Goal: Task Accomplishment & Management: Manage account settings

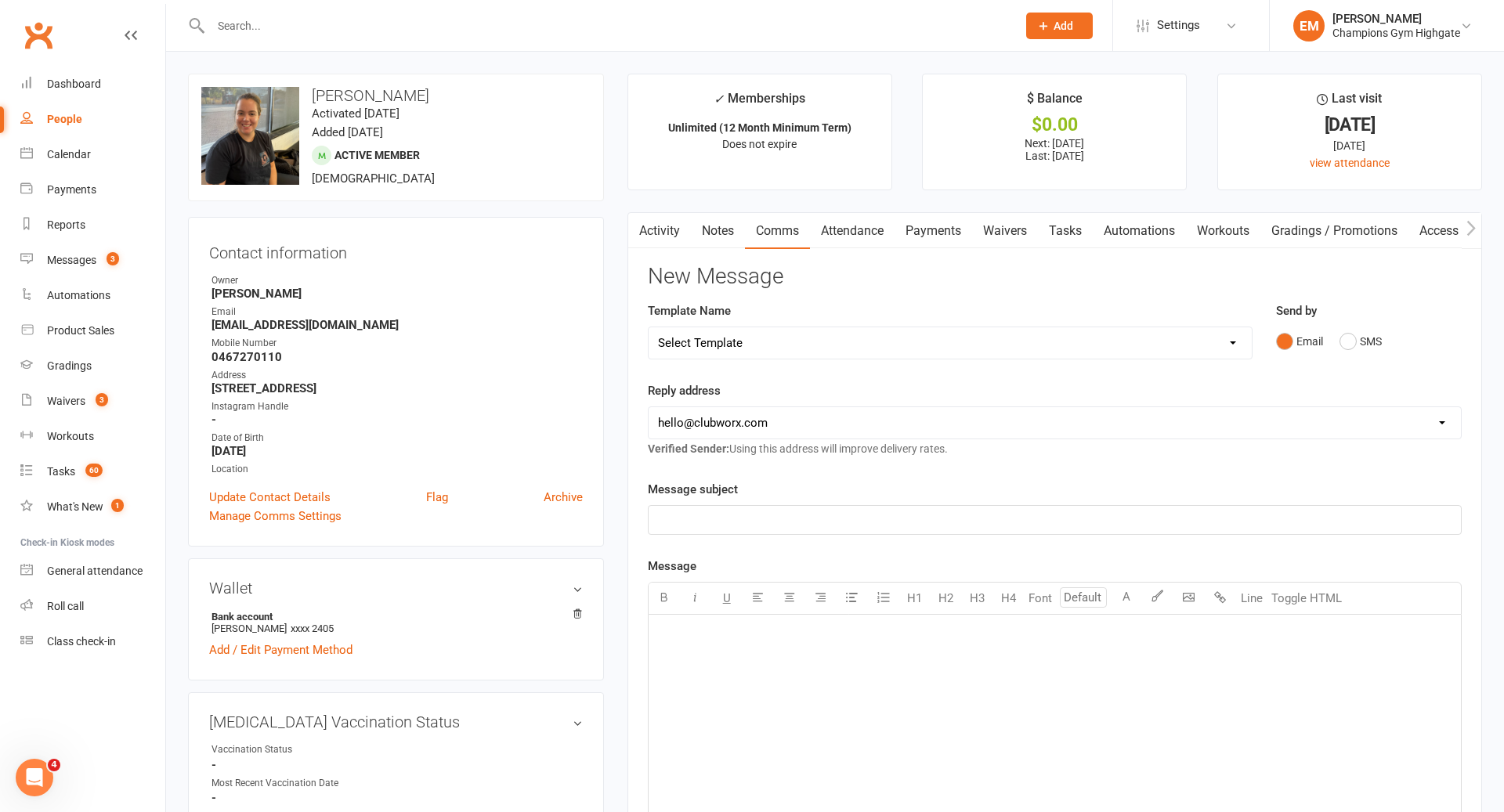
click at [621, 19] on input "text" at bounding box center [606, 25] width 800 height 22
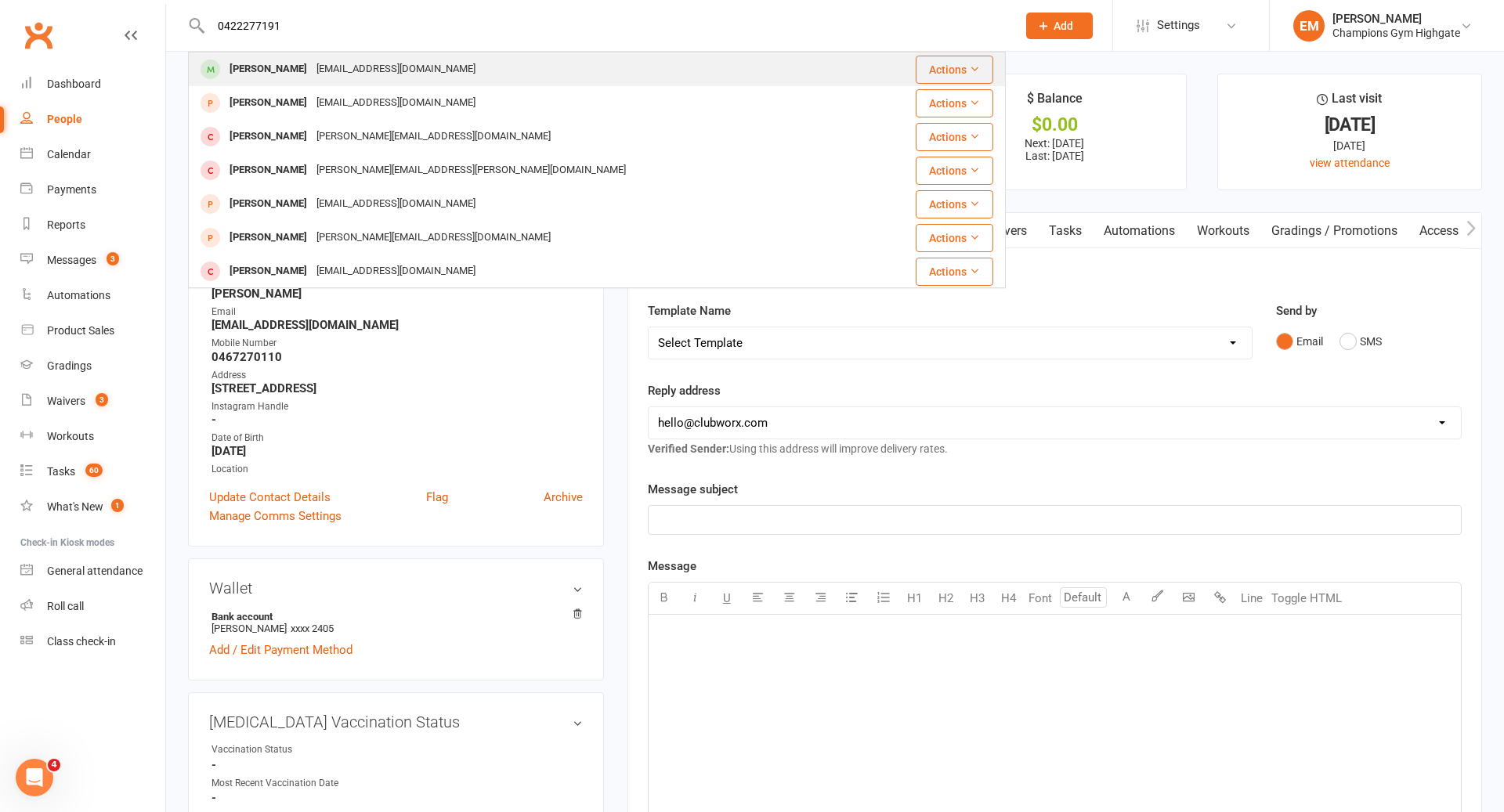
type input "0422277191"
click at [504, 70] on div "Kai Finlayson finlaysonkai1@gmail.com" at bounding box center [529, 69] width 679 height 32
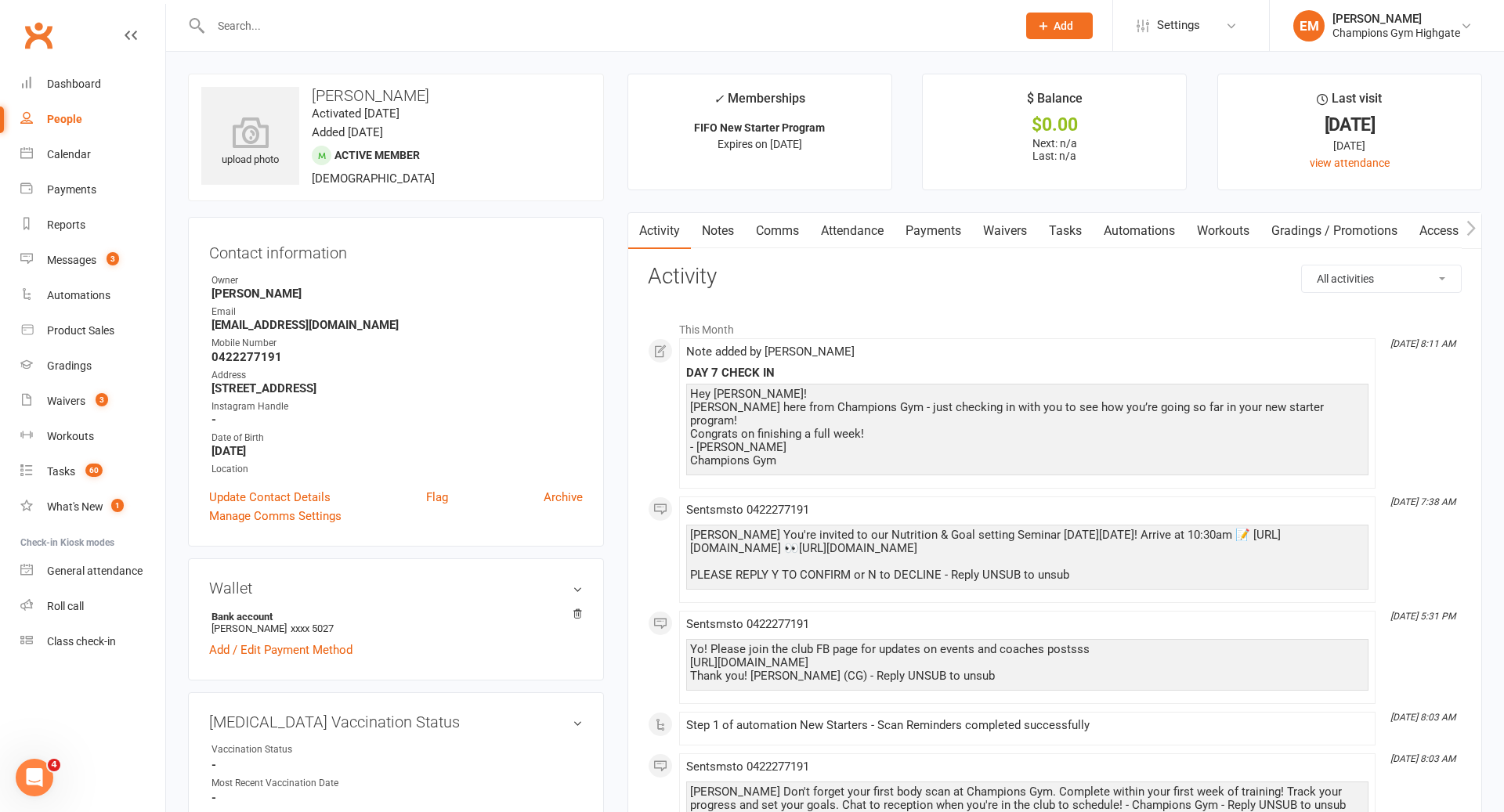
click at [718, 242] on link "Notes" at bounding box center [718, 231] width 54 height 36
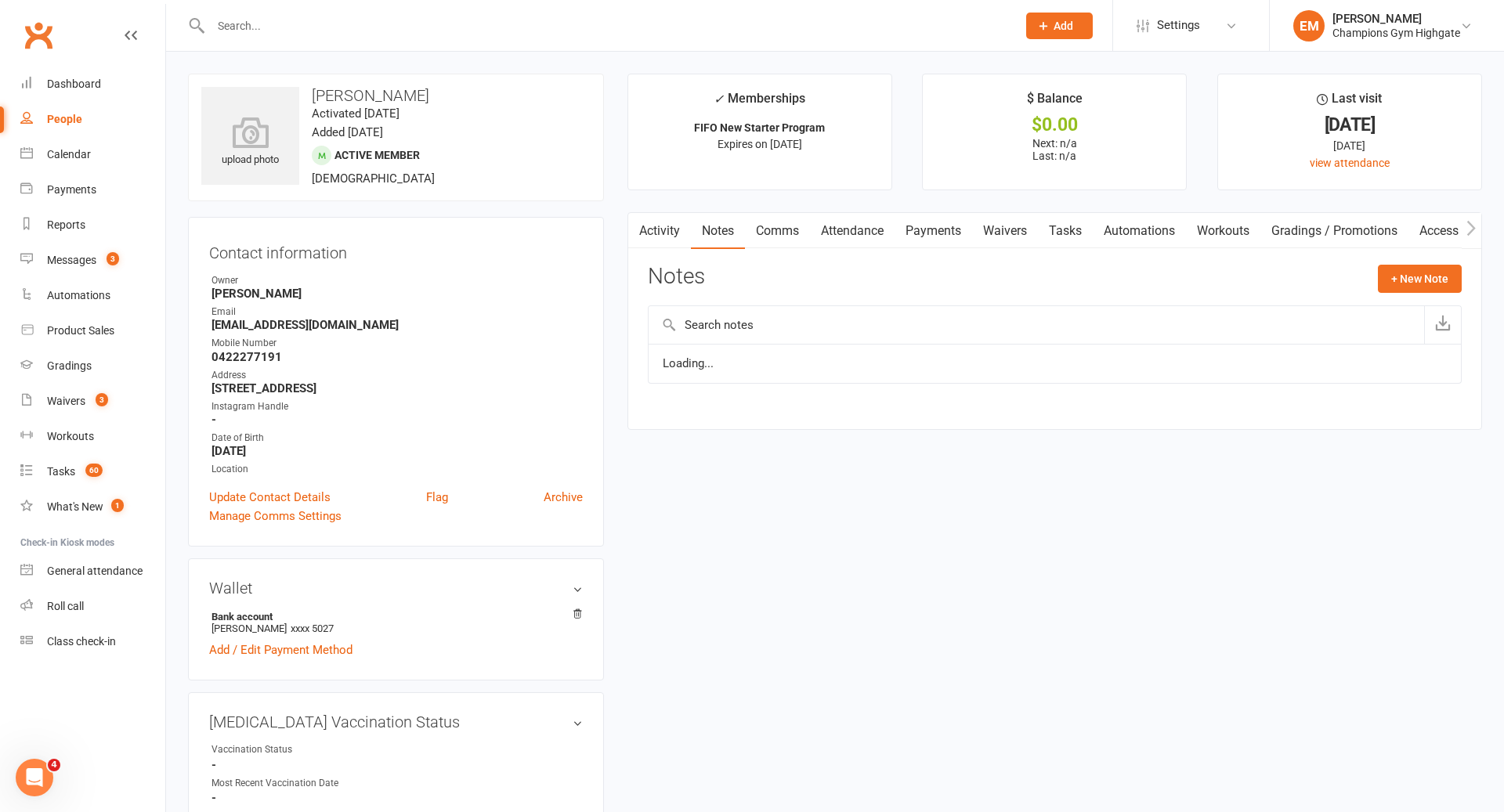
click at [852, 234] on link "Attendance" at bounding box center [852, 231] width 84 height 36
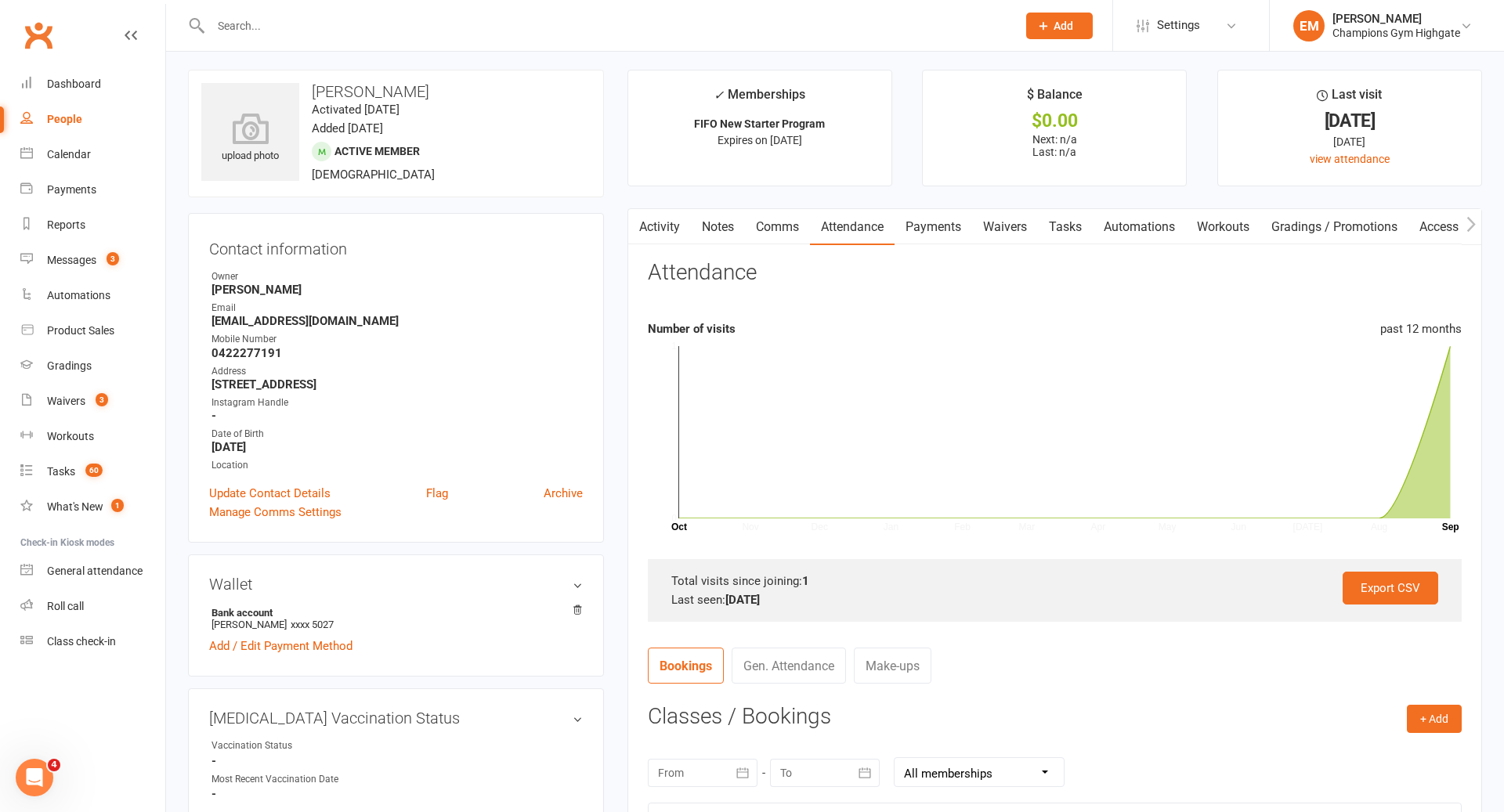
scroll to position [405, 0]
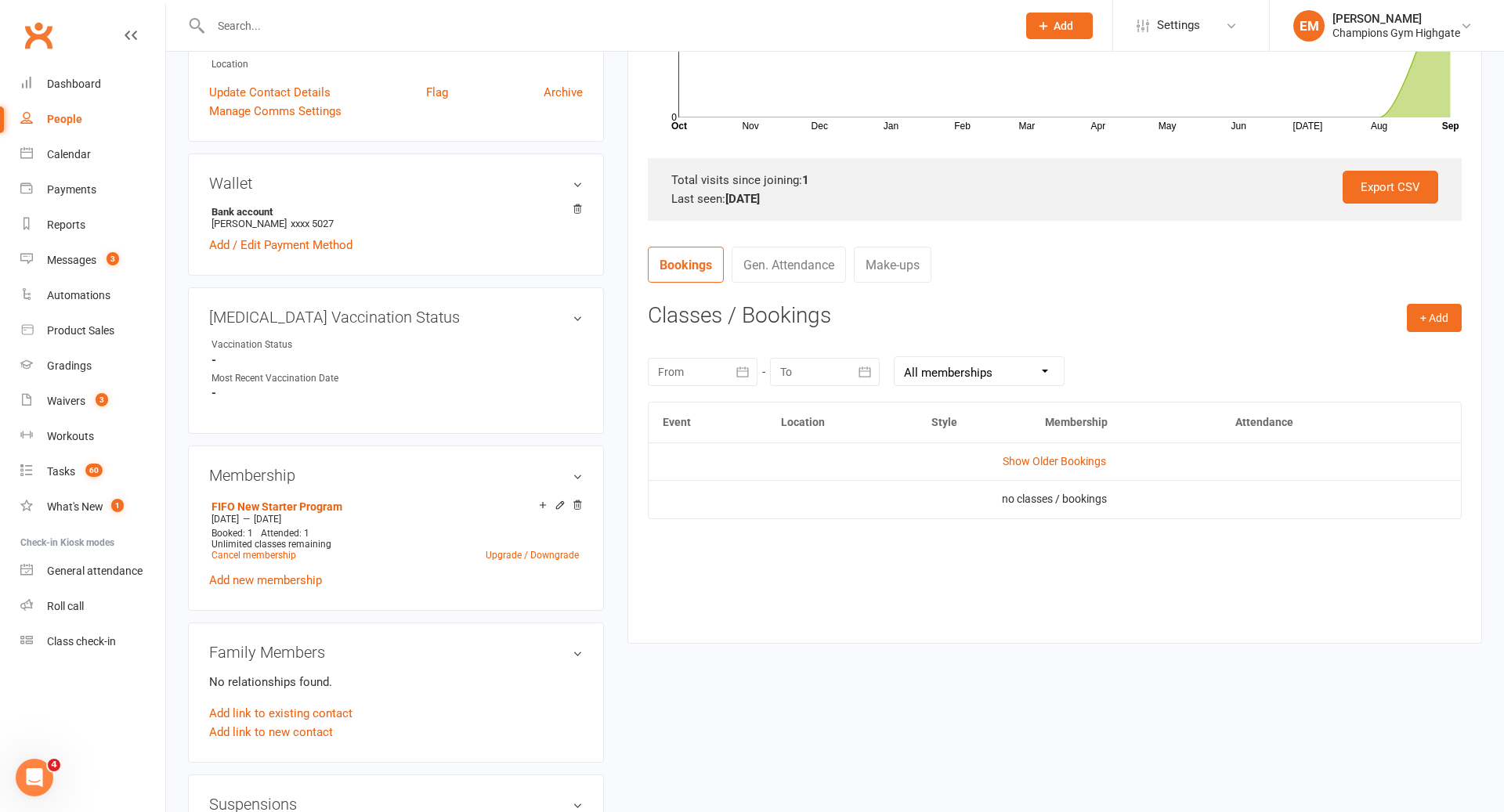
click at [1068, 449] on td "Show Older Bookings" at bounding box center [1054, 462] width 812 height 38
click at [1064, 469] on td "Show Older Bookings" at bounding box center [1054, 462] width 812 height 38
click at [1064, 465] on link "Show Older Bookings" at bounding box center [1054, 461] width 103 height 12
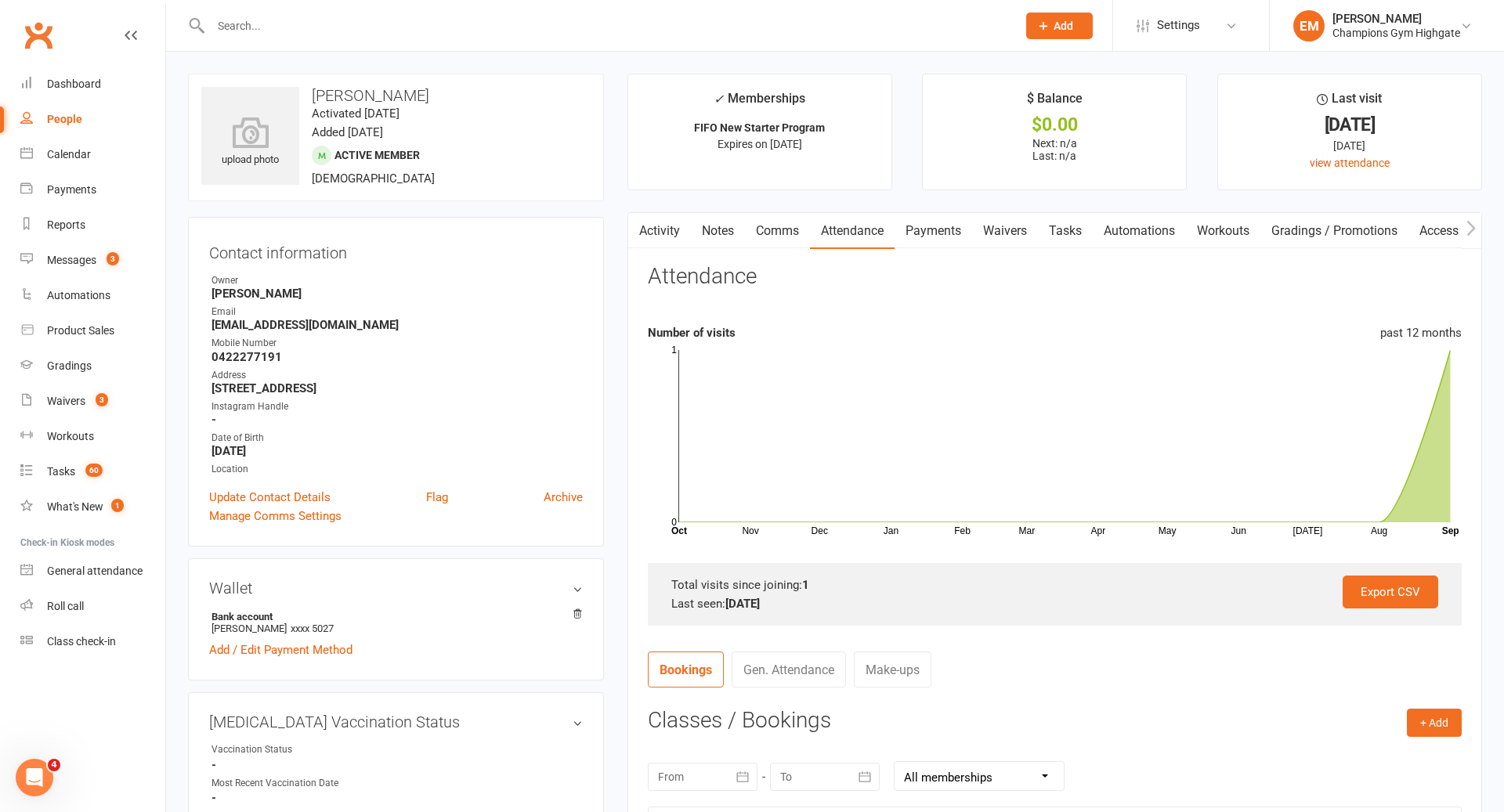
click at [710, 235] on link "Notes" at bounding box center [718, 231] width 54 height 36
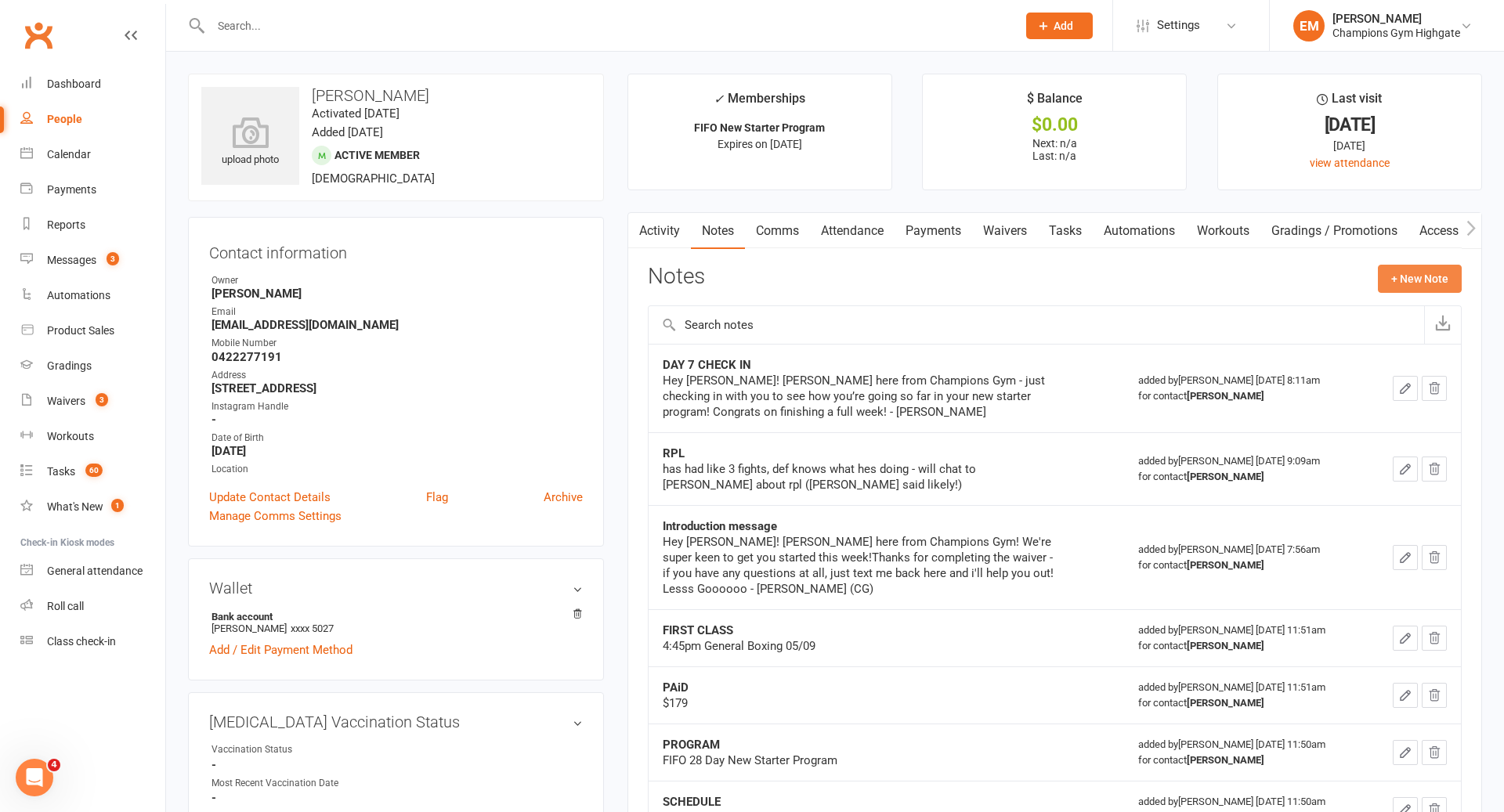
click at [1416, 283] on button "+ New Note" at bounding box center [1420, 279] width 84 height 28
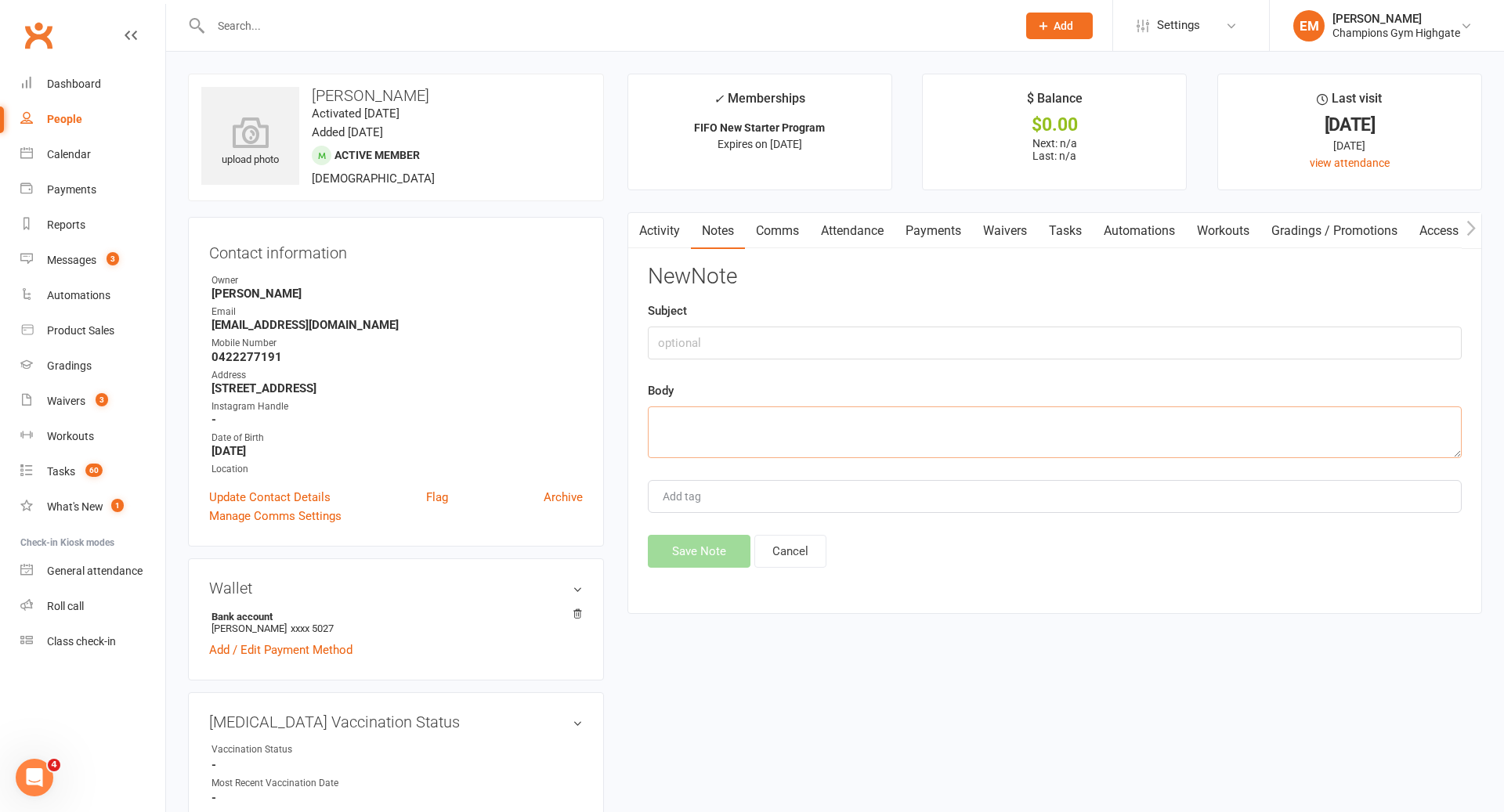
click at [928, 434] on textarea at bounding box center [1054, 432] width 814 height 52
paste textarea "Hi, Sorry I’ve just noticed this, yeah I’ve not been as much as I was hoping to…"
type textarea "Hi, Sorry I’ve just noticed this, yeah I’ve not been as much as I was hoping to…"
click at [822, 337] on input "text" at bounding box center [1054, 343] width 814 height 33
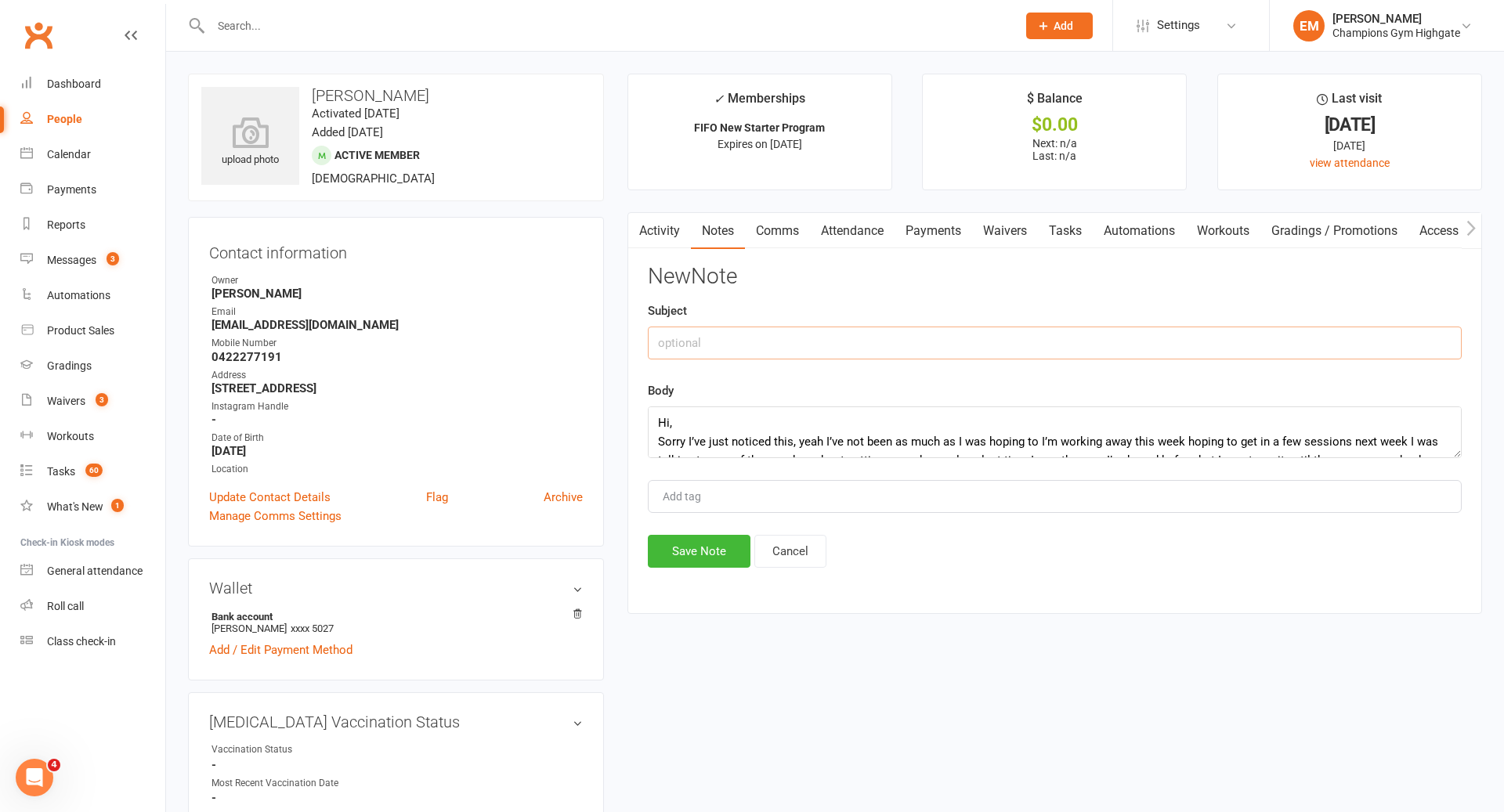
scroll to position [28, 0]
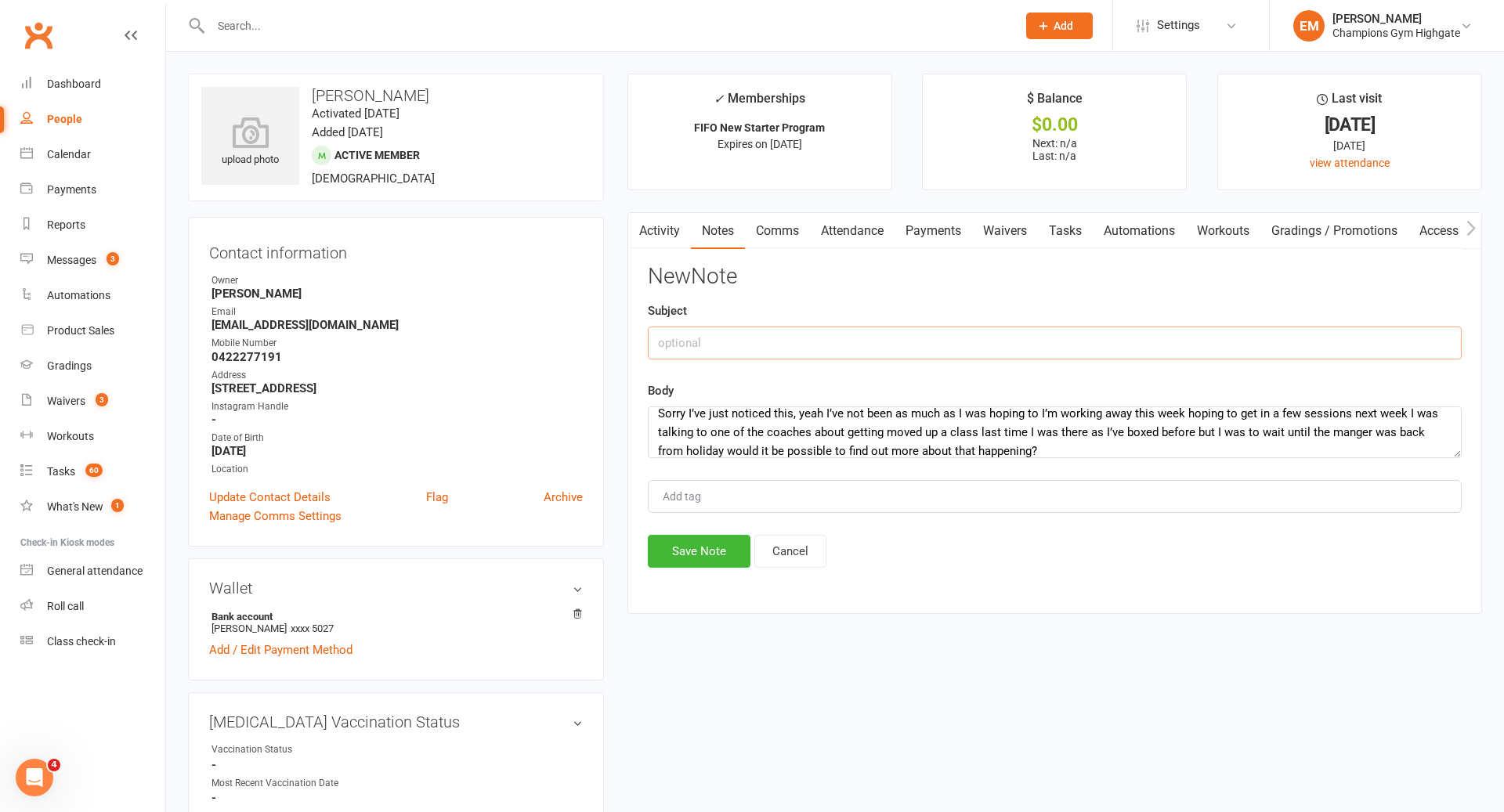
type input "K"
type input "SMS RESPONSE"
click at [729, 556] on button "Save Note" at bounding box center [698, 551] width 102 height 33
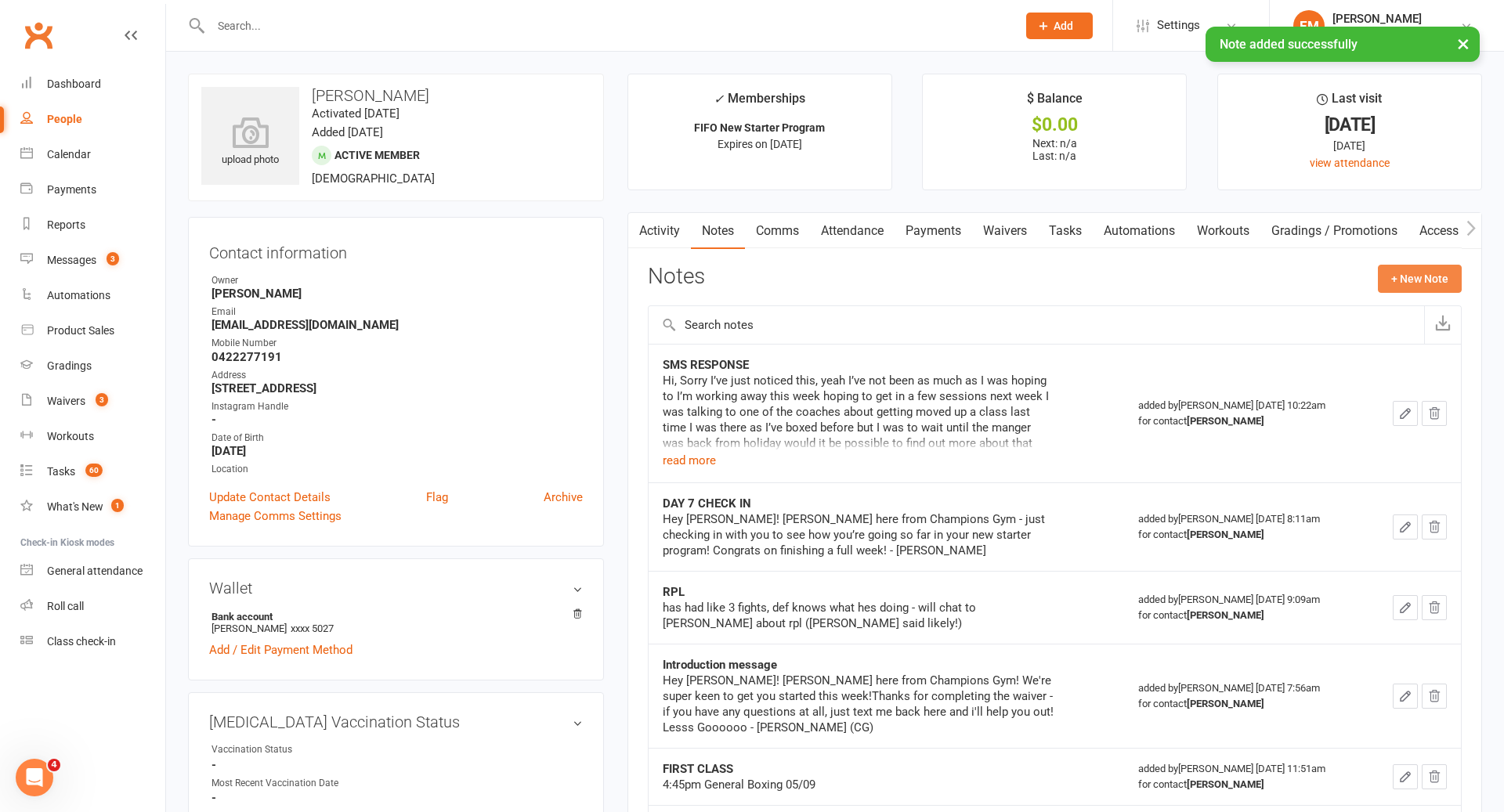
click at [1460, 268] on button "+ New Note" at bounding box center [1420, 279] width 84 height 28
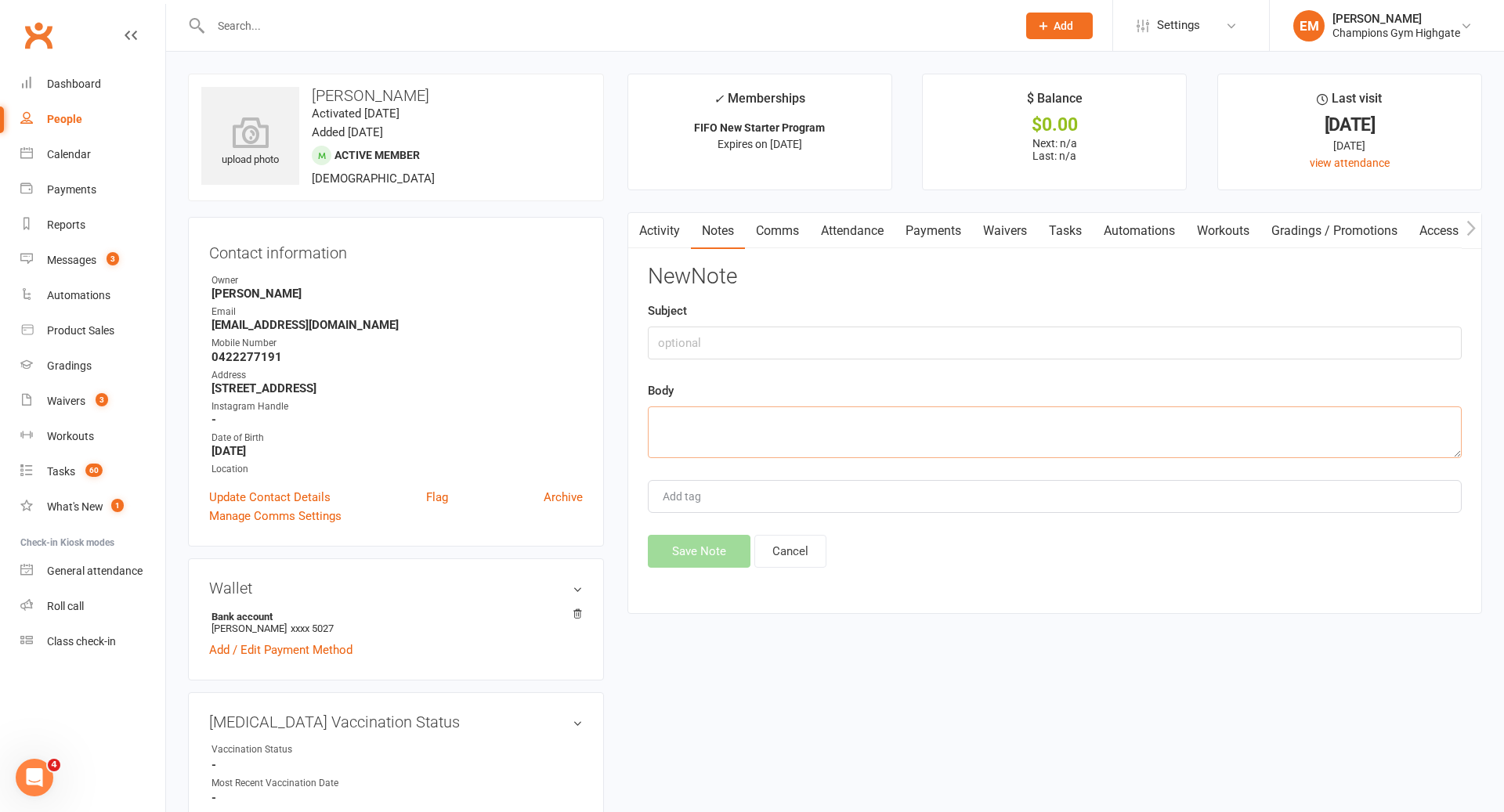
click at [1001, 422] on textarea at bounding box center [1054, 432] width 814 height 52
paste textarea "Hey Kai, Emma Club Manager here jumping in for Chiara. I can see you’ve only be…"
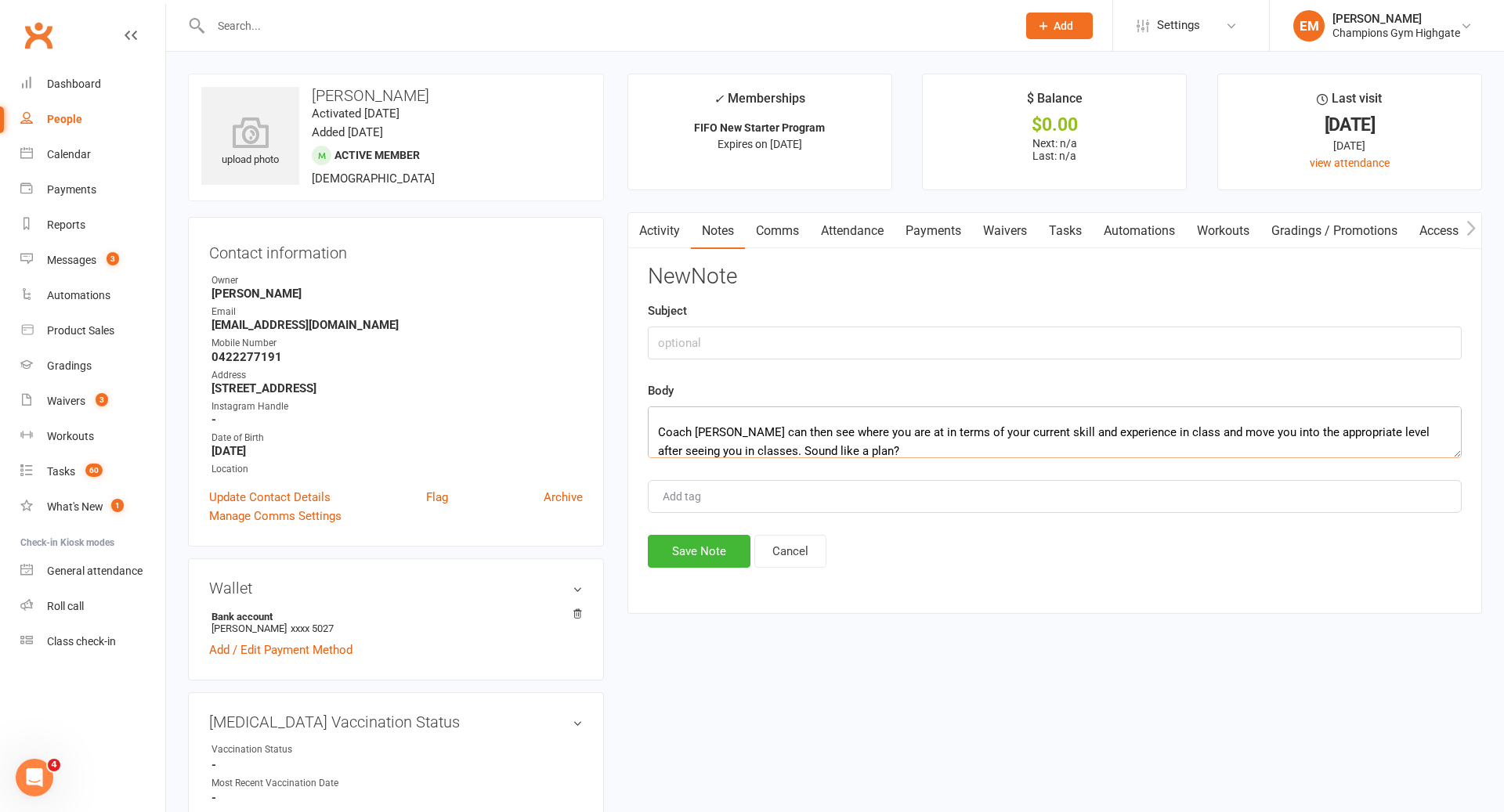
type textarea "Hey Kai, Emma Club Manager here jumping in for Chiara. I can see you’ve only be…"
click at [876, 340] on input "text" at bounding box center [1054, 343] width 814 height 33
type input "EMMA SMS RE PRIOR EXPERIENCE AND TRAINING"
click at [714, 567] on div "Activity Notes Comms Attendance Payments Waivers Tasks Automations Workouts Gra…" at bounding box center [1054, 413] width 855 height 402
click at [719, 554] on button "Save Note" at bounding box center [698, 551] width 102 height 33
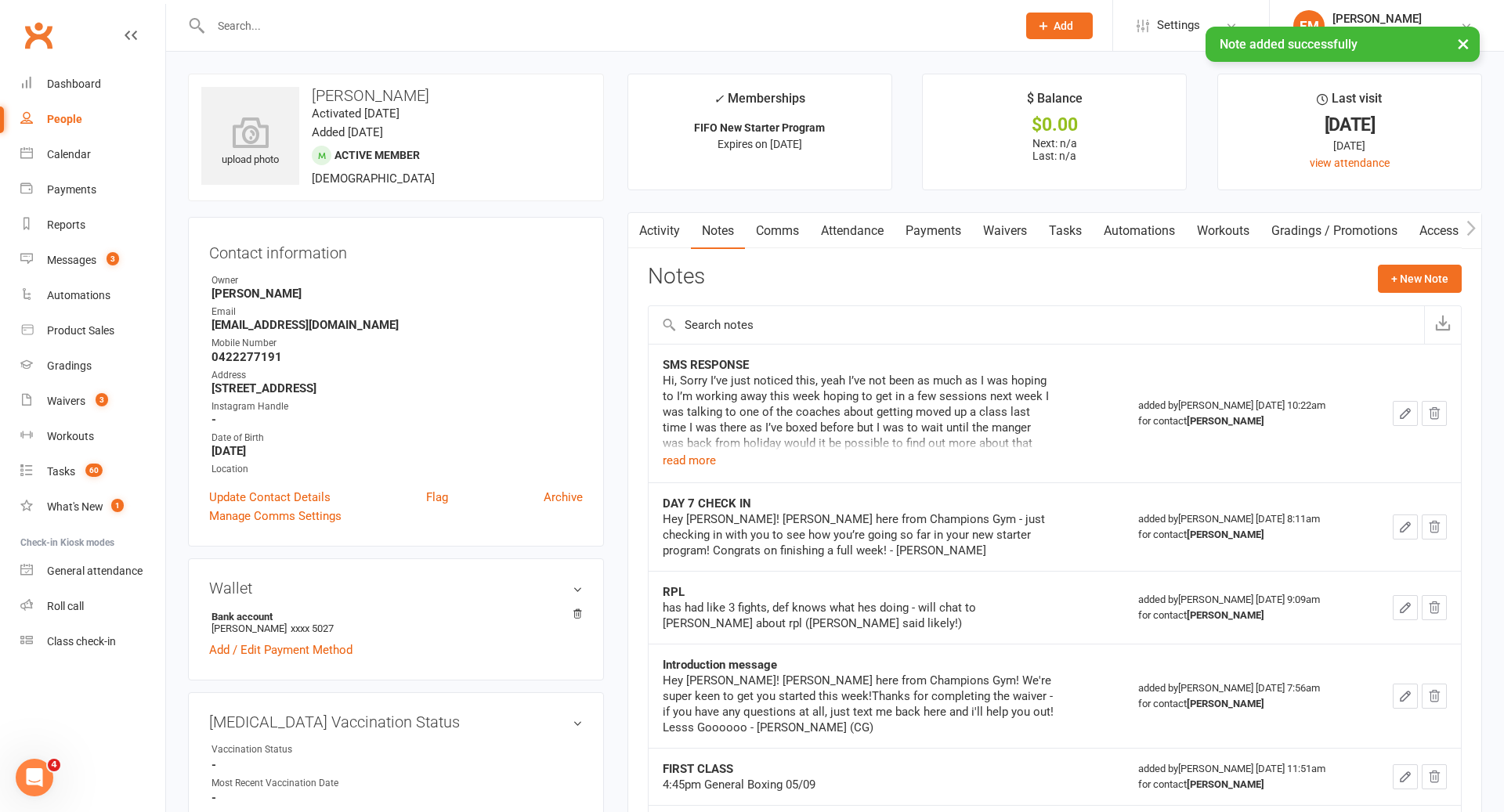
click at [1083, 237] on link "Tasks" at bounding box center [1066, 231] width 54 height 36
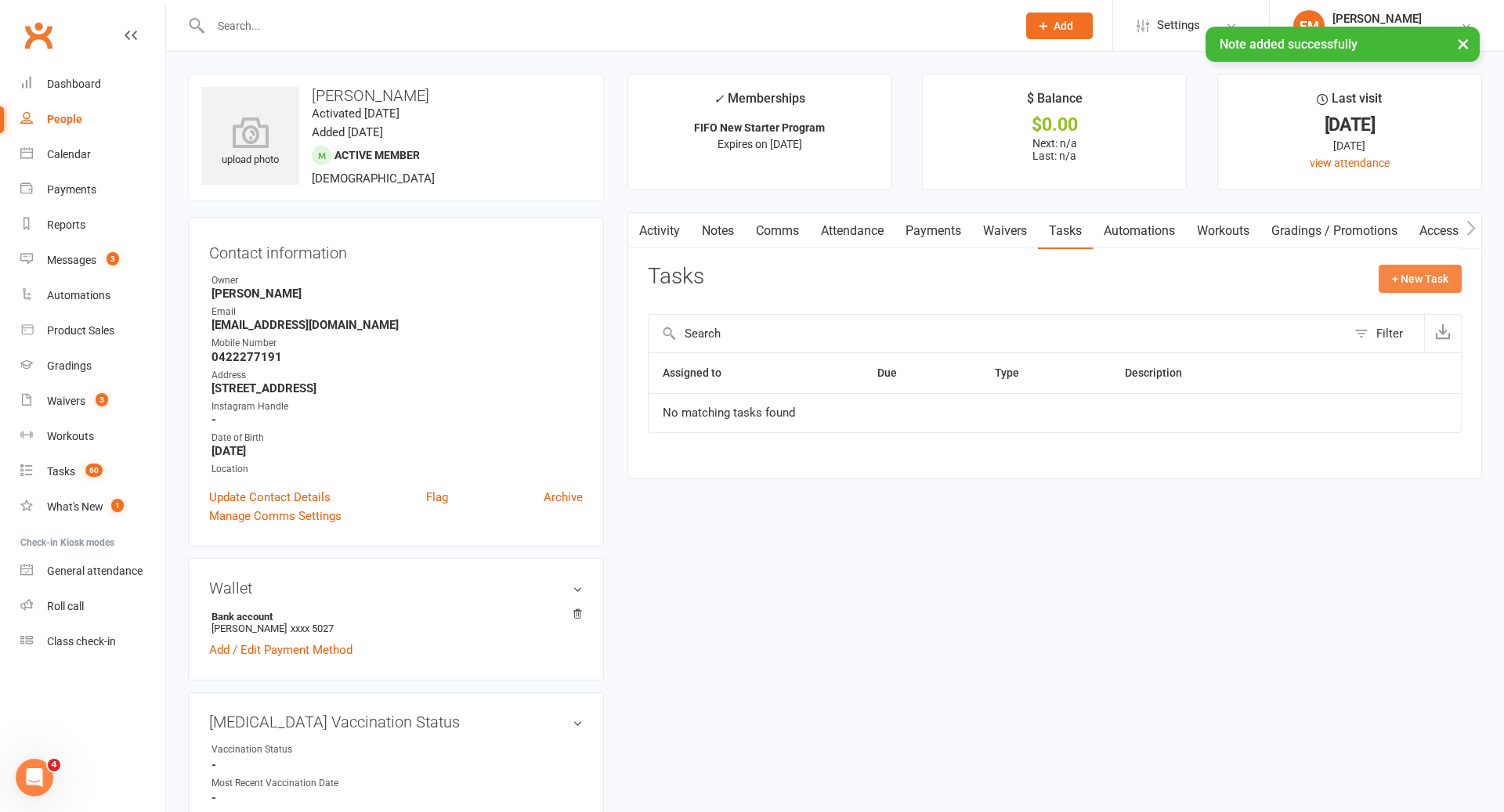
click at [1414, 277] on button "+ New Task" at bounding box center [1420, 279] width 83 height 28
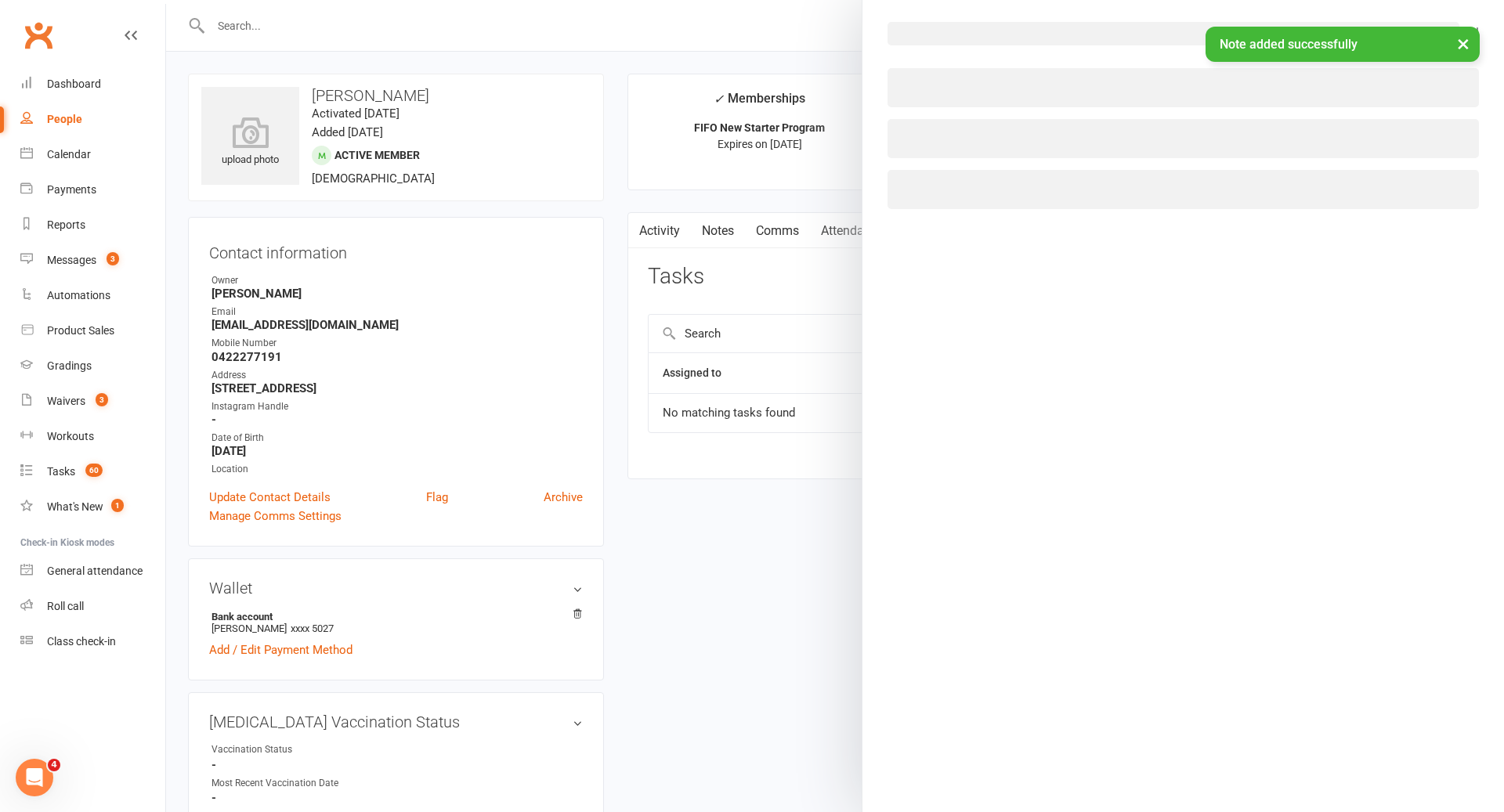
select select "49838"
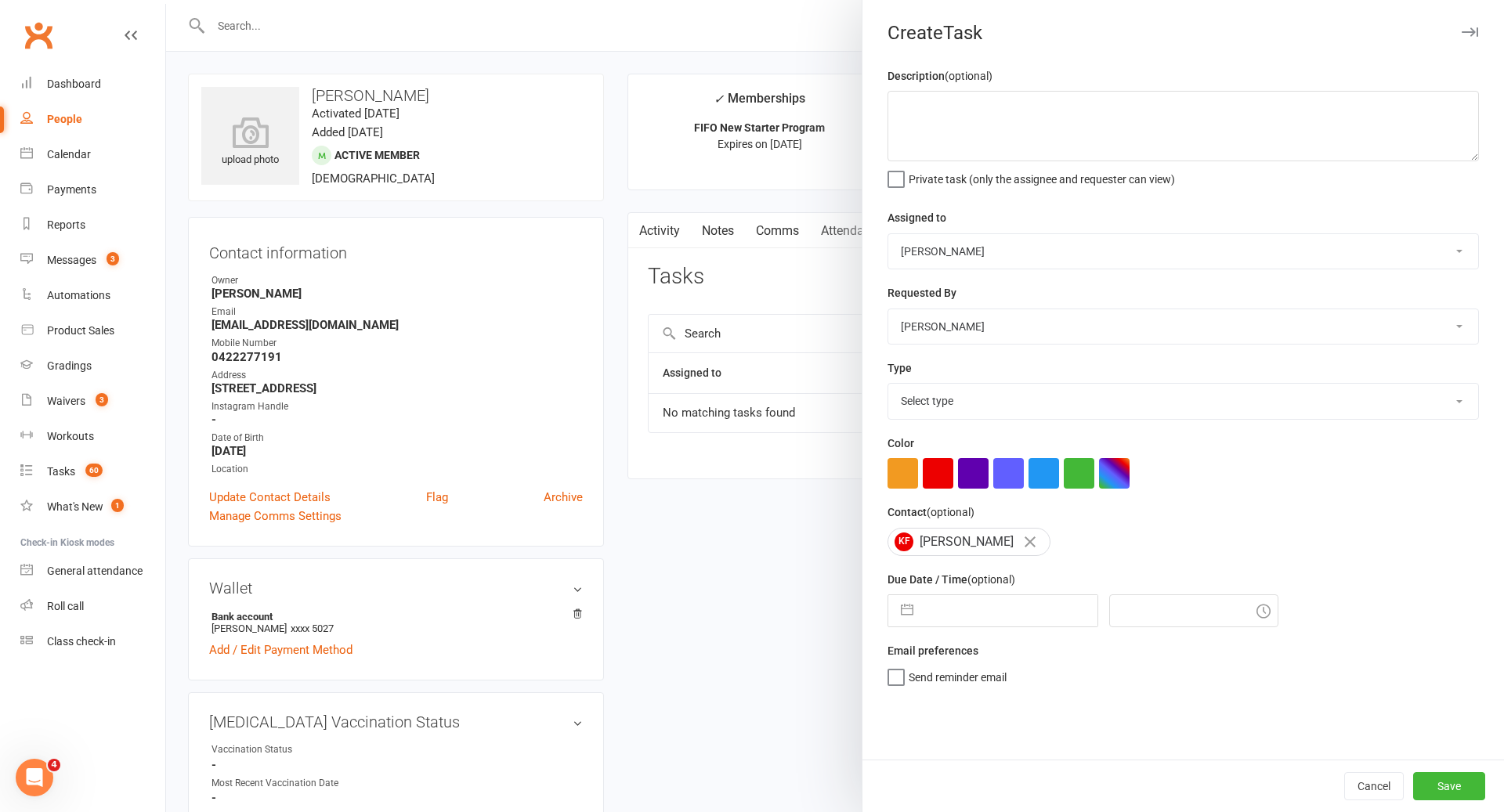
click at [1146, 259] on select "Pamorn Martdee Helen Bologa Whitney Tuna Ronnarong (LOMA) Tongseeon Joondalup R…" at bounding box center [1183, 252] width 590 height 35
click at [1149, 246] on select "Pamorn Martdee Helen Bologa Whitney Tuna Ronnarong (LOMA) Tongseeon Joondalup R…" at bounding box center [1183, 252] width 590 height 35
click at [1386, 784] on button "Cancel" at bounding box center [1374, 787] width 59 height 28
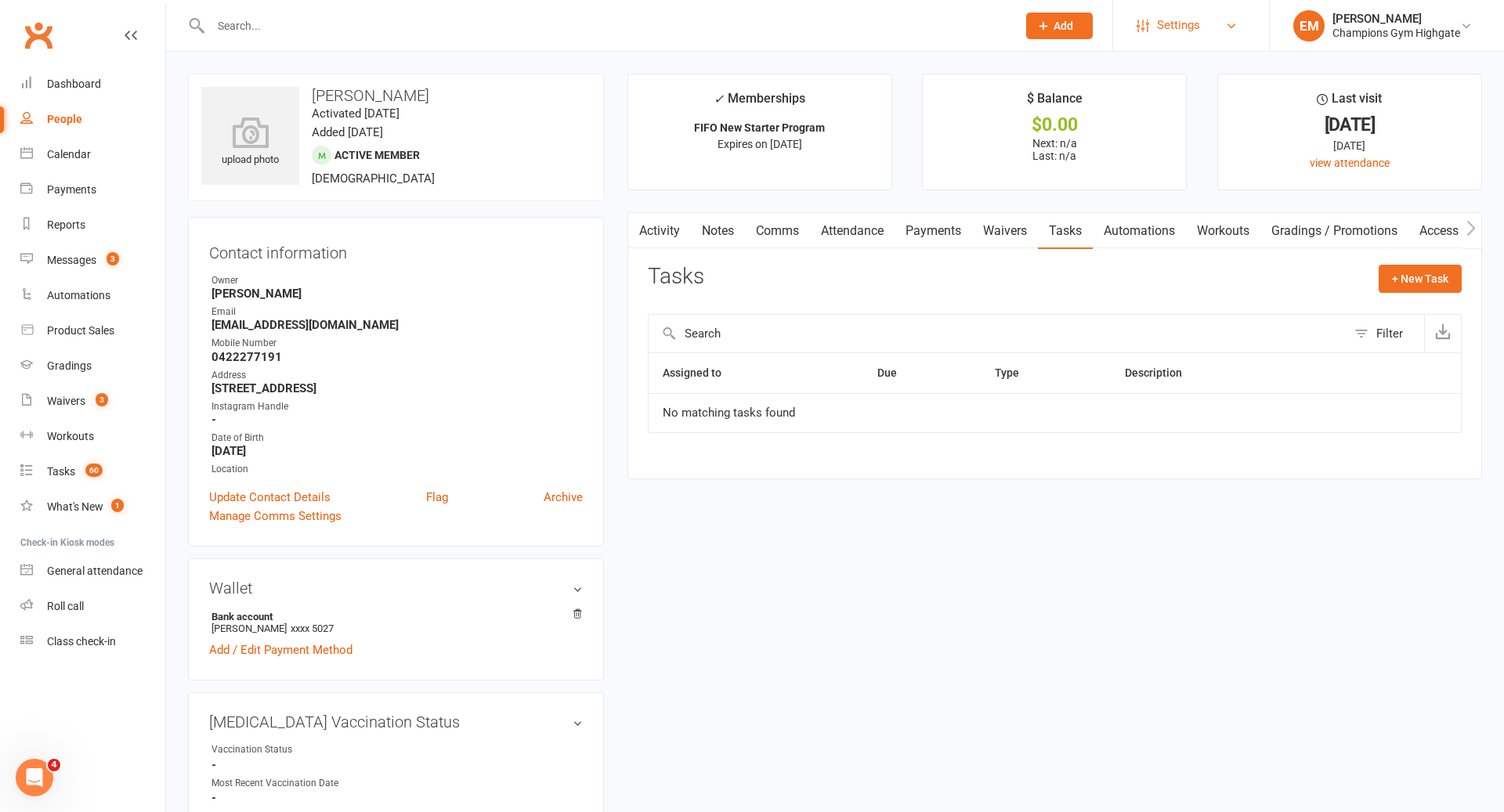
click at [1212, 42] on link "Settings" at bounding box center [1191, 25] width 109 height 36
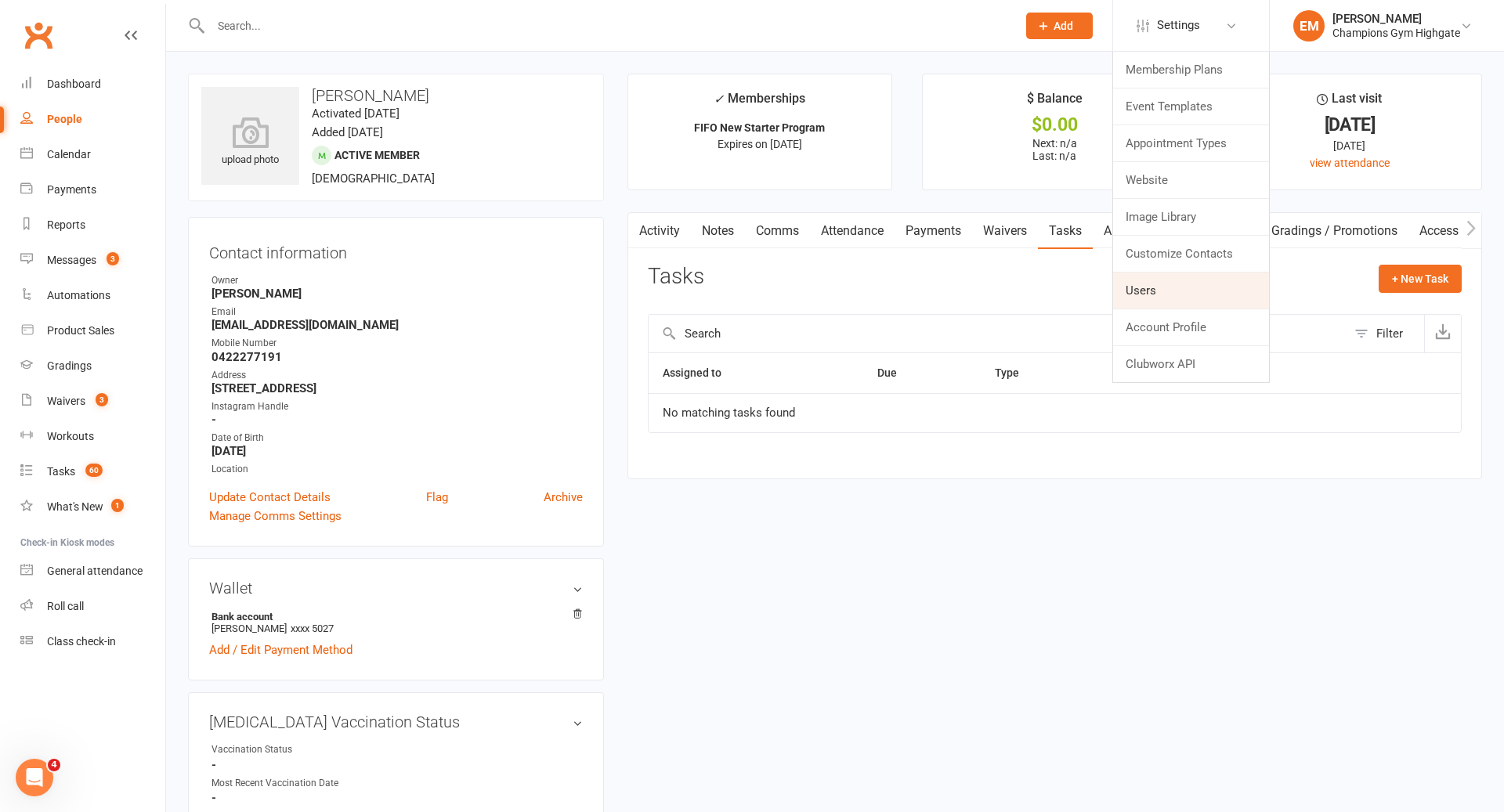
click at [1152, 281] on link "Users" at bounding box center [1191, 290] width 156 height 36
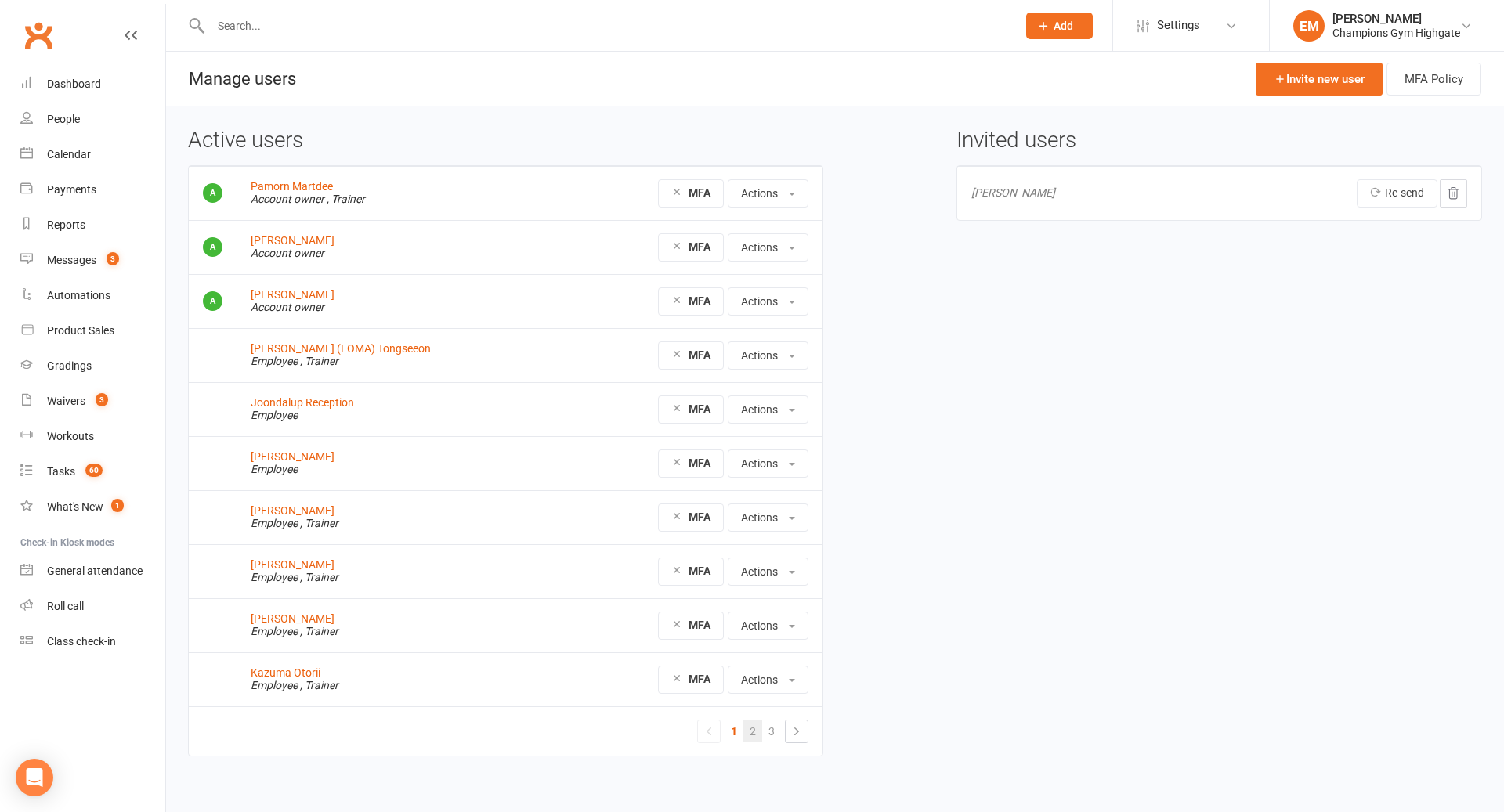
click at [751, 727] on link "2" at bounding box center [753, 731] width 19 height 22
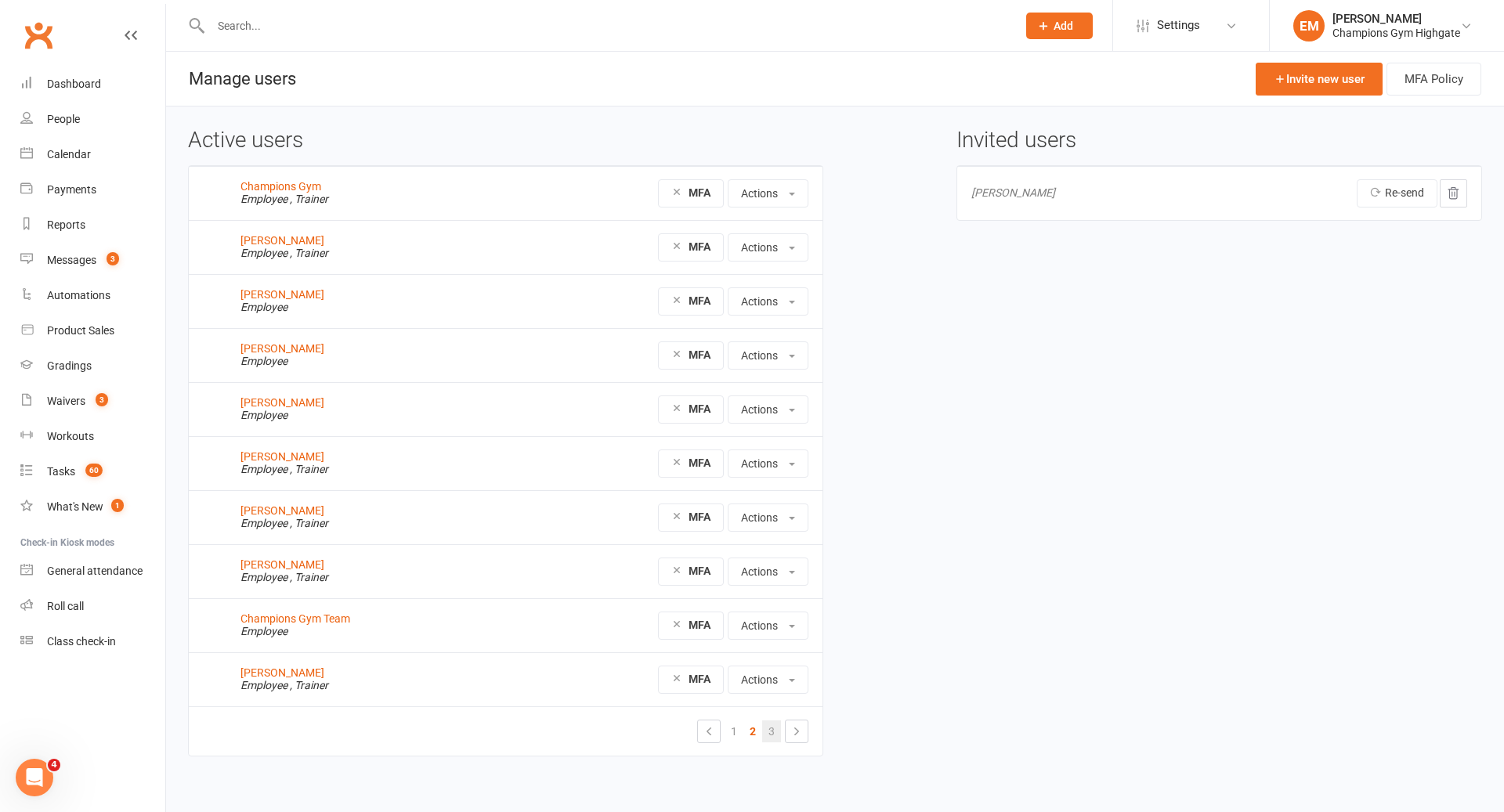
click at [770, 730] on link "3" at bounding box center [772, 731] width 19 height 22
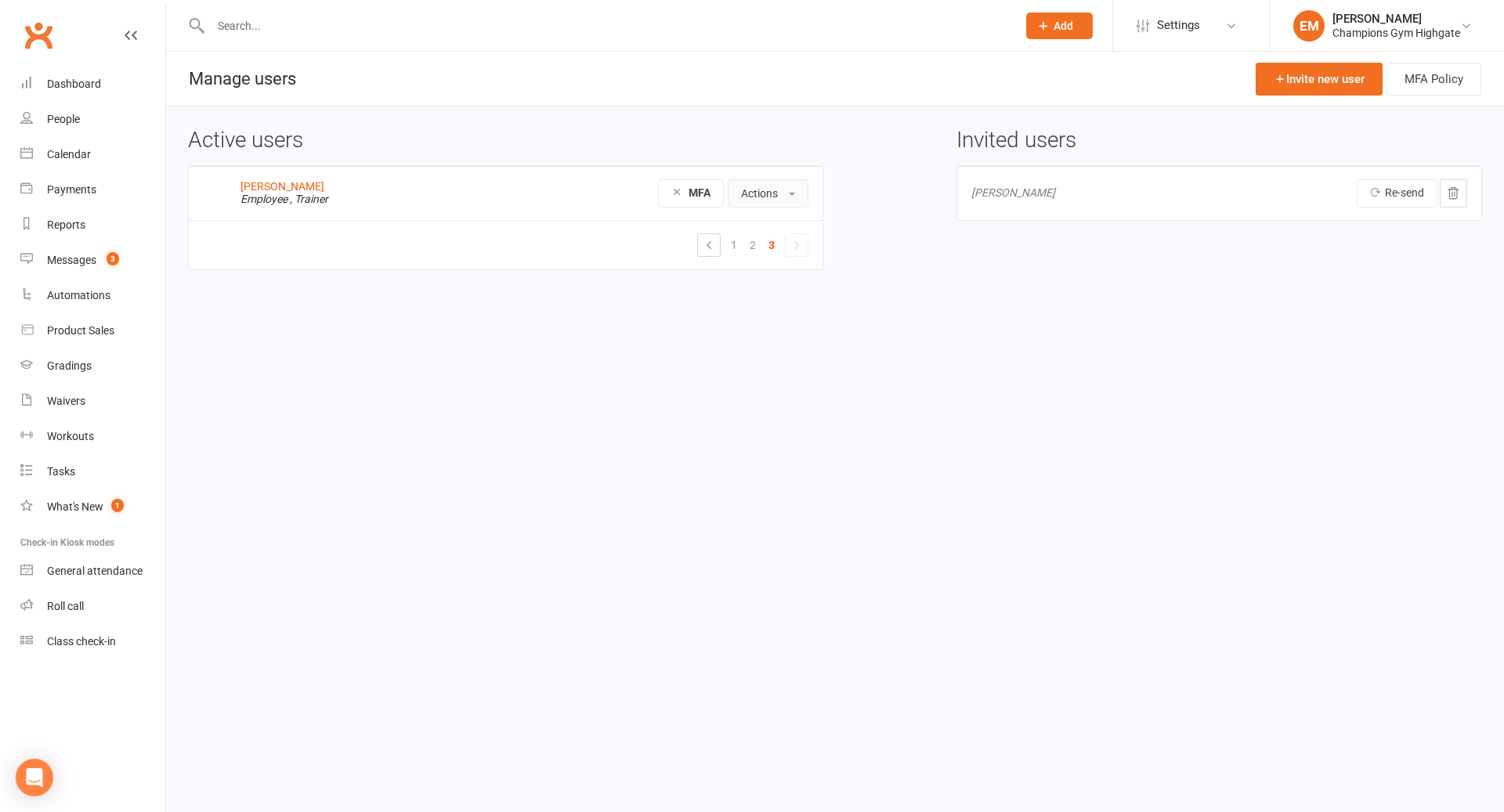
click at [797, 190] on button "Actions" at bounding box center [768, 193] width 81 height 28
click at [826, 307] on link "Delete user" at bounding box center [809, 322] width 162 height 31
click at [814, 292] on link "Block access for user" at bounding box center [809, 291] width 162 height 31
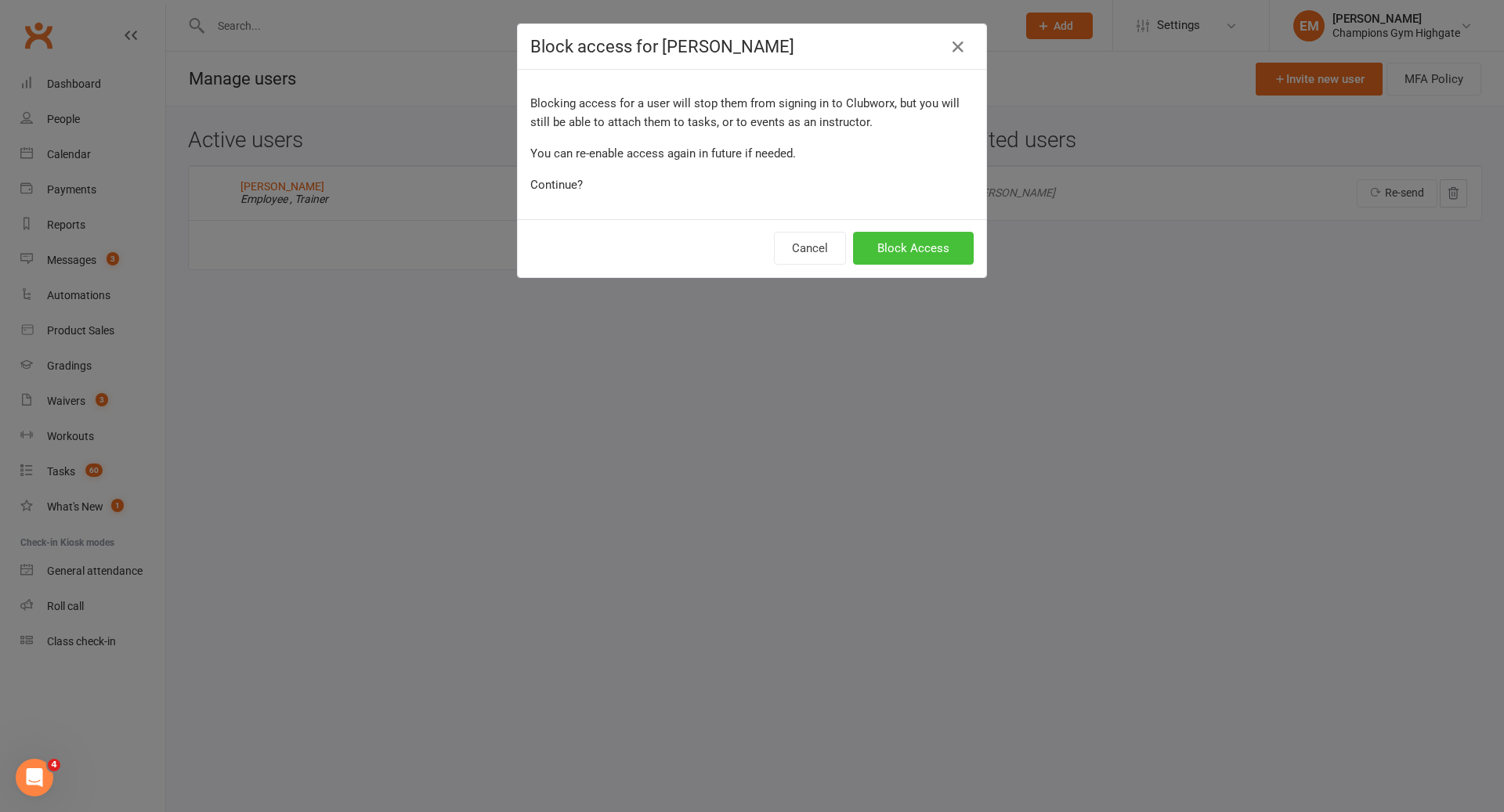
click at [876, 242] on button "Block Access" at bounding box center [913, 248] width 121 height 33
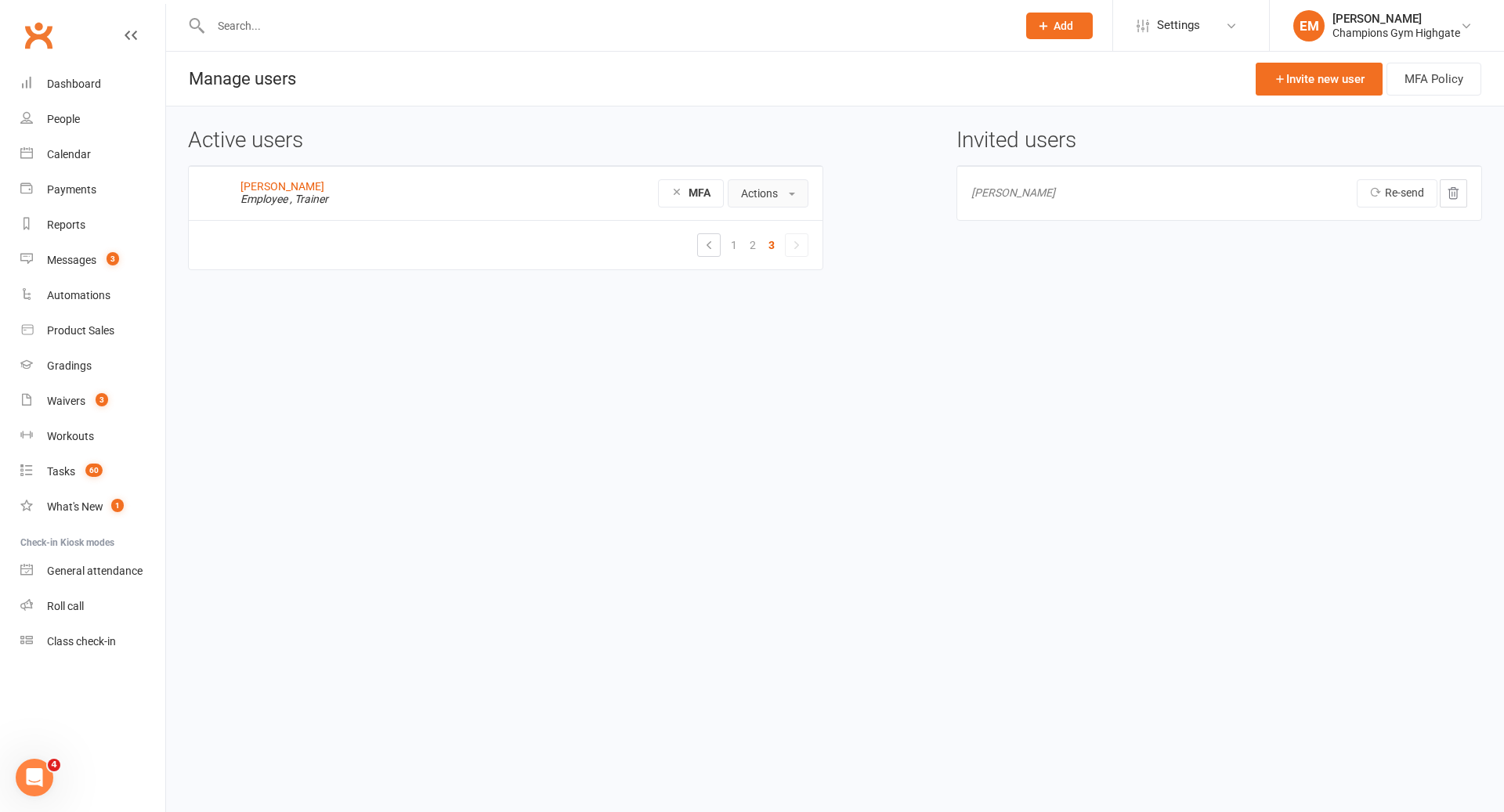
click at [786, 186] on button "Actions" at bounding box center [768, 193] width 81 height 28
click at [1441, 303] on link at bounding box center [1453, 308] width 27 height 28
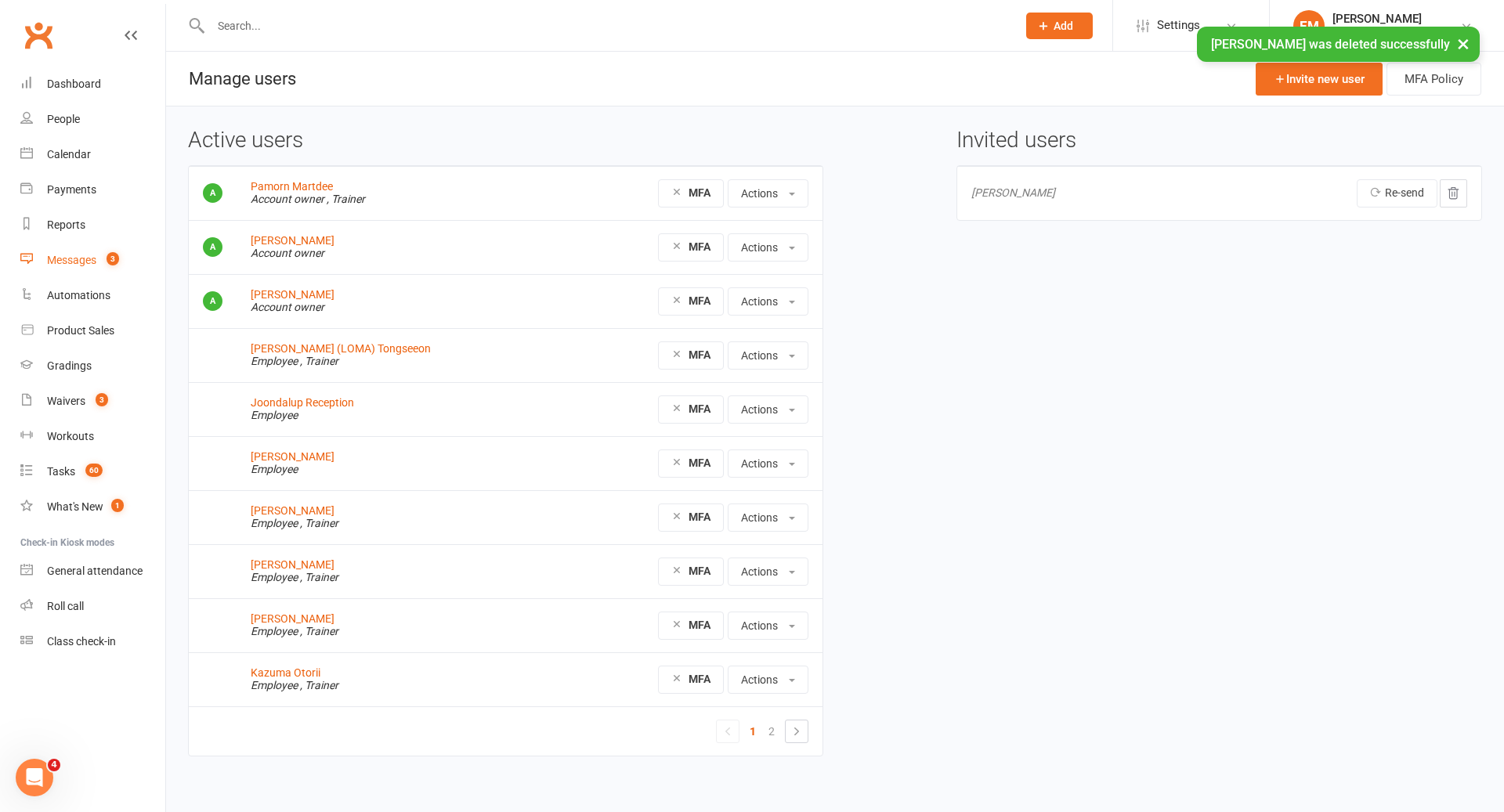
click at [107, 272] on link "Messages 3" at bounding box center [93, 261] width 145 height 36
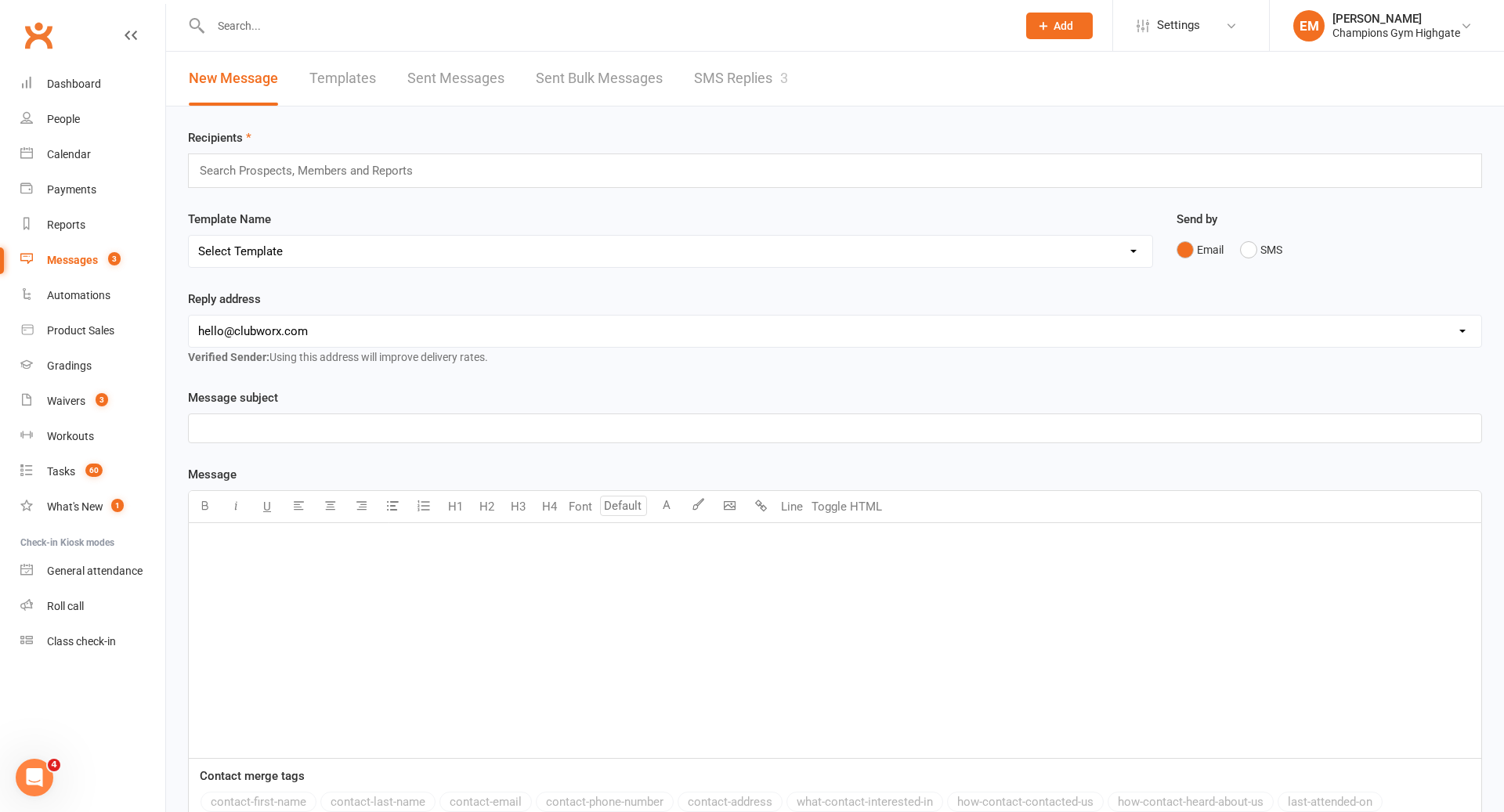
click at [745, 85] on link "SMS Replies 3" at bounding box center [741, 79] width 94 height 54
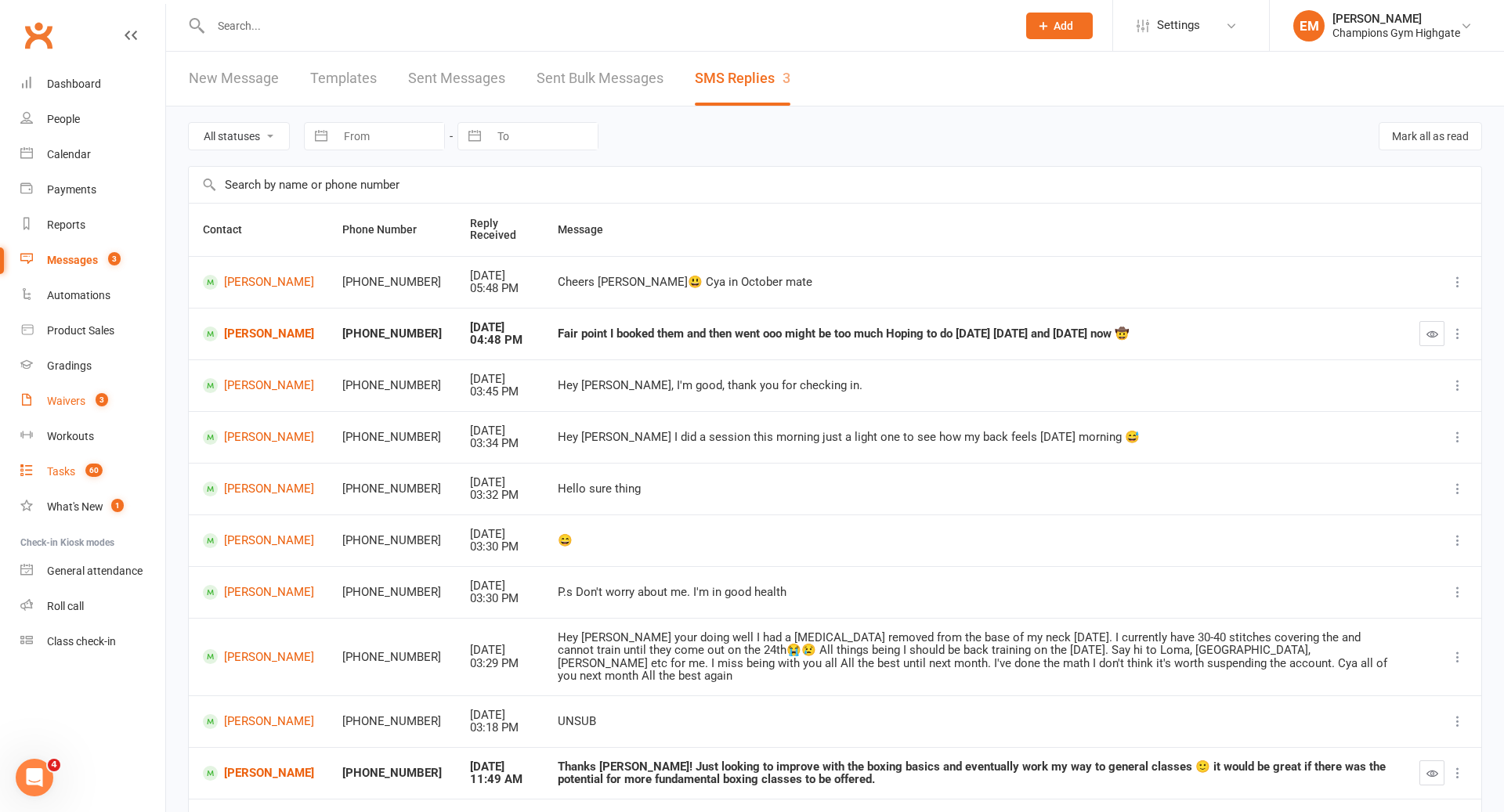
drag, startPoint x: 89, startPoint y: 473, endPoint x: 98, endPoint y: 401, distance: 72.6
click at [98, 401] on span "3" at bounding box center [101, 400] width 12 height 13
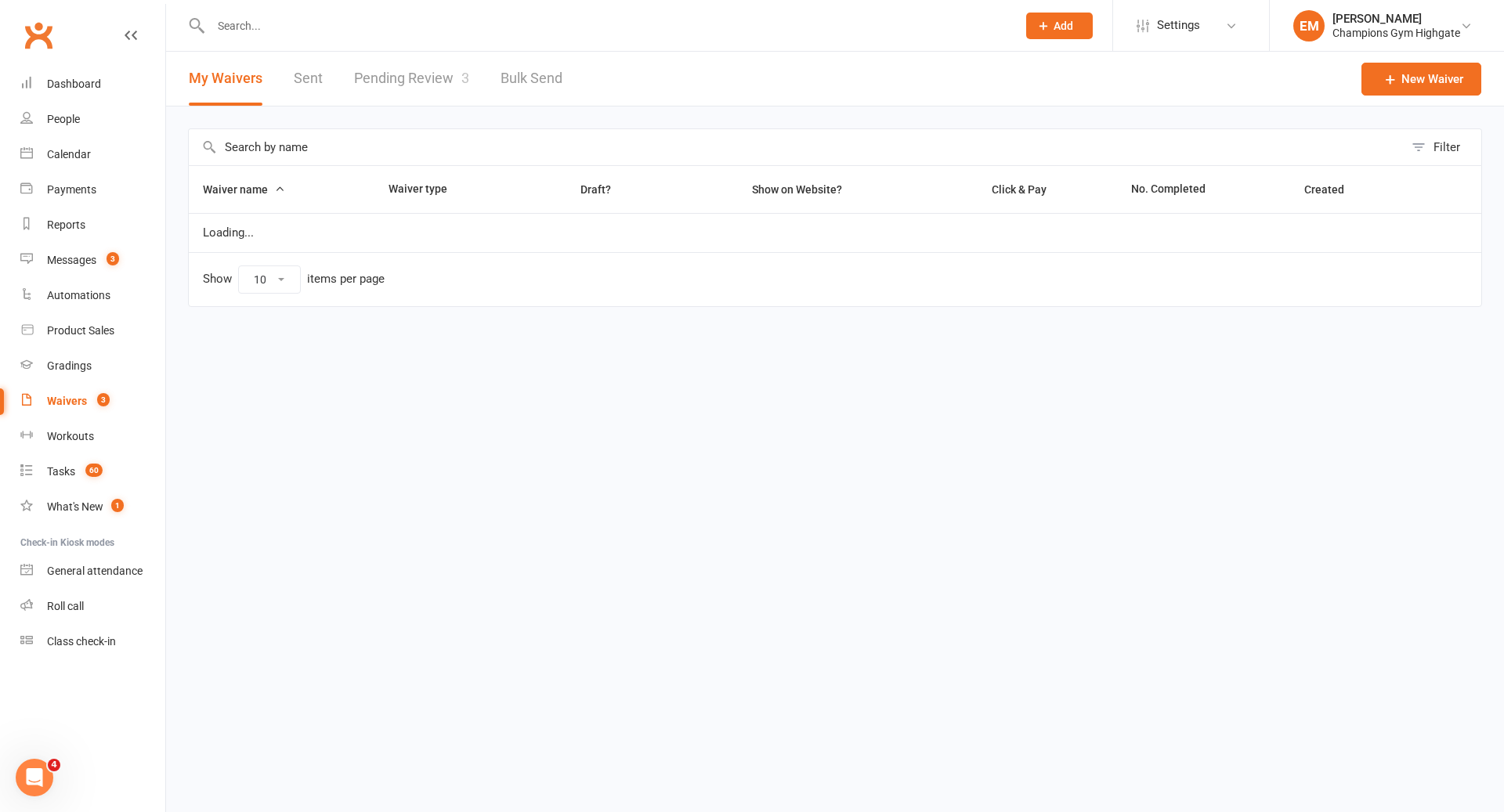
click at [423, 68] on link "Pending Review 3" at bounding box center [411, 79] width 115 height 54
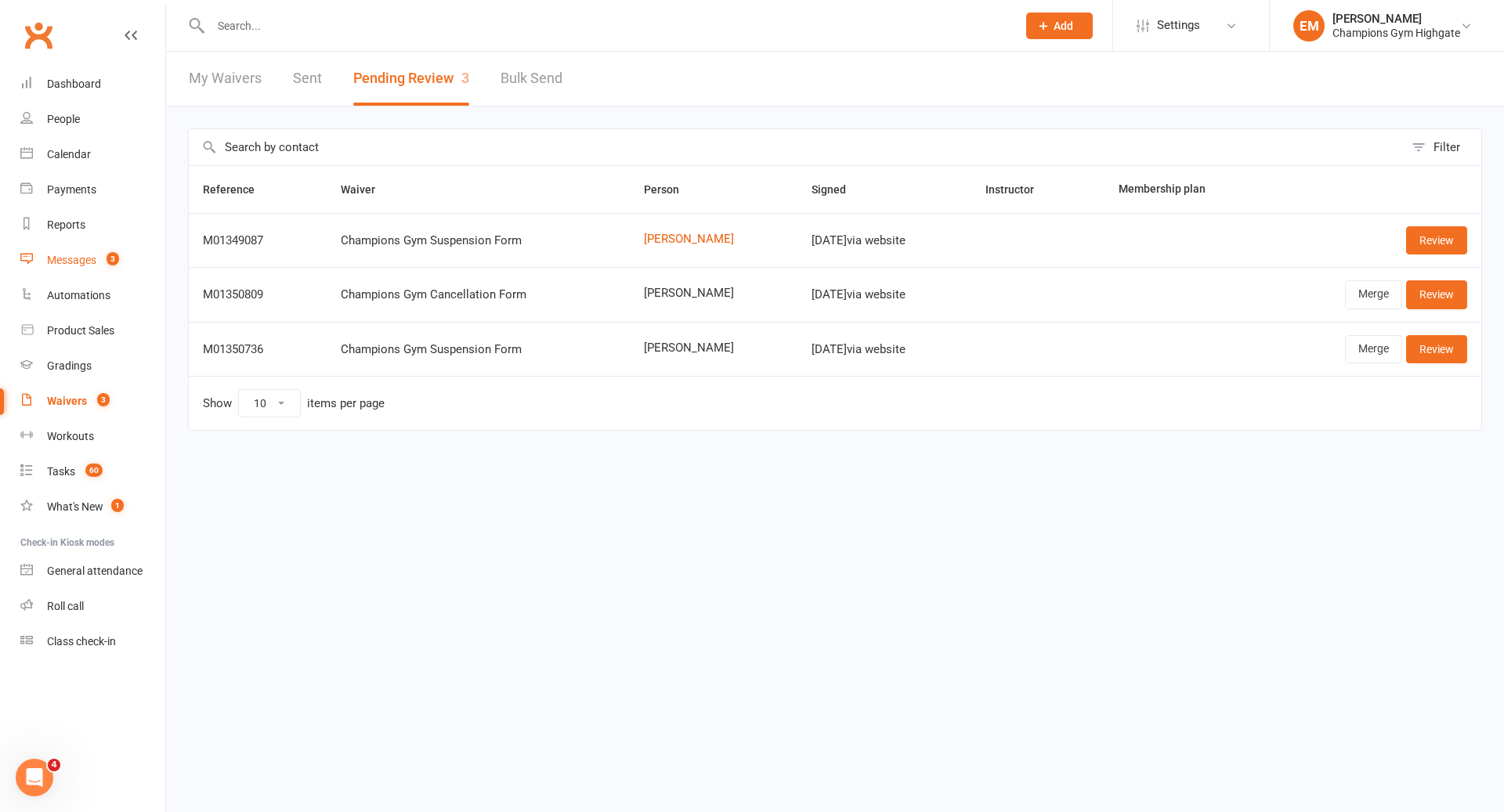
click at [89, 248] on link "Messages 3" at bounding box center [93, 261] width 145 height 36
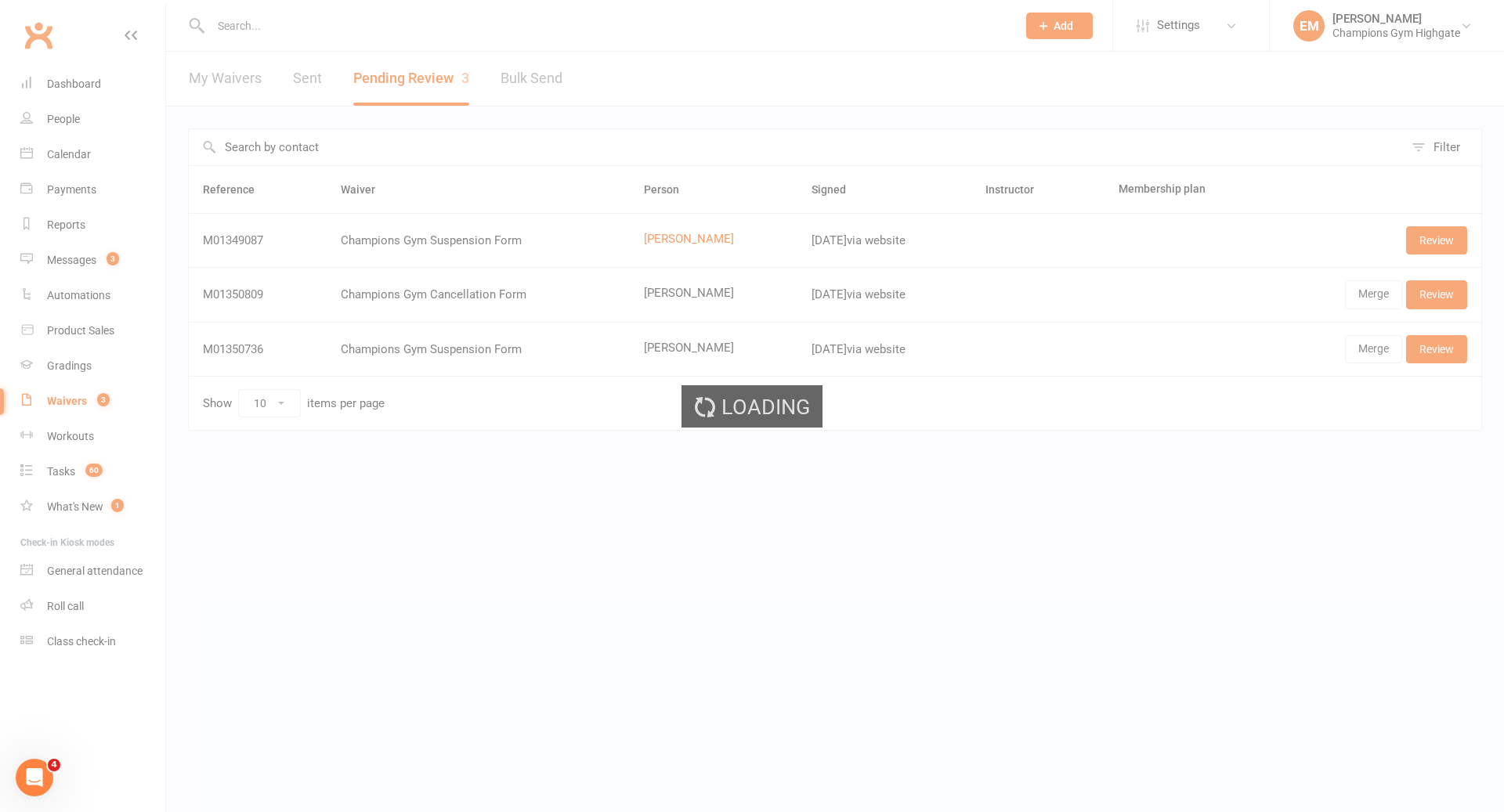
click at [92, 82] on div "Loading" at bounding box center [752, 406] width 1504 height 812
click at [92, 82] on div "Dashboard" at bounding box center [74, 84] width 54 height 12
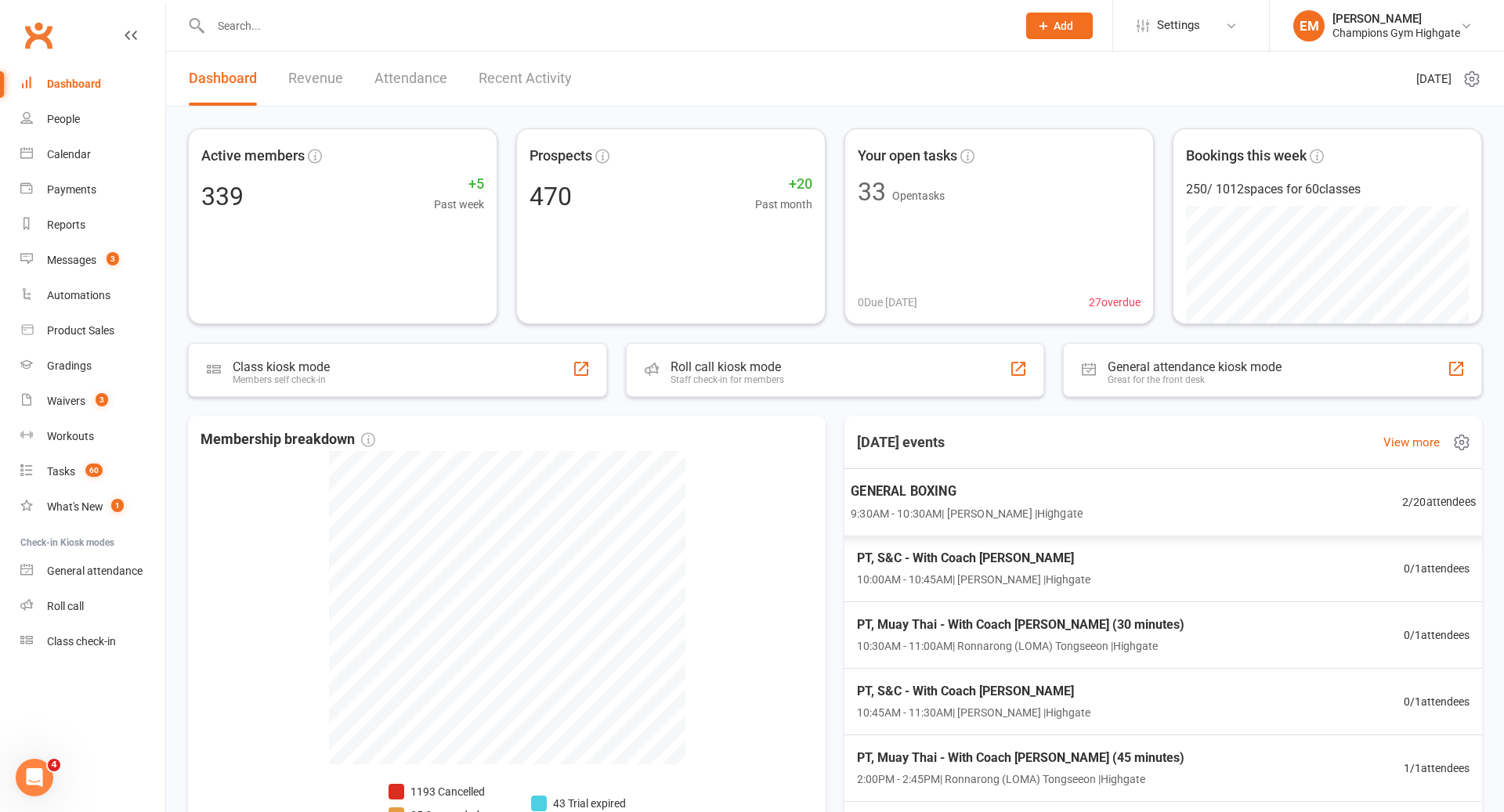
click at [1245, 522] on div "GENERAL BOXING 9:30AM - 10:30AM | [PERSON_NAME] | Highgate 2 / 20 attendees" at bounding box center [1163, 502] width 664 height 69
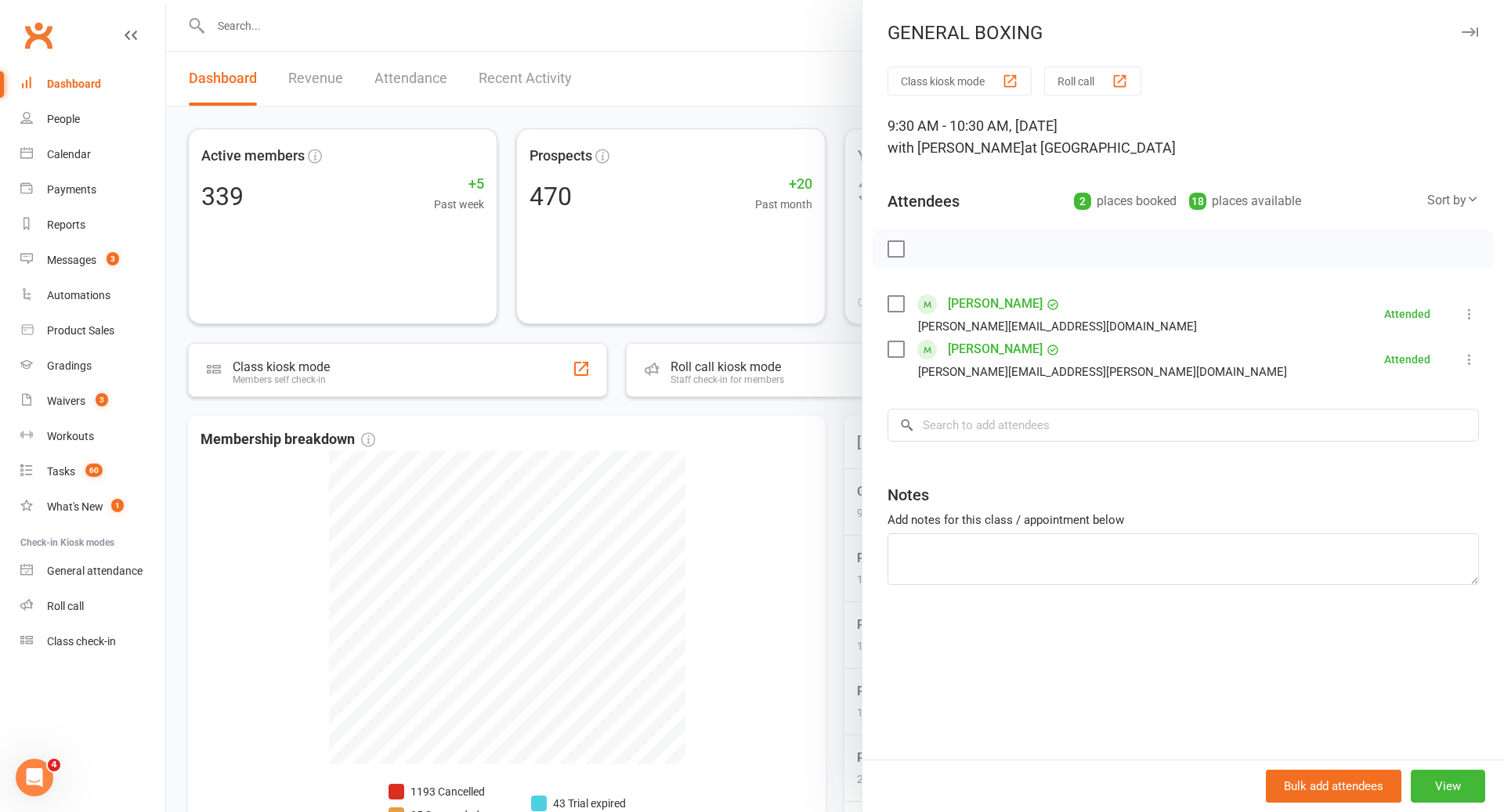
click at [89, 83] on div "Dashboard" at bounding box center [74, 84] width 54 height 12
click at [836, 244] on div at bounding box center [835, 406] width 1338 height 812
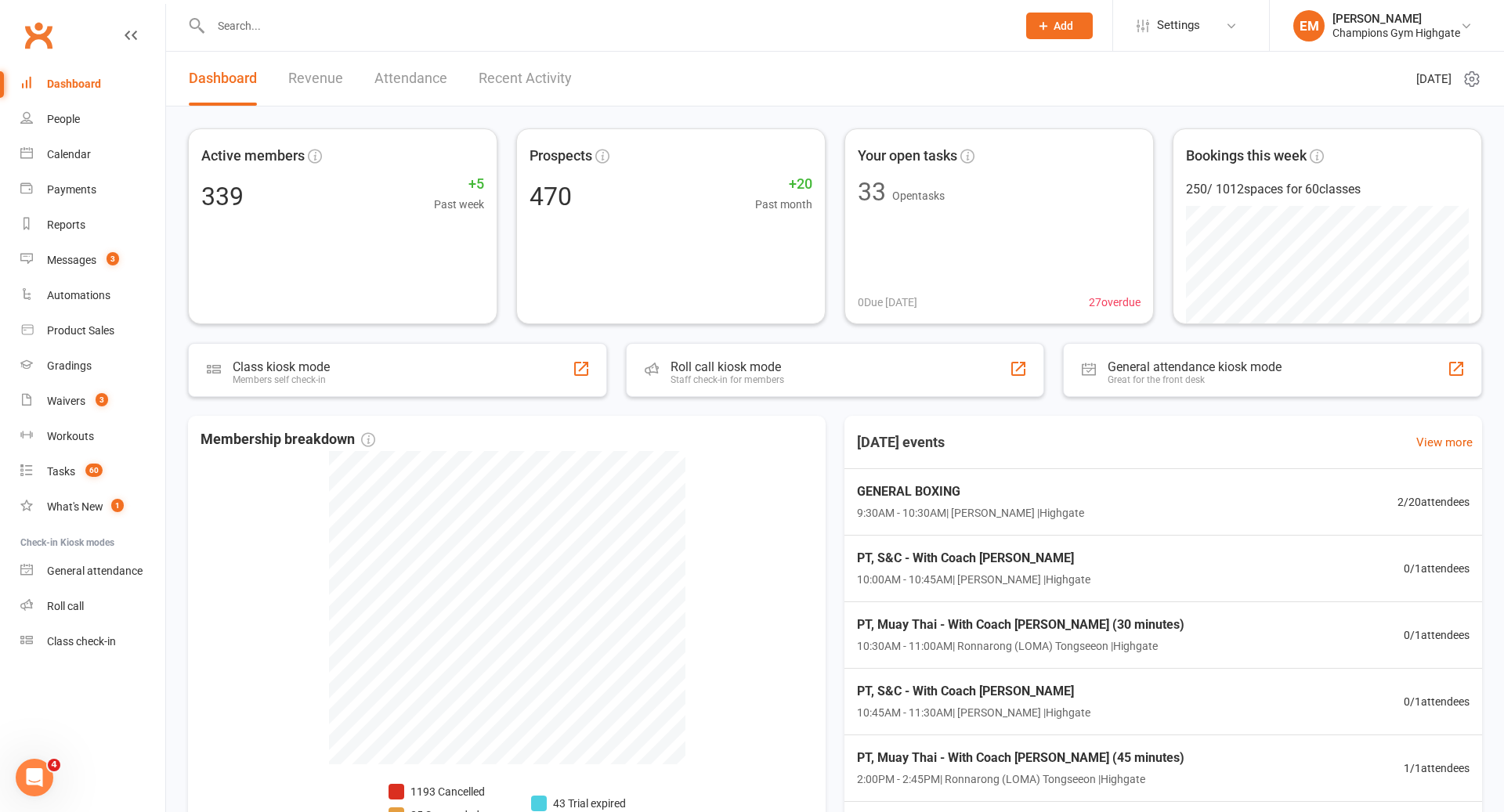
click at [760, 26] on input "text" at bounding box center [606, 25] width 800 height 22
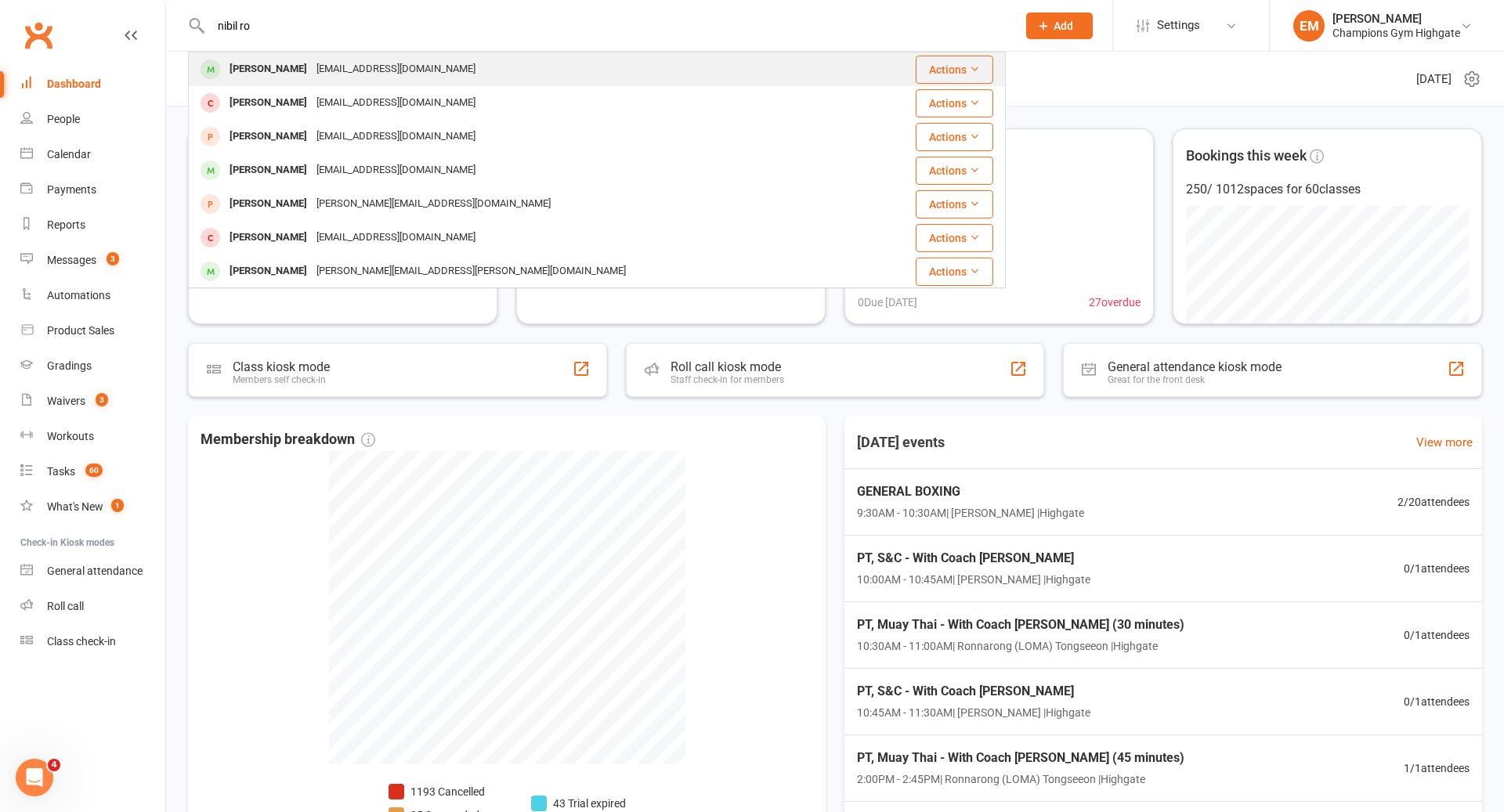
type input "nibil ro"
click at [529, 78] on div "[PERSON_NAME] [EMAIL_ADDRESS][DOMAIN_NAME]" at bounding box center [529, 69] width 679 height 32
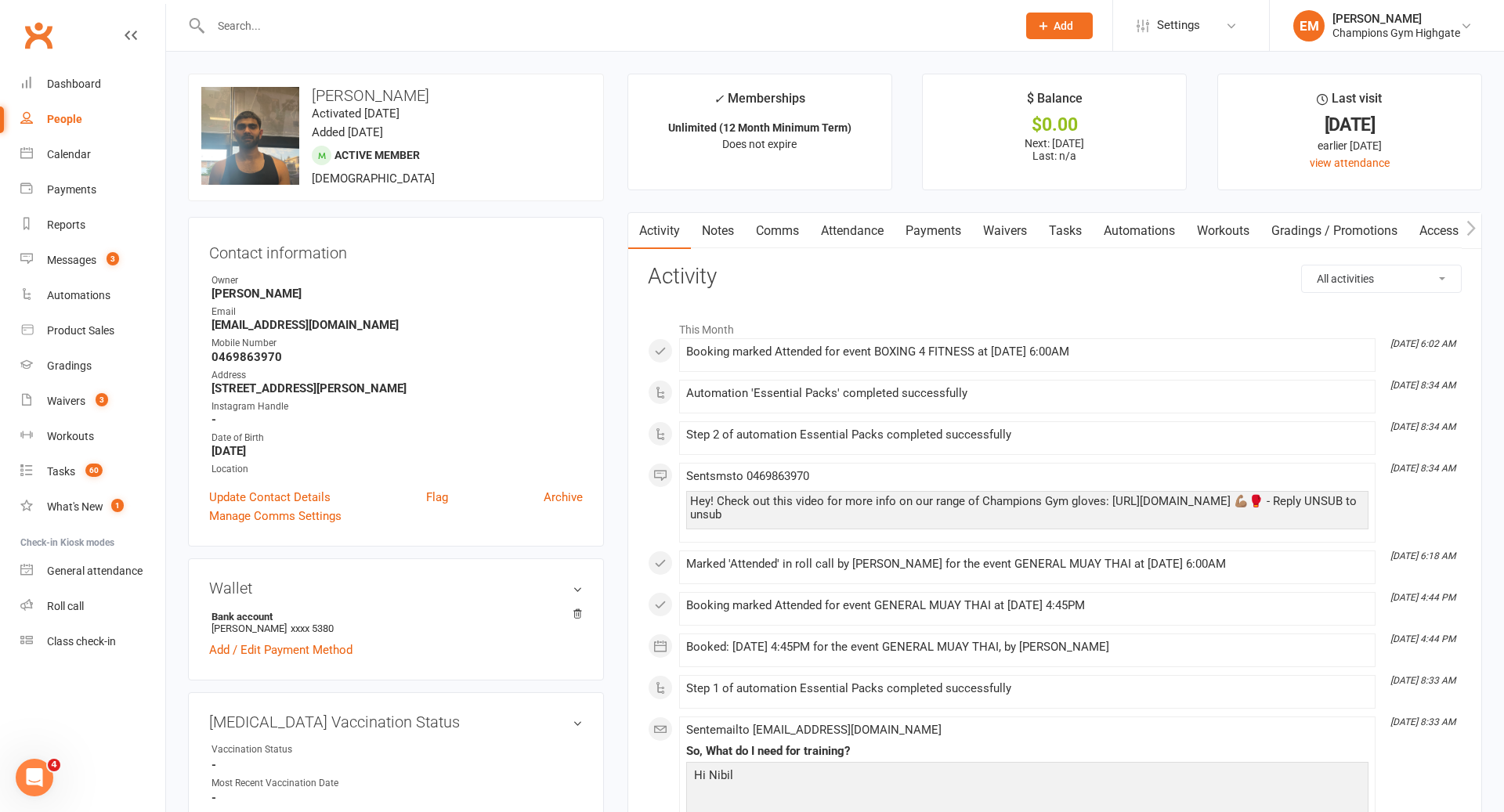
click at [835, 230] on link "Attendance" at bounding box center [852, 231] width 84 height 36
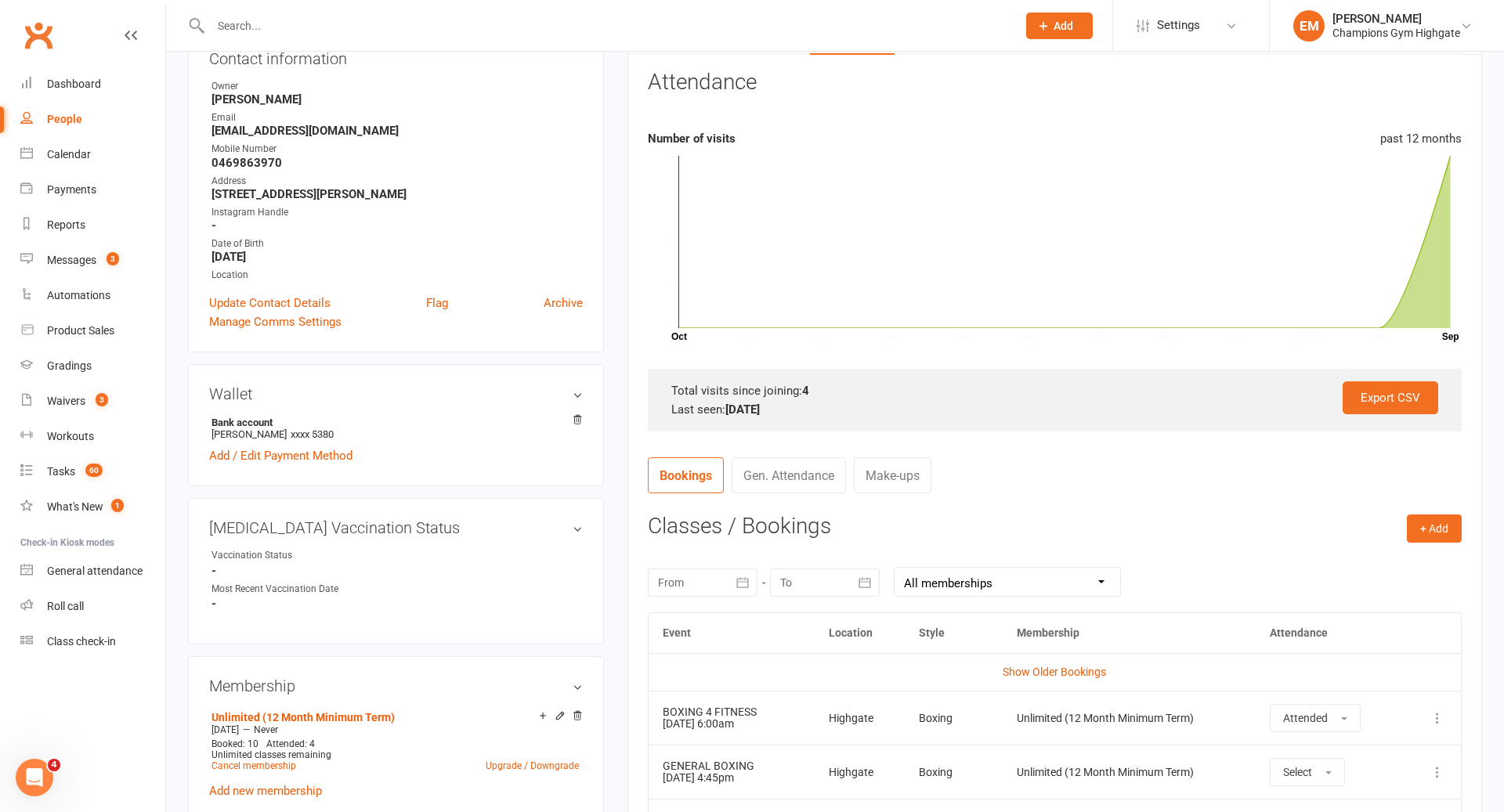
scroll to position [220, 0]
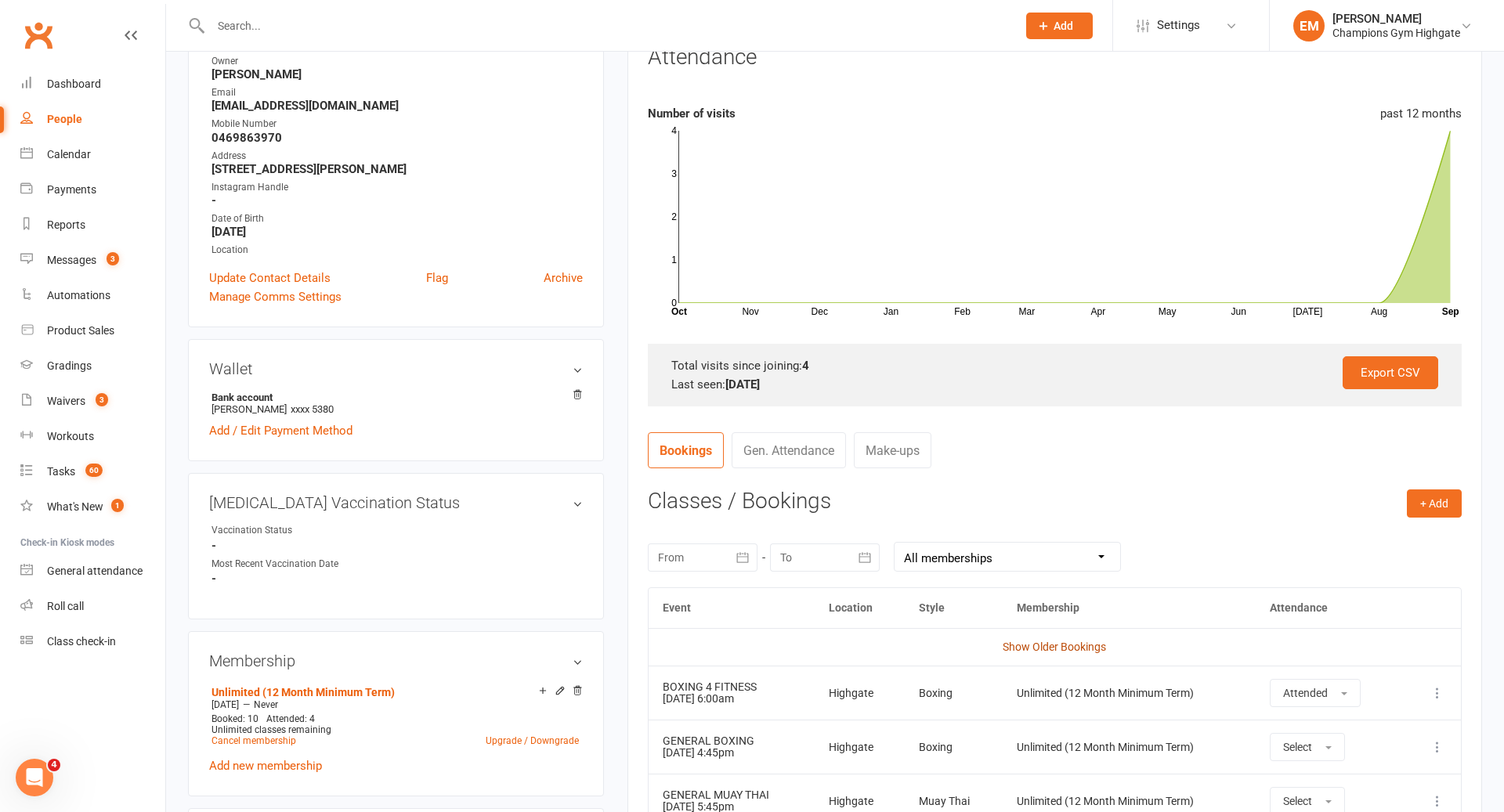
click at [1040, 641] on link "Show Older Bookings" at bounding box center [1054, 647] width 103 height 12
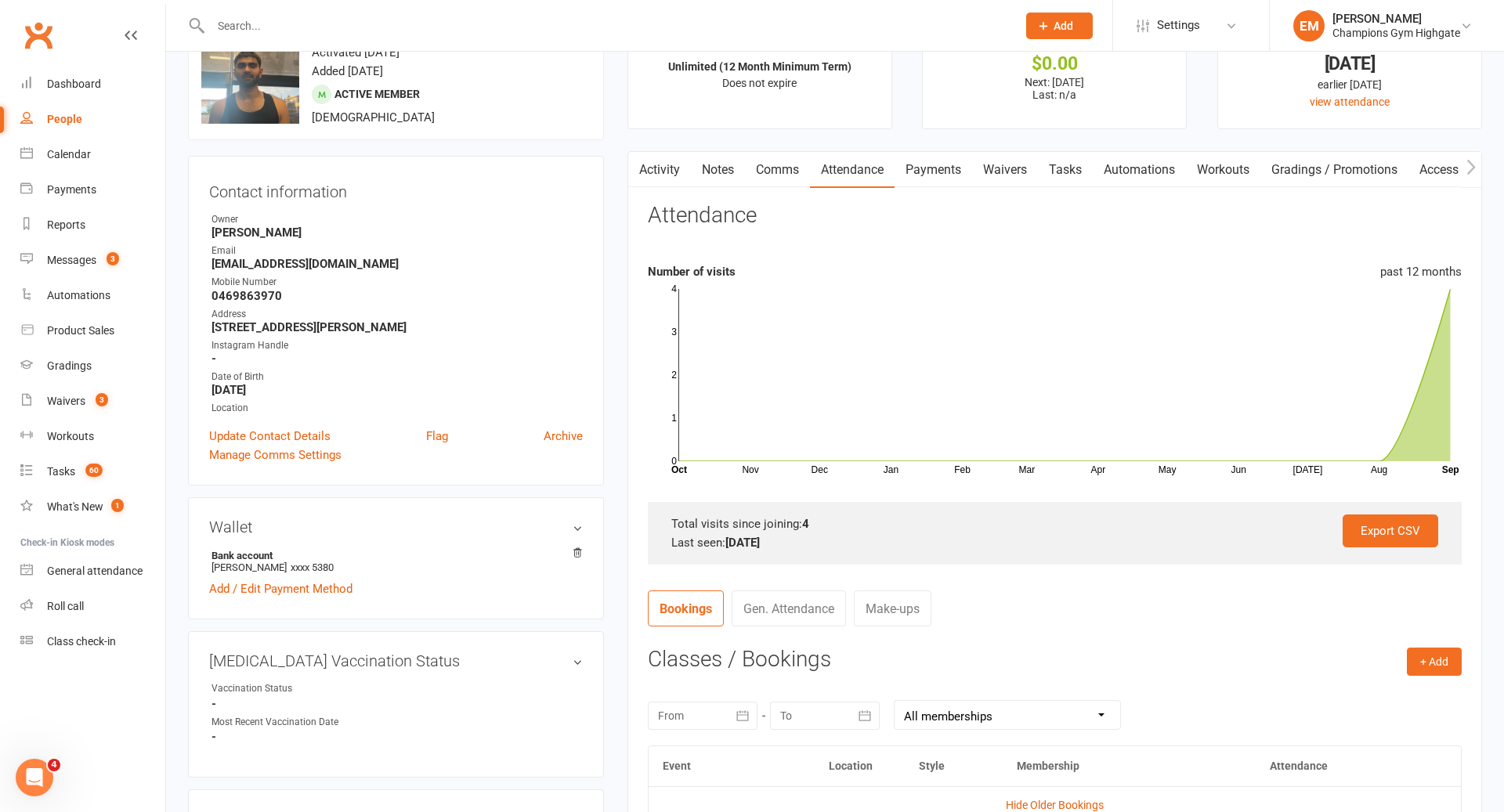
scroll to position [0, 0]
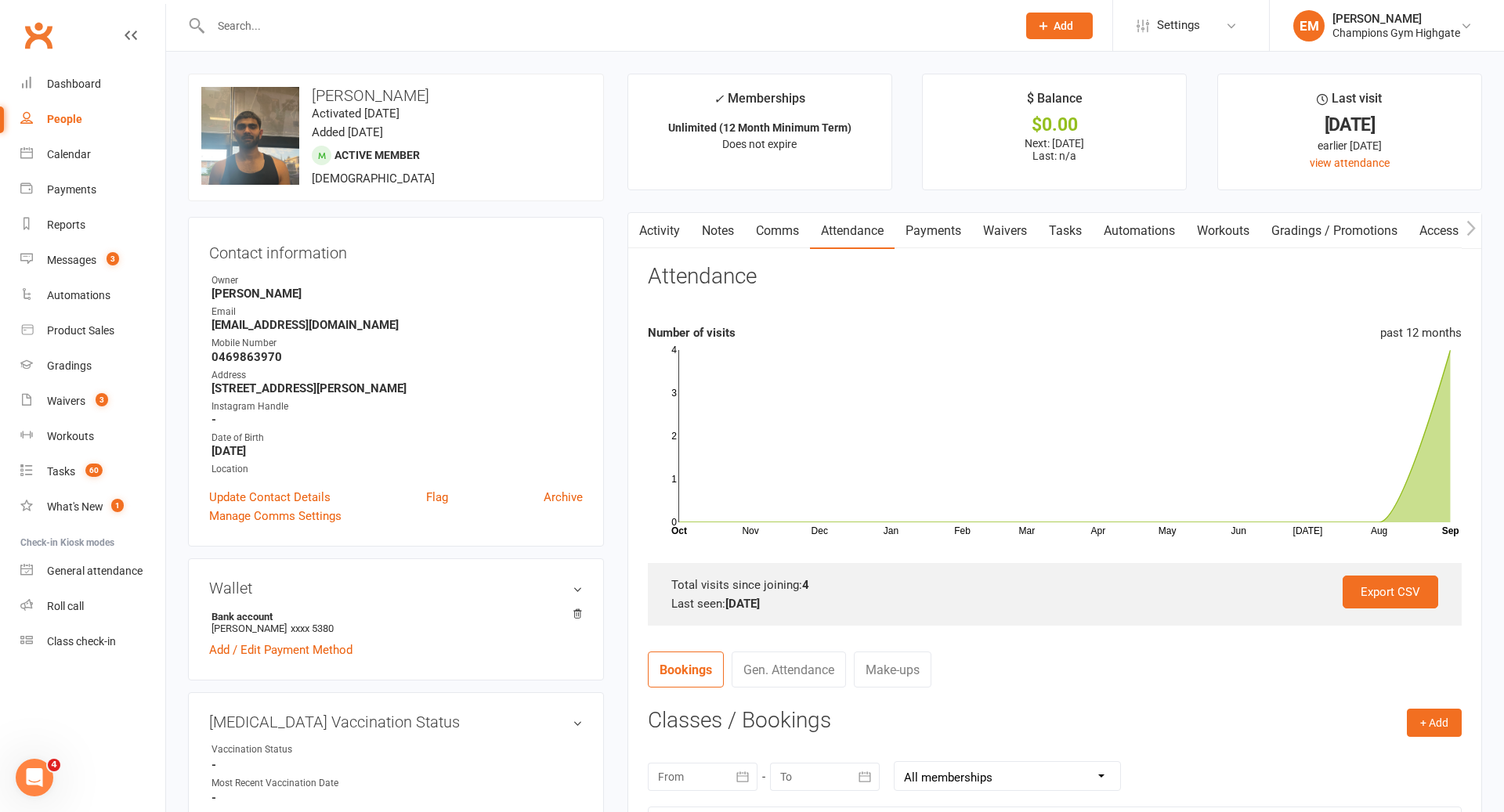
click at [717, 237] on link "Notes" at bounding box center [718, 231] width 54 height 36
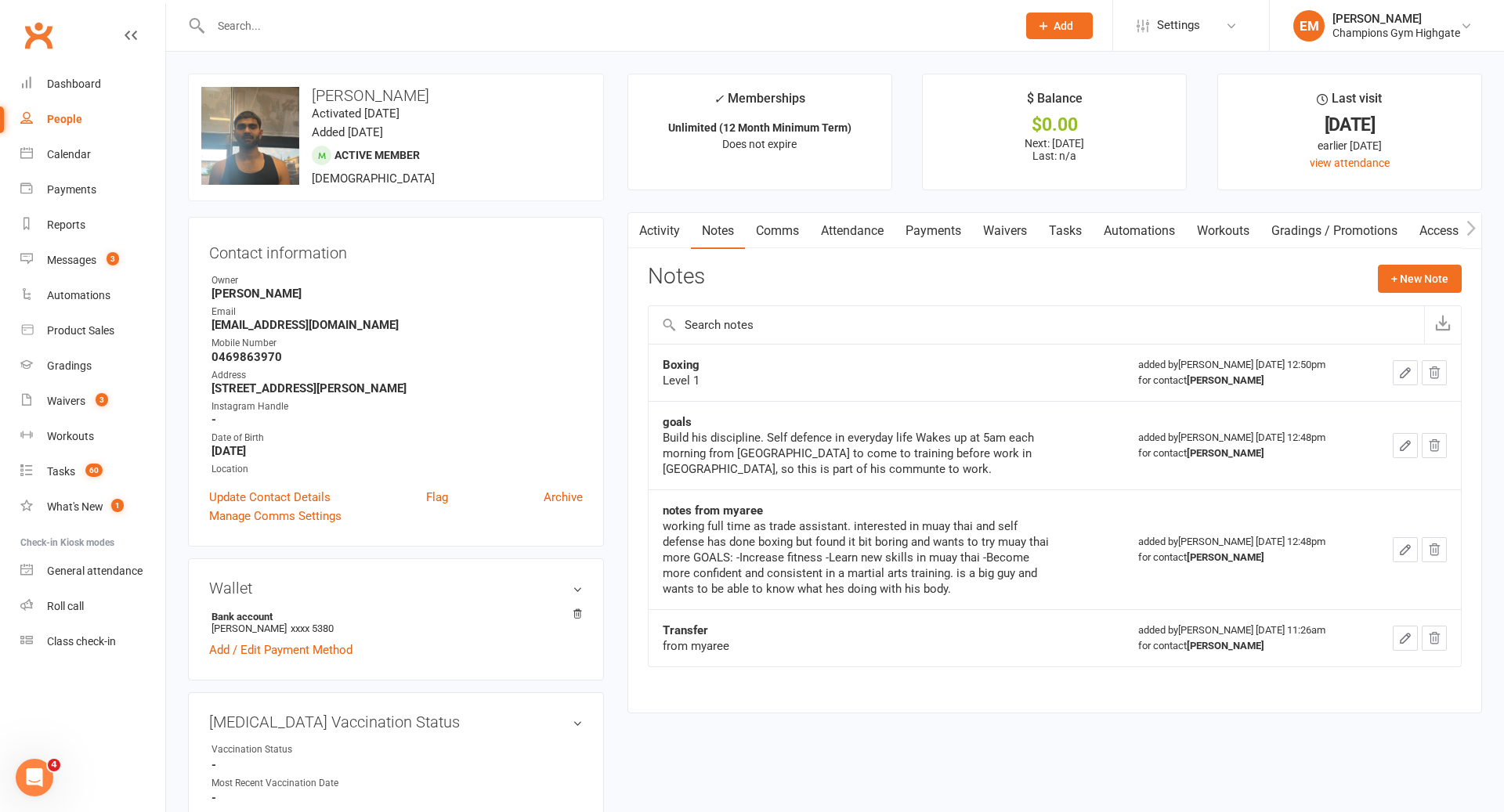
click at [1082, 237] on link "Tasks" at bounding box center [1066, 231] width 54 height 36
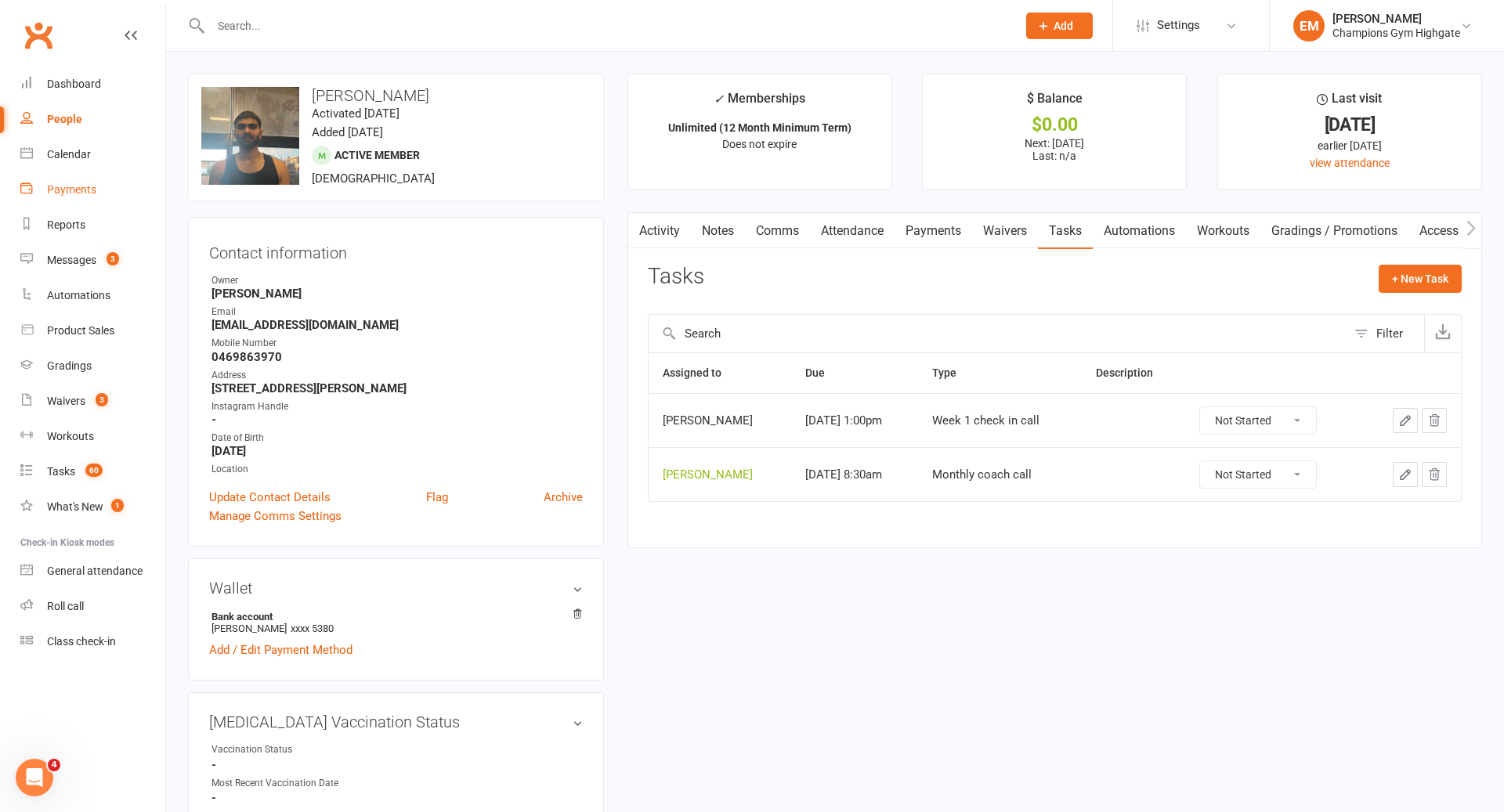
click at [66, 177] on link "Payments" at bounding box center [93, 191] width 145 height 36
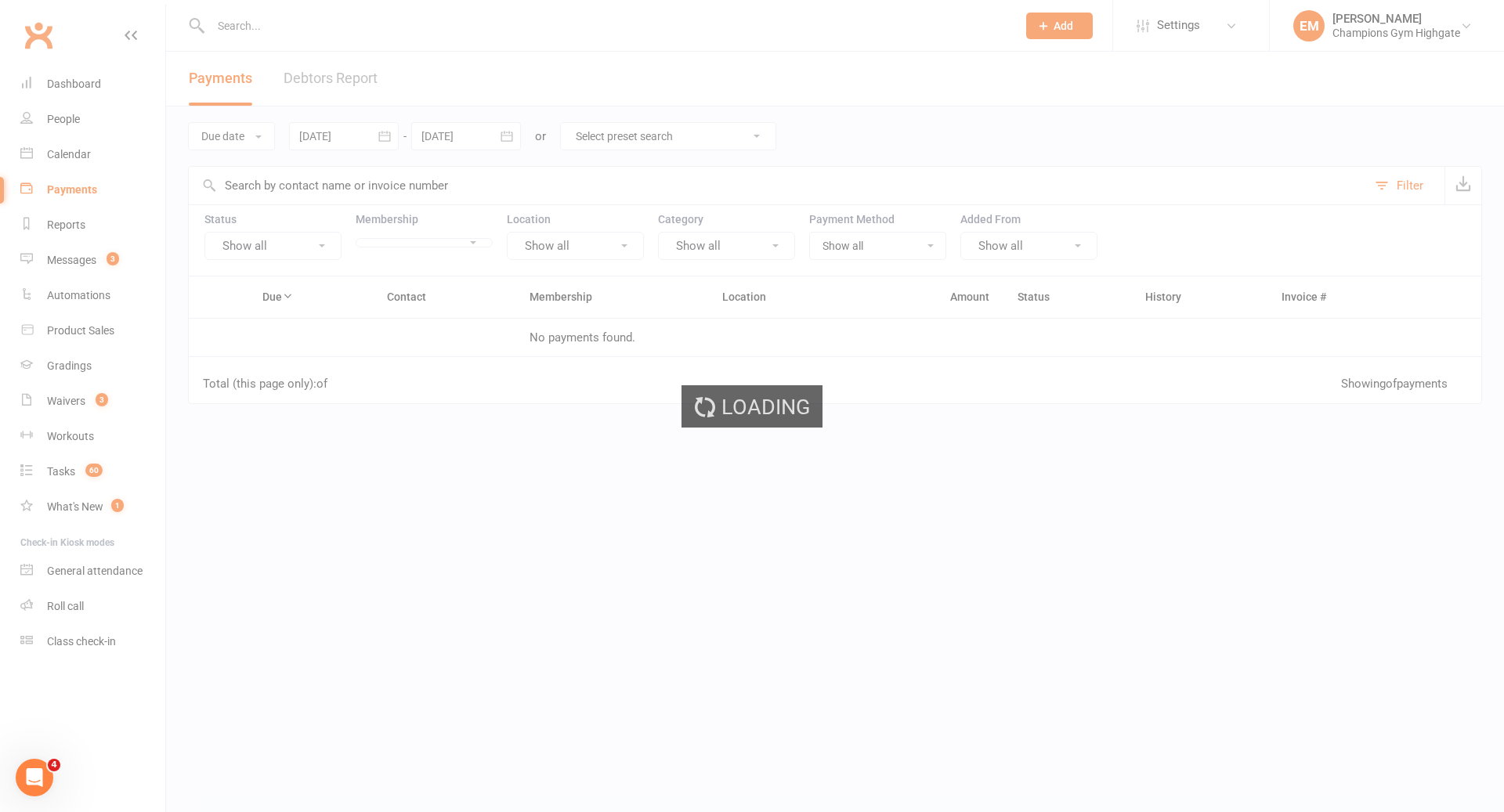
click at [69, 158] on div "Loading" at bounding box center [752, 406] width 1504 height 812
click at [80, 153] on ui-view "Prospect Member Non-attending contact Class / event Appointment Grading event T…" at bounding box center [752, 305] width 1504 height 603
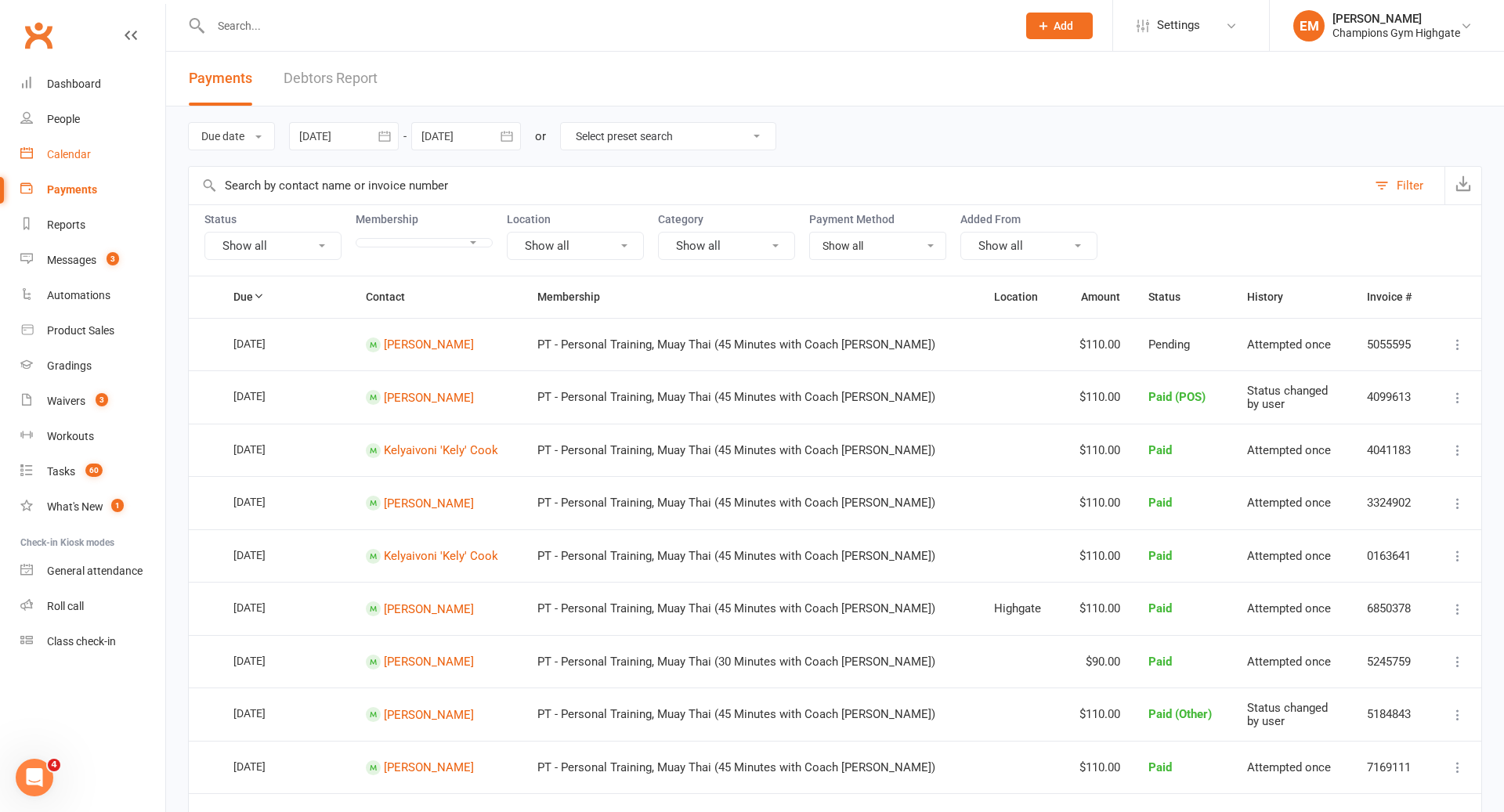
click at [80, 153] on div "Calendar" at bounding box center [69, 154] width 44 height 12
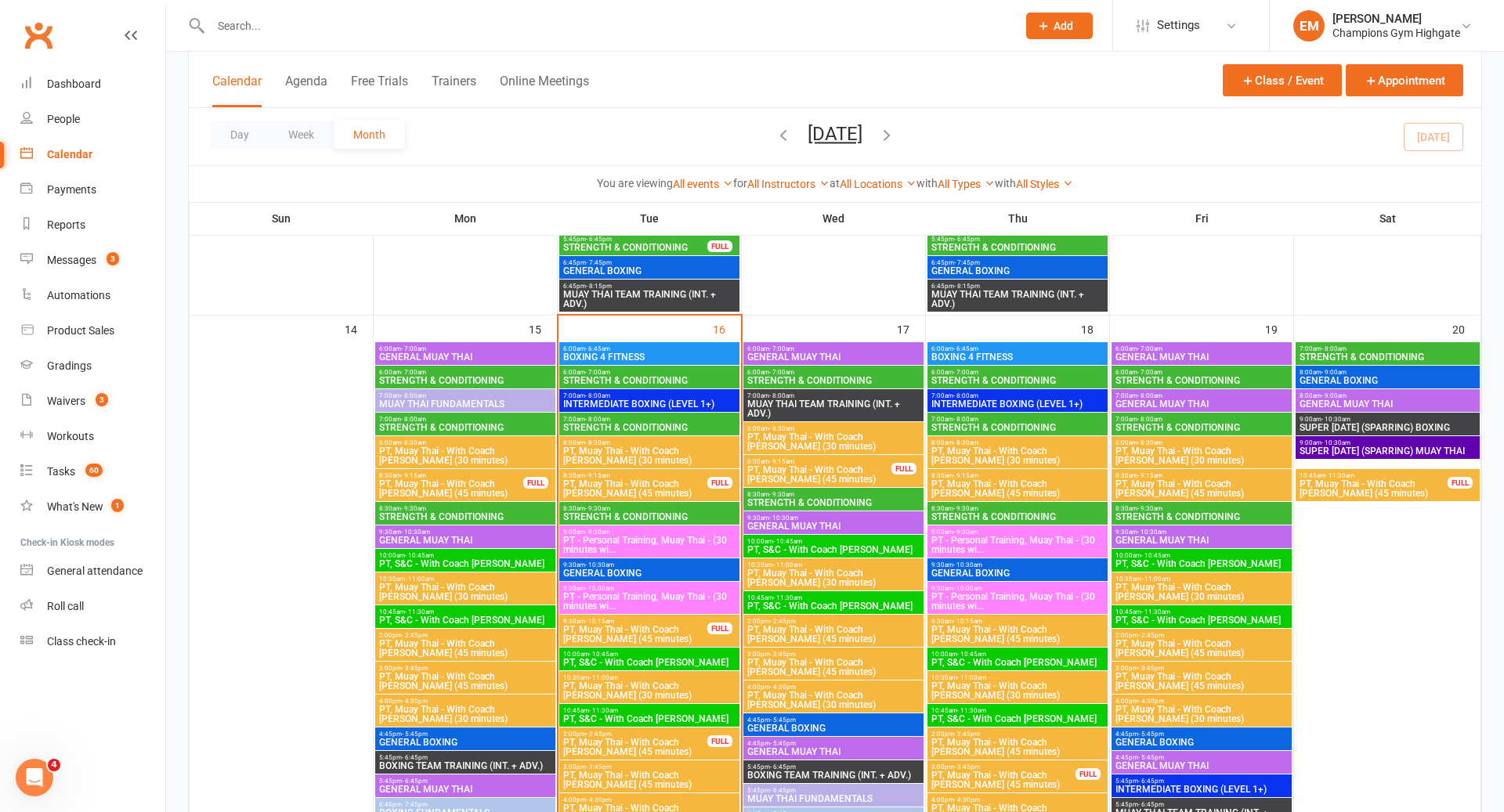
scroll to position [1816, 0]
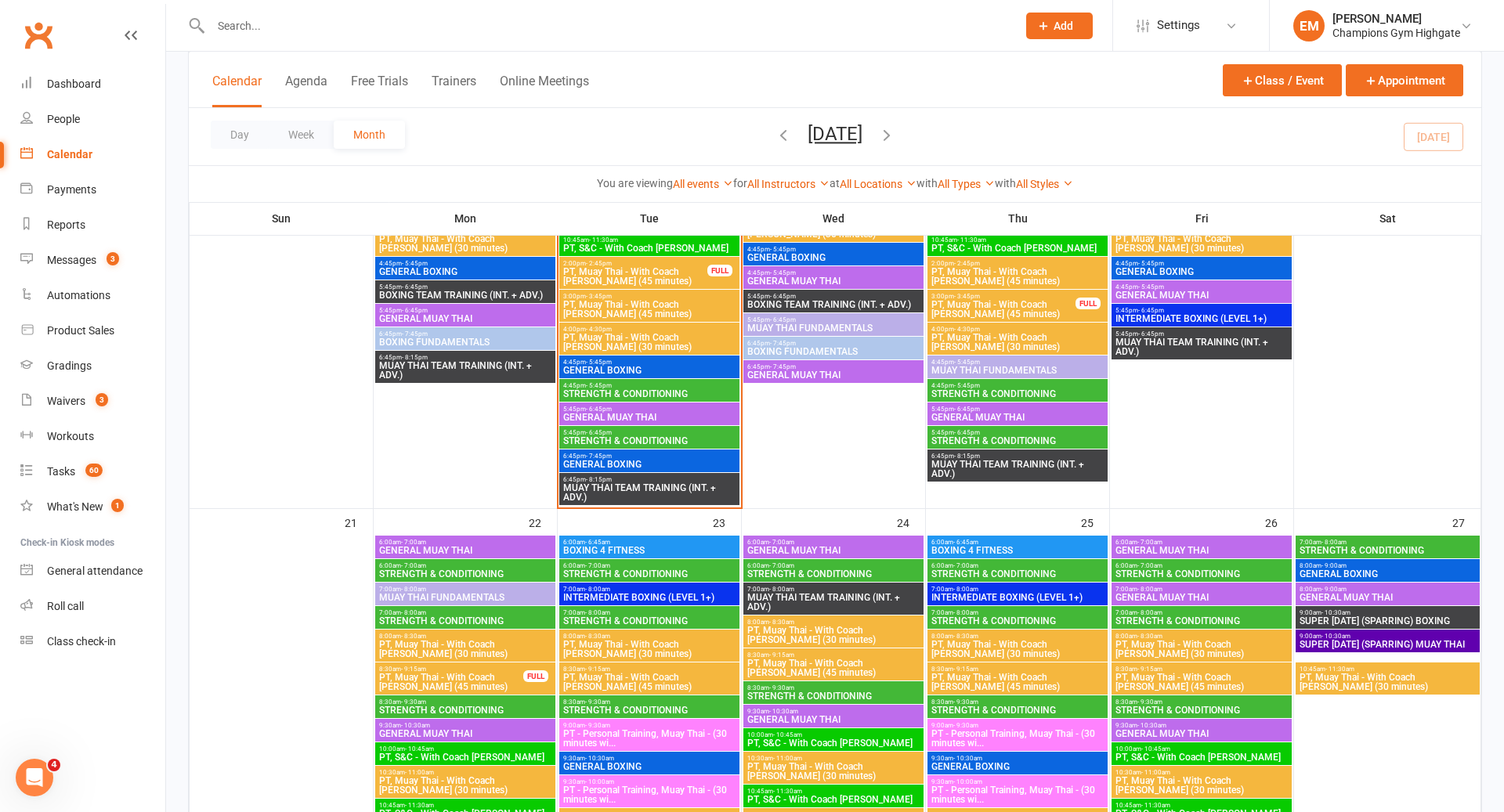
click at [659, 383] on span "4:45pm - 5:45pm" at bounding box center [649, 386] width 174 height 8
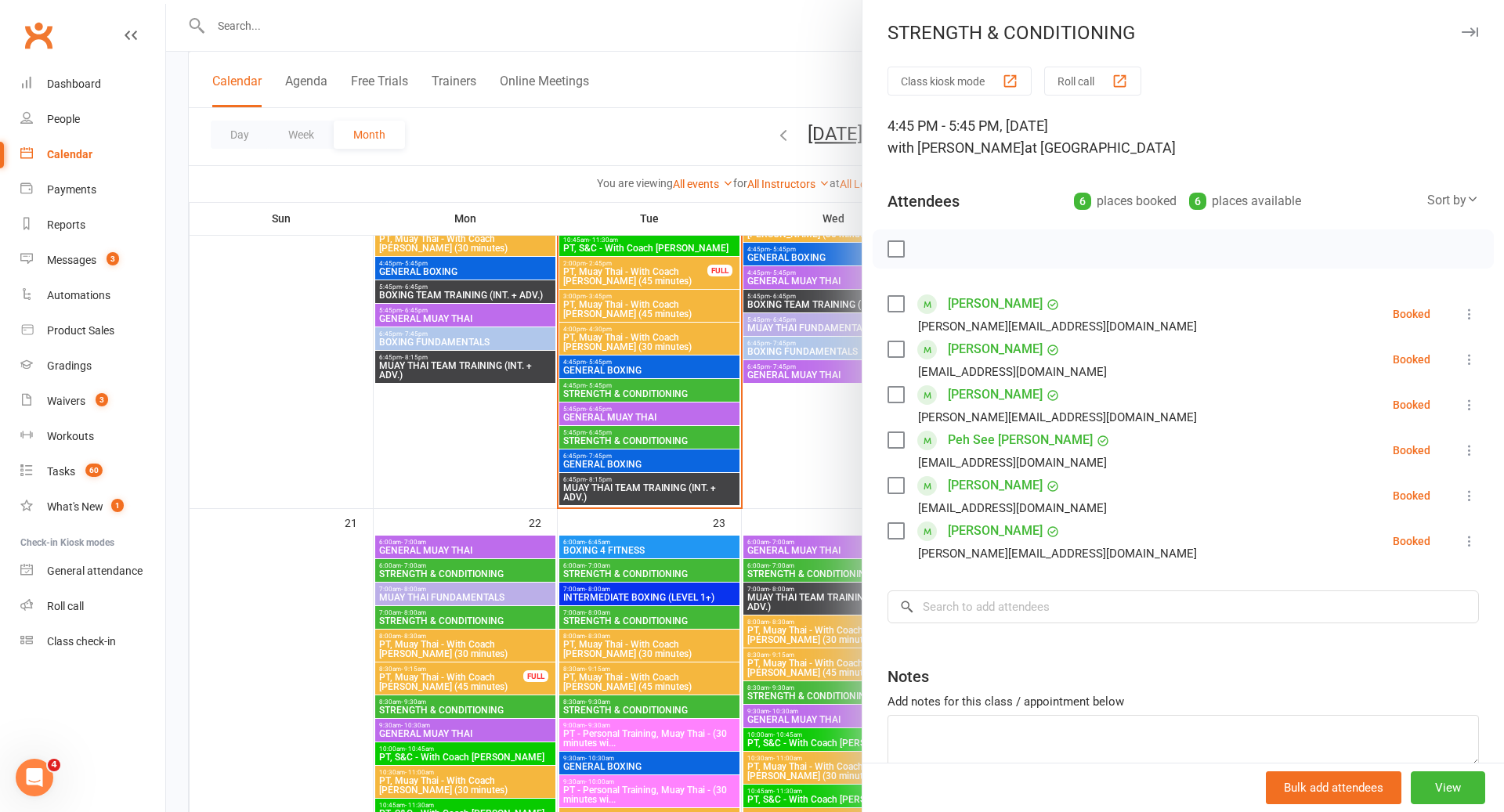
click at [656, 389] on div at bounding box center [835, 406] width 1338 height 812
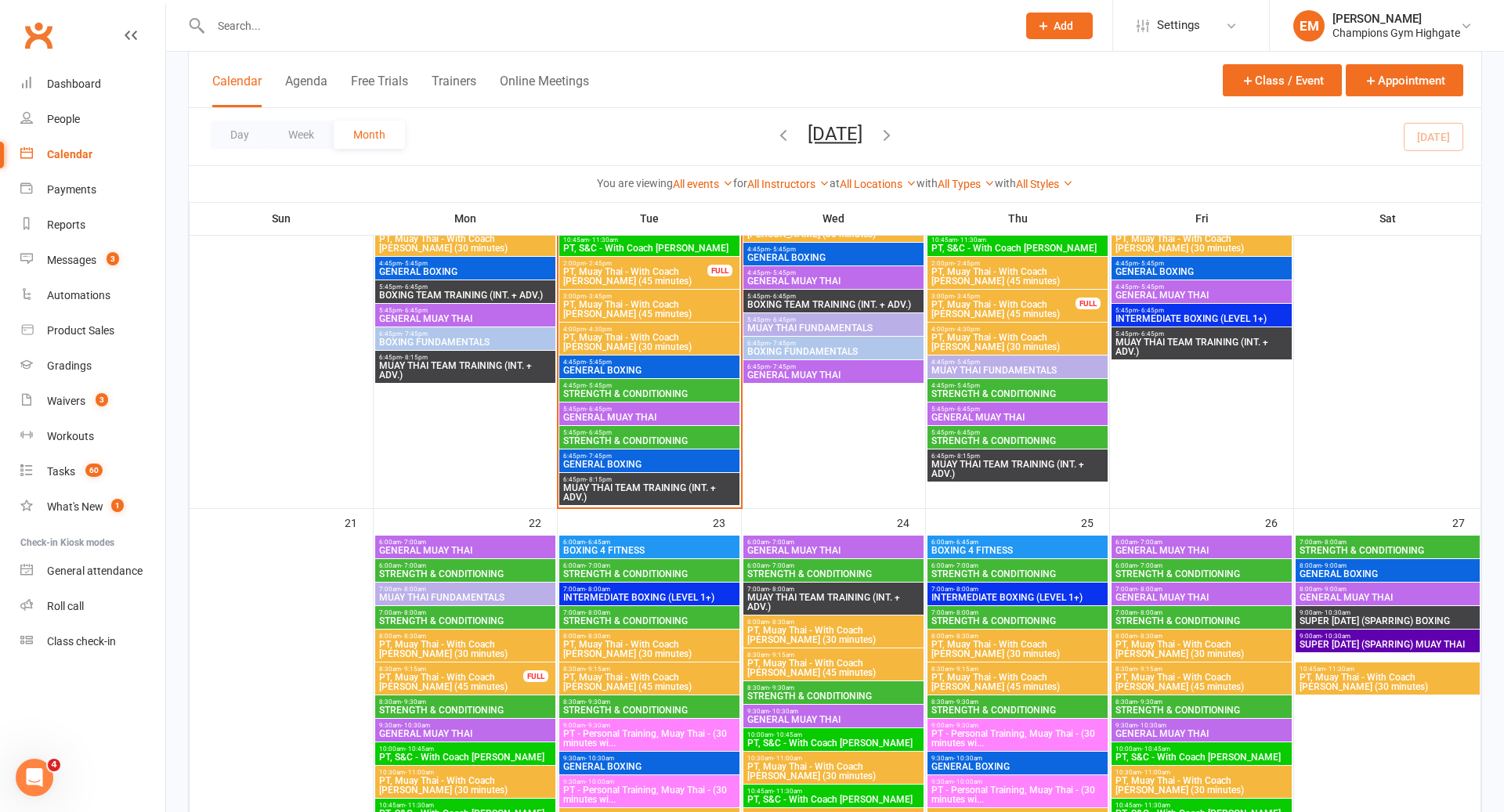
click at [652, 426] on div "5:45pm - 6:45pm STRENGTH & CONDITIONING" at bounding box center [650, 437] width 180 height 23
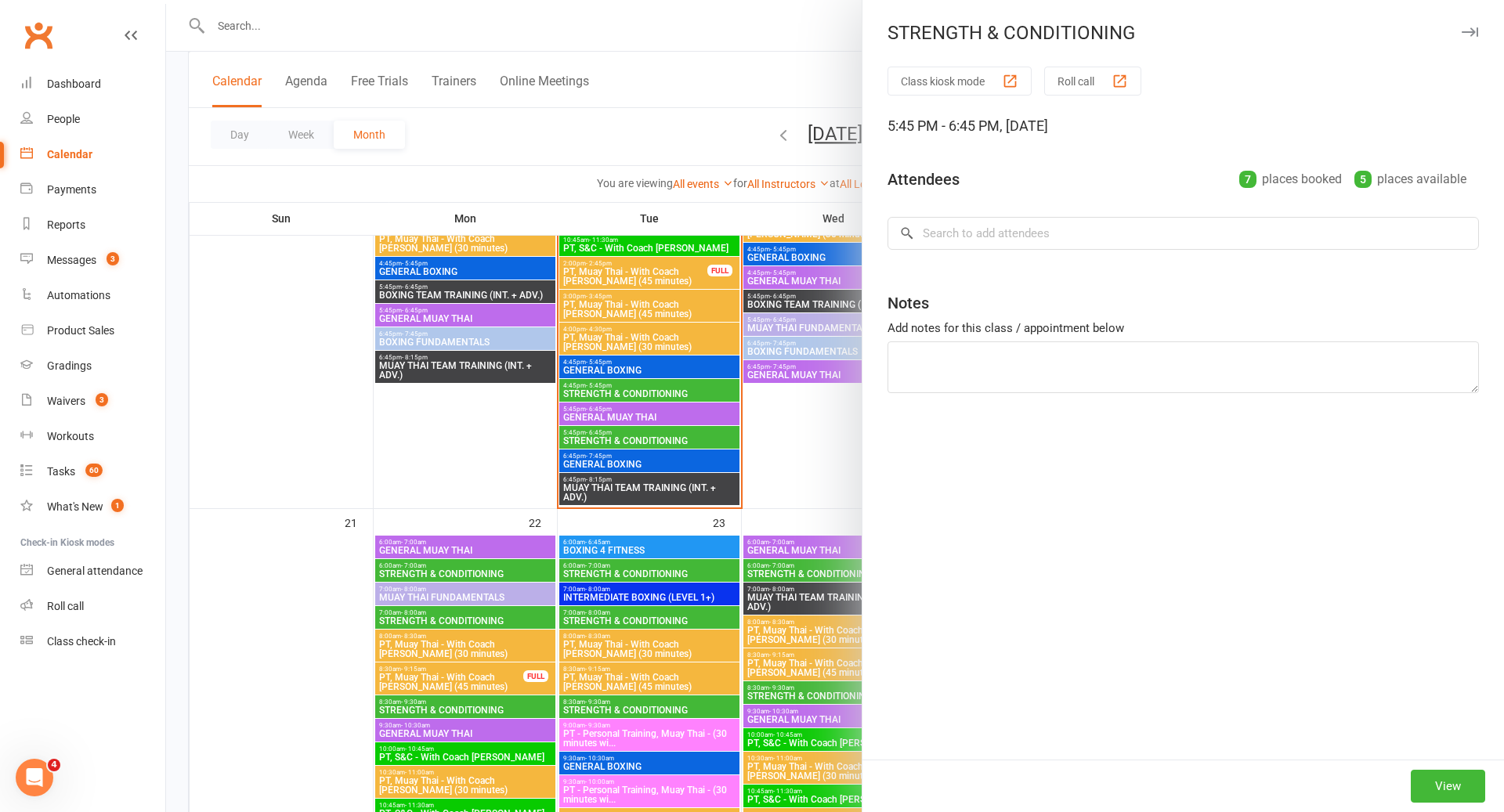
click at [656, 423] on div at bounding box center [835, 406] width 1338 height 812
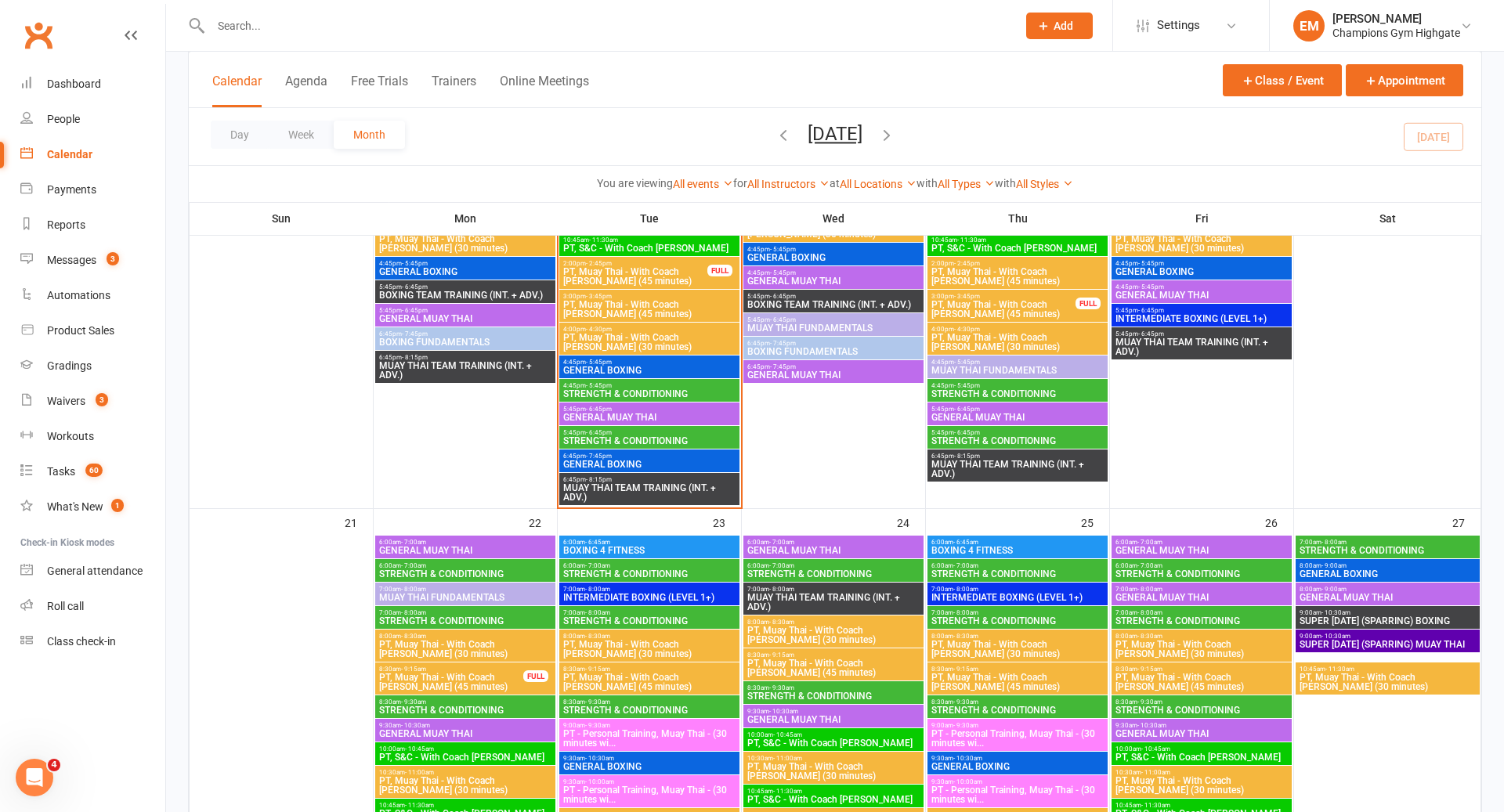
click at [658, 421] on div "5:45pm - 6:45pm GENERAL [PERSON_NAME]" at bounding box center [650, 414] width 180 height 23
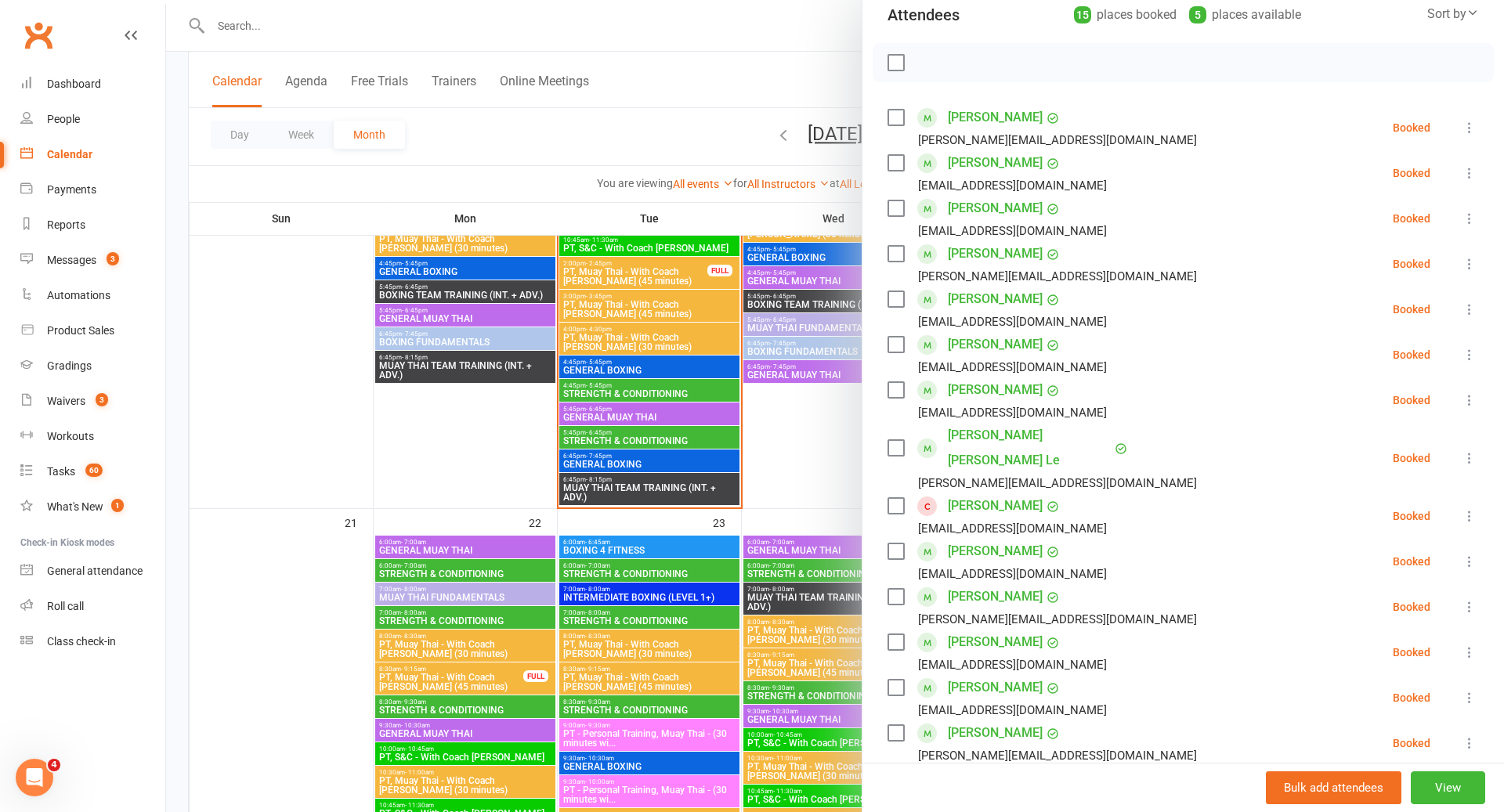
scroll to position [182, 0]
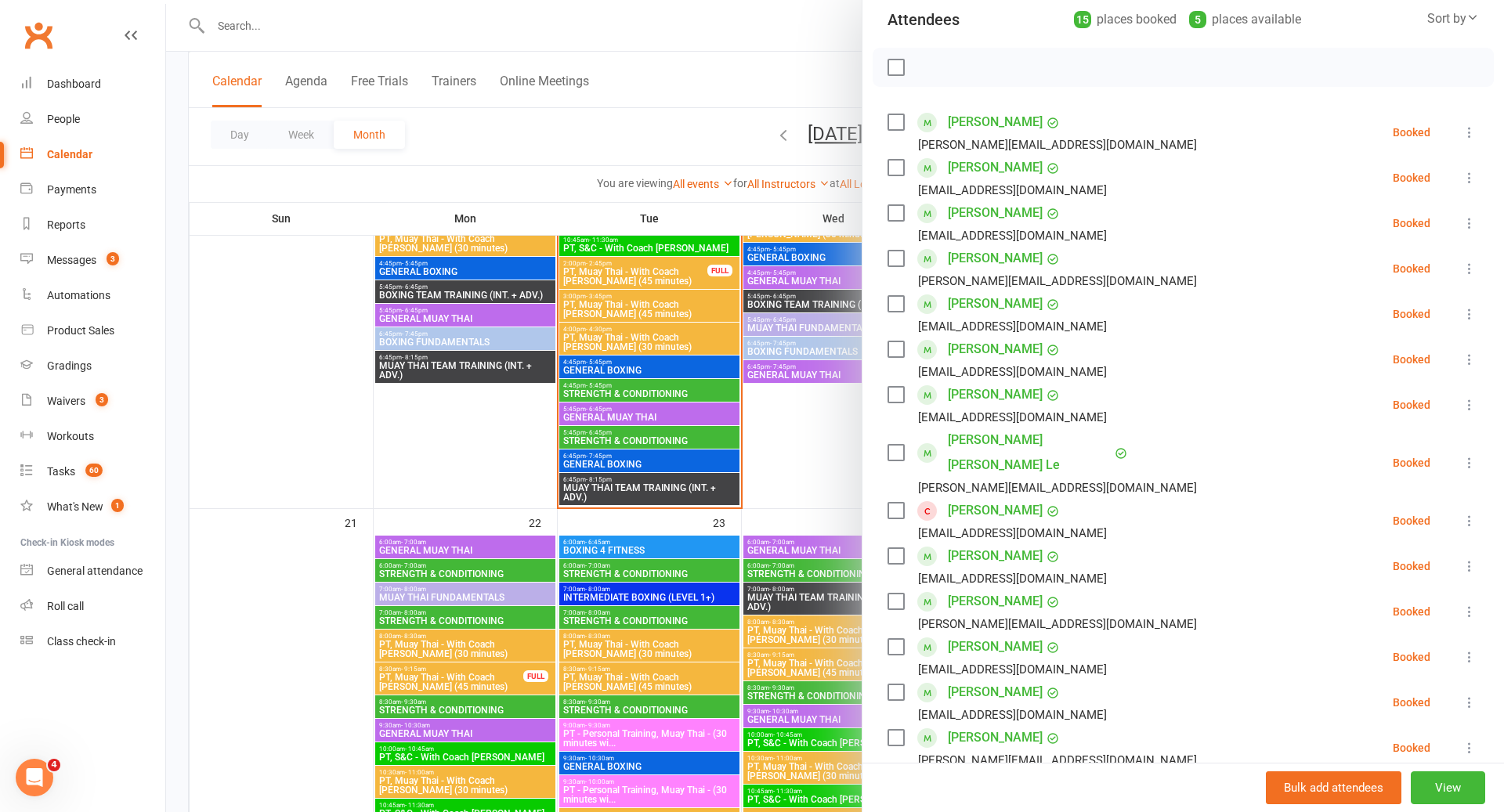
click at [674, 443] on div at bounding box center [835, 406] width 1338 height 812
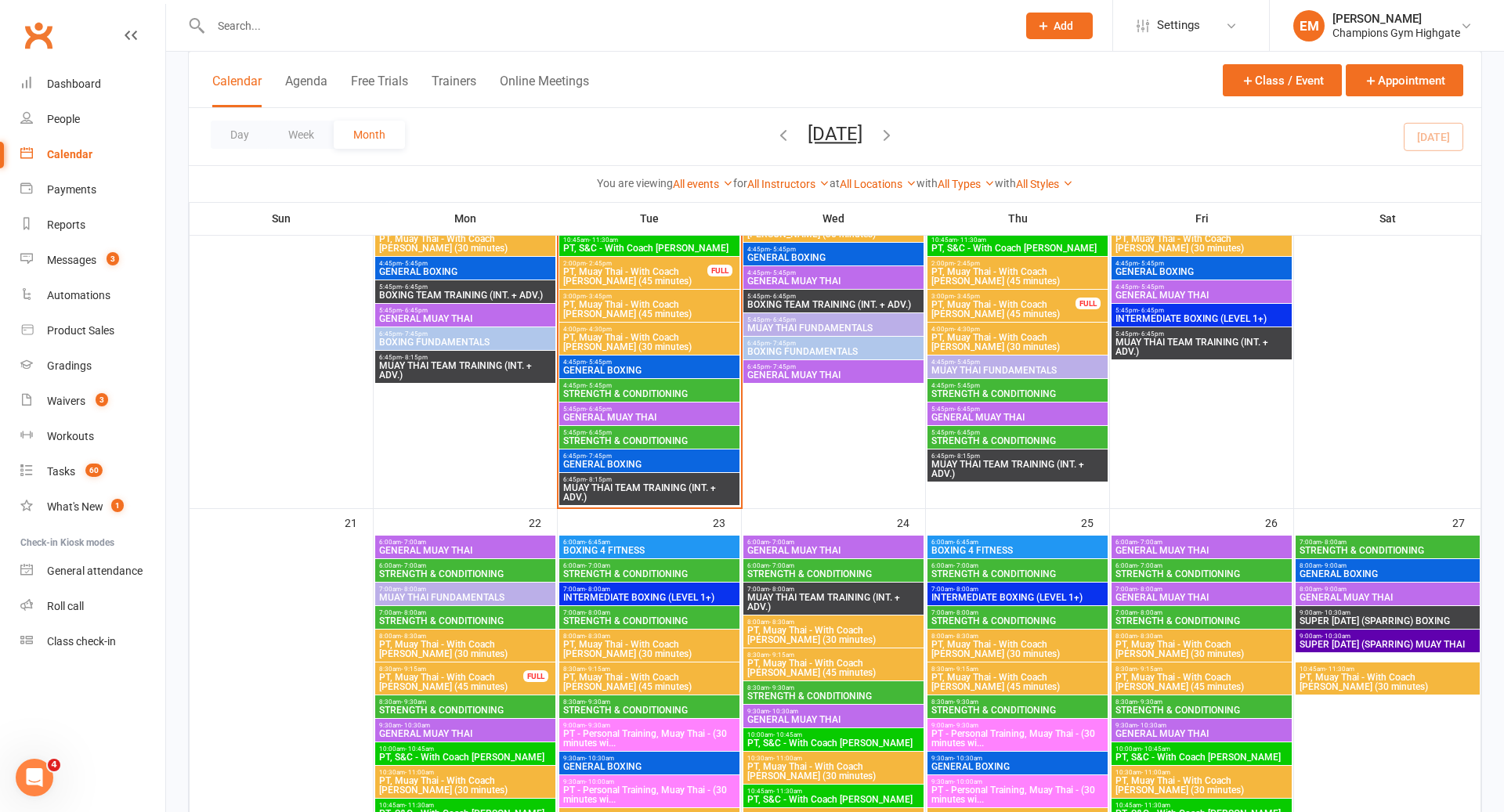
click at [670, 460] on span "GENERAL BOXING" at bounding box center [649, 465] width 174 height 9
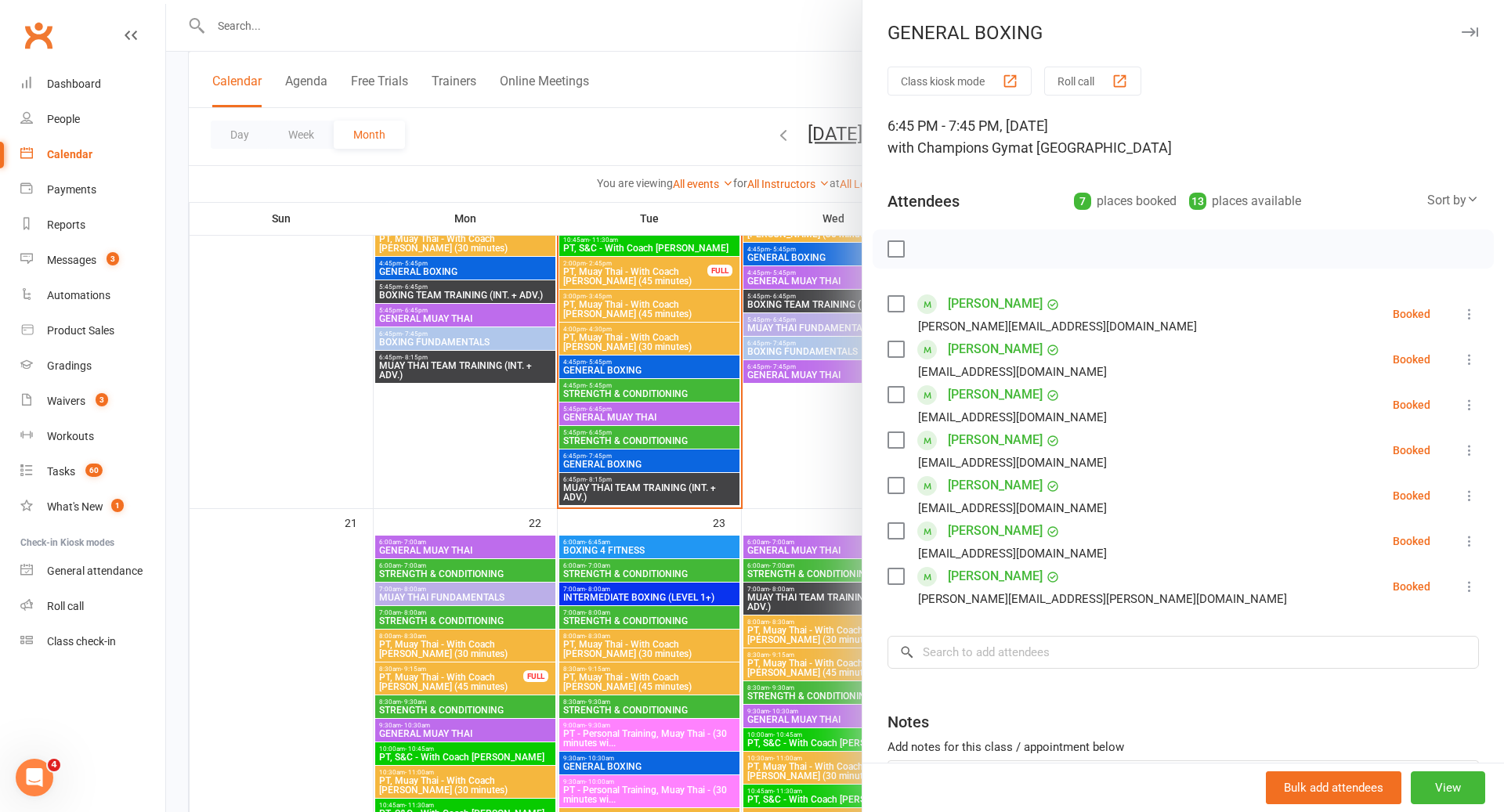
click at [985, 349] on link "[PERSON_NAME]" at bounding box center [995, 349] width 95 height 25
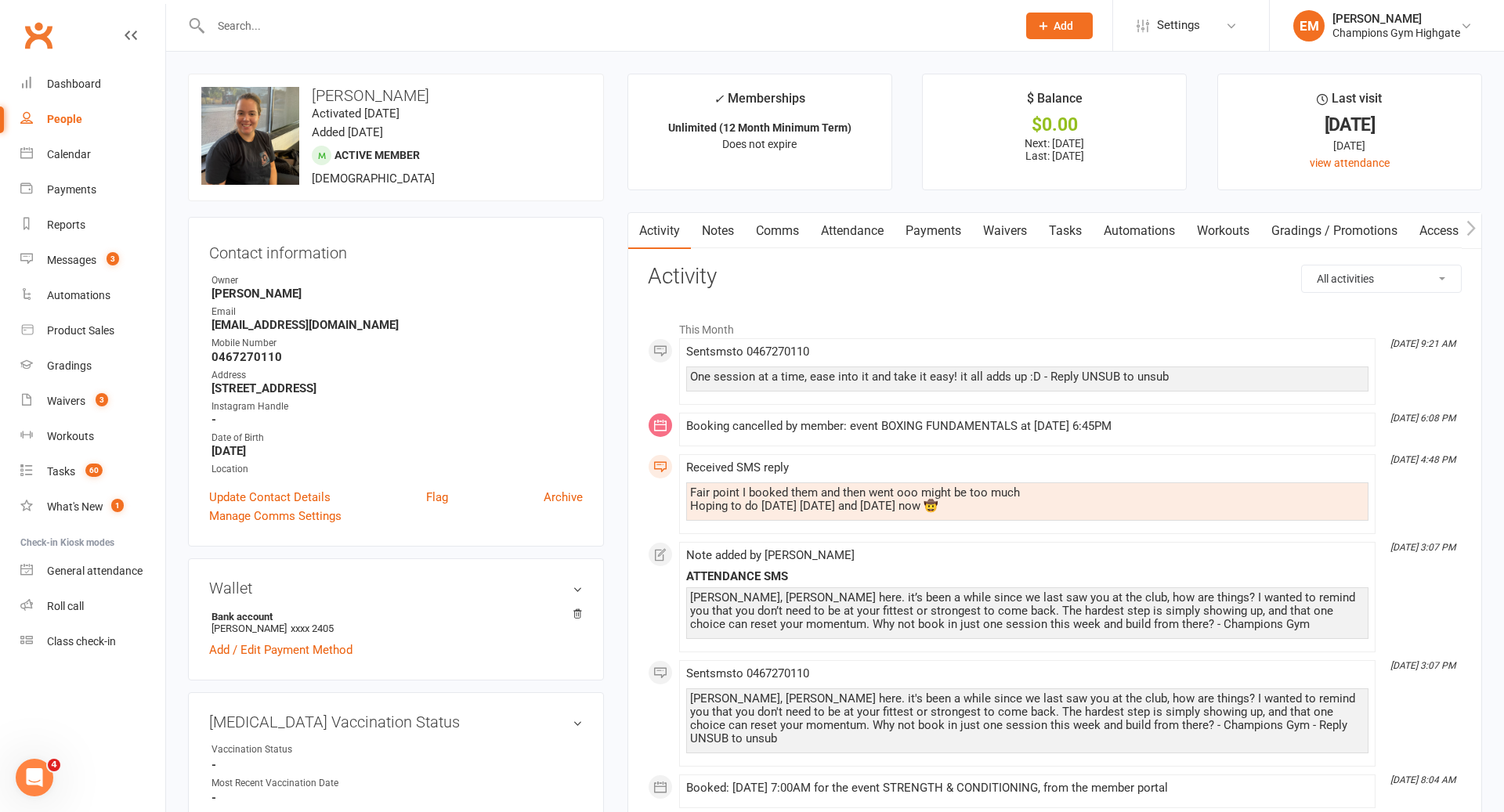
click at [716, 224] on link "Notes" at bounding box center [718, 231] width 54 height 36
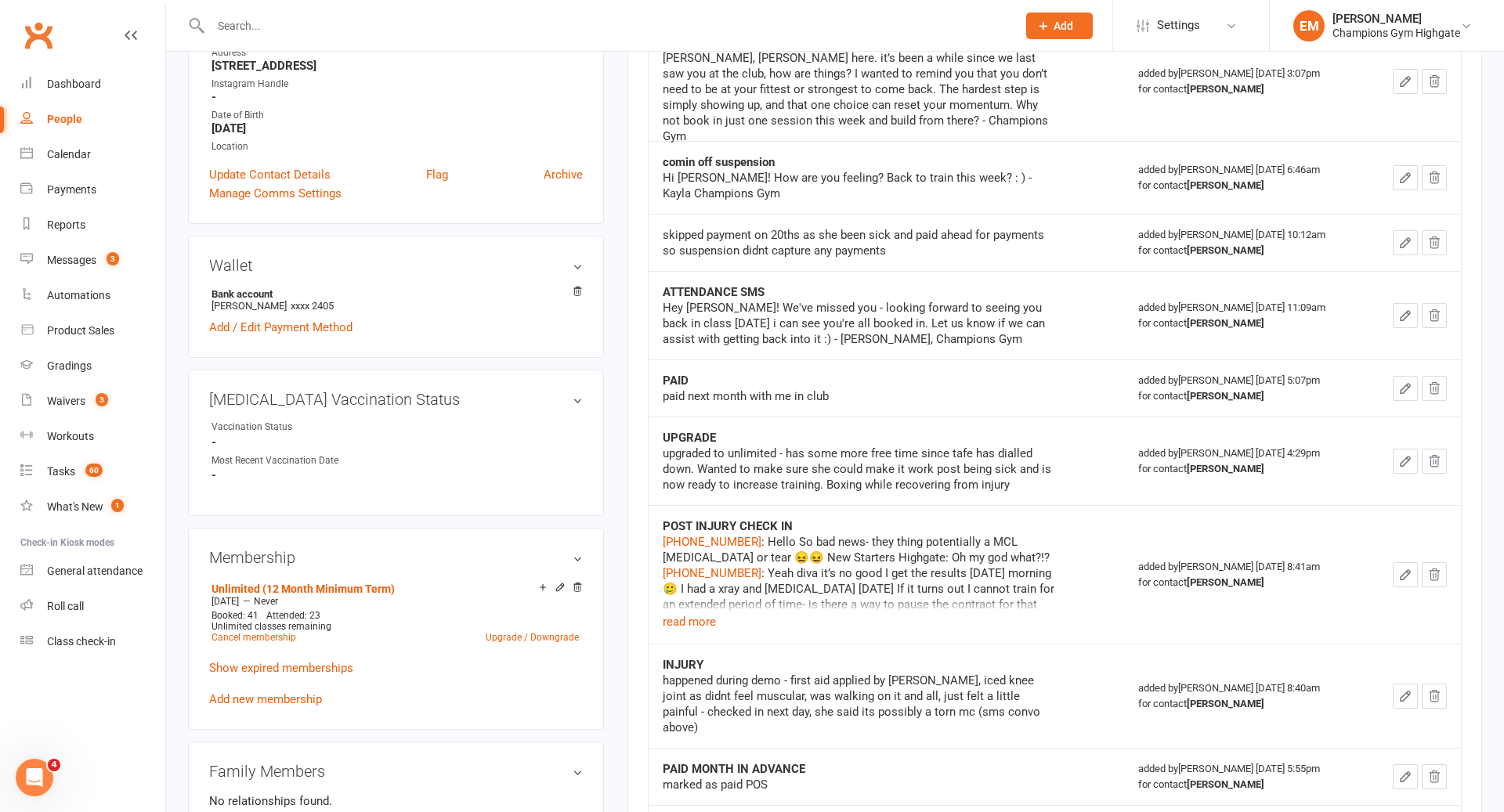
scroll to position [333, 0]
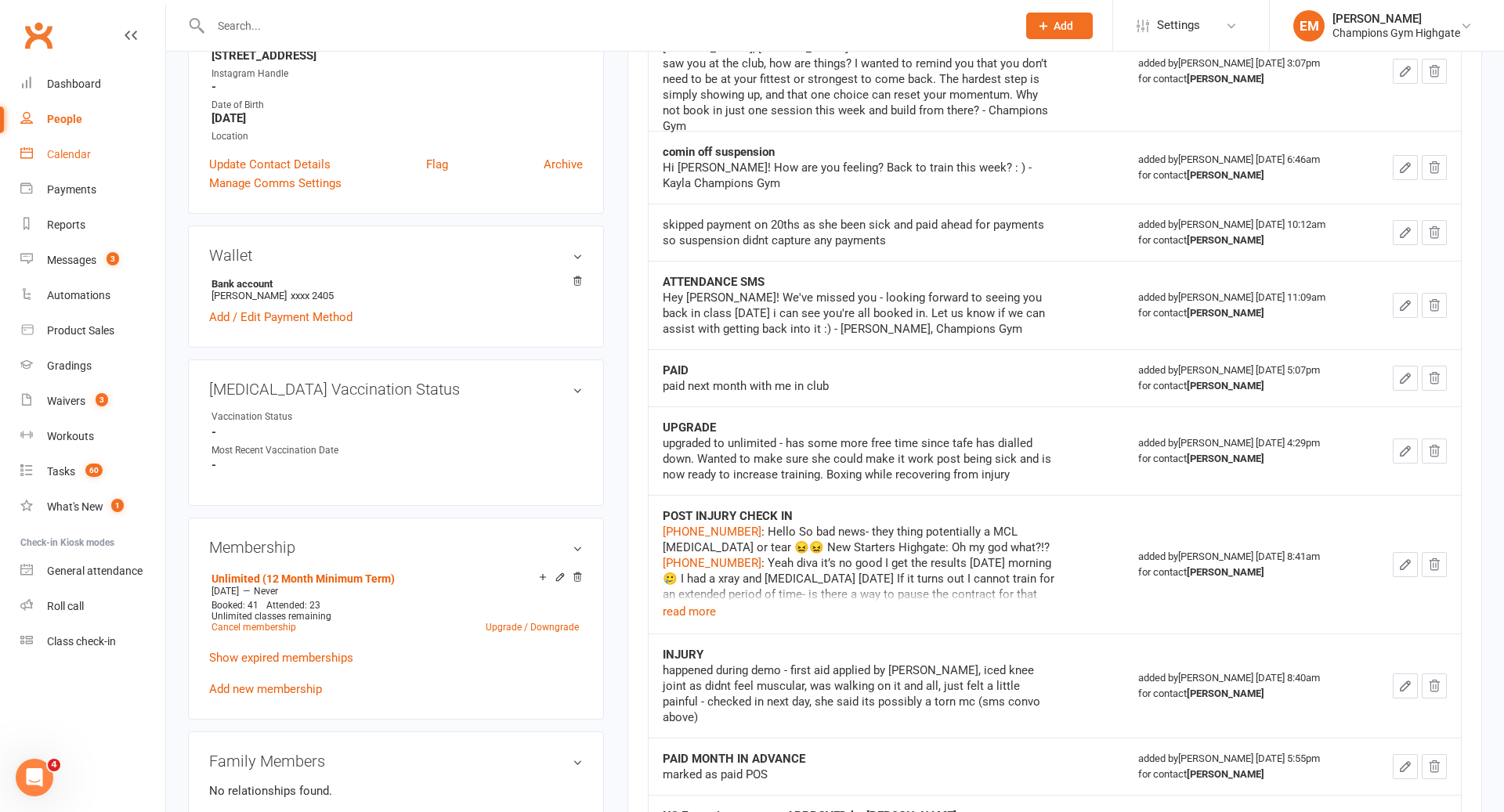
click at [105, 146] on link "Calendar" at bounding box center [93, 155] width 145 height 36
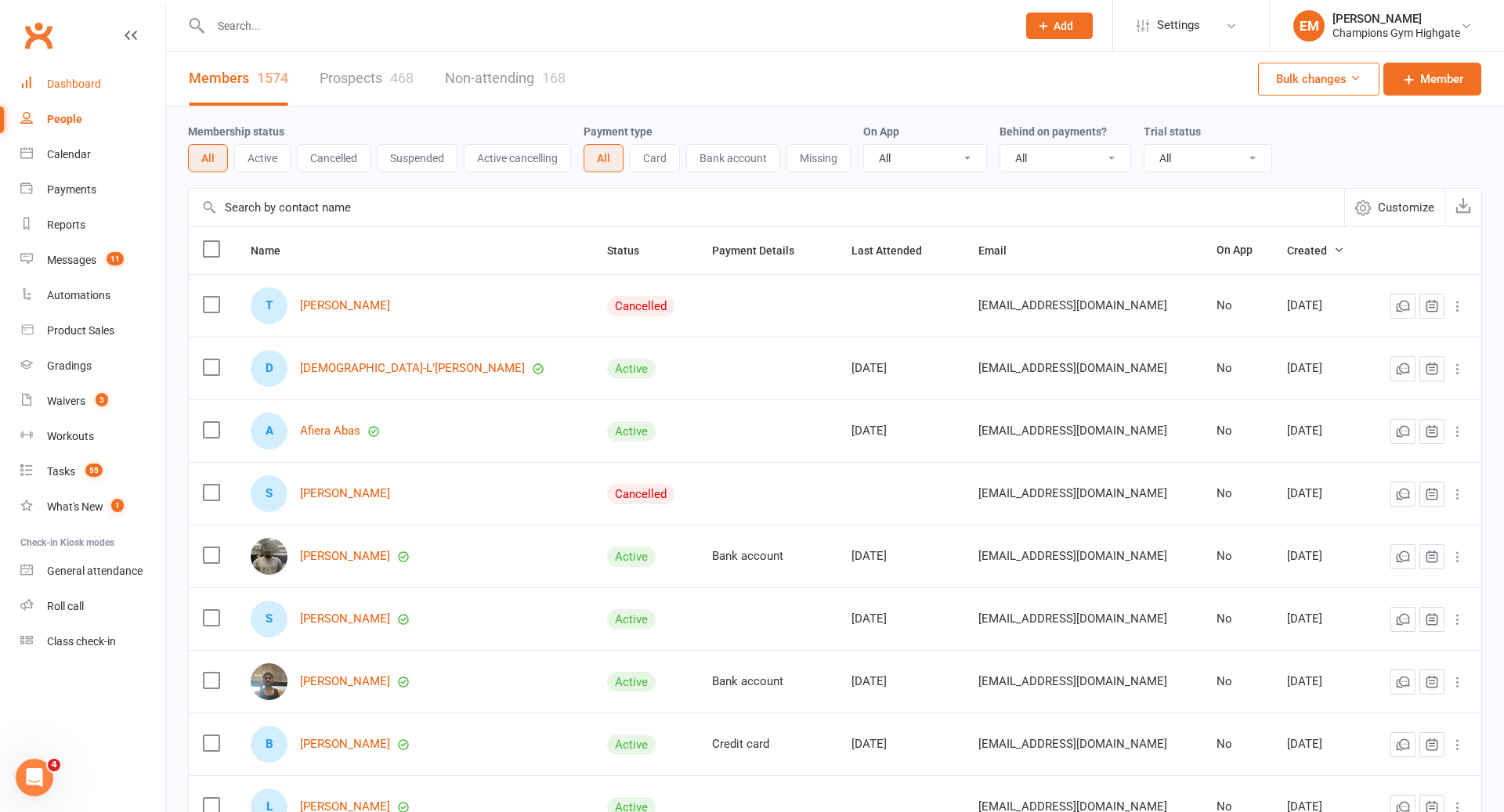
click at [85, 82] on div "Dashboard" at bounding box center [74, 84] width 54 height 12
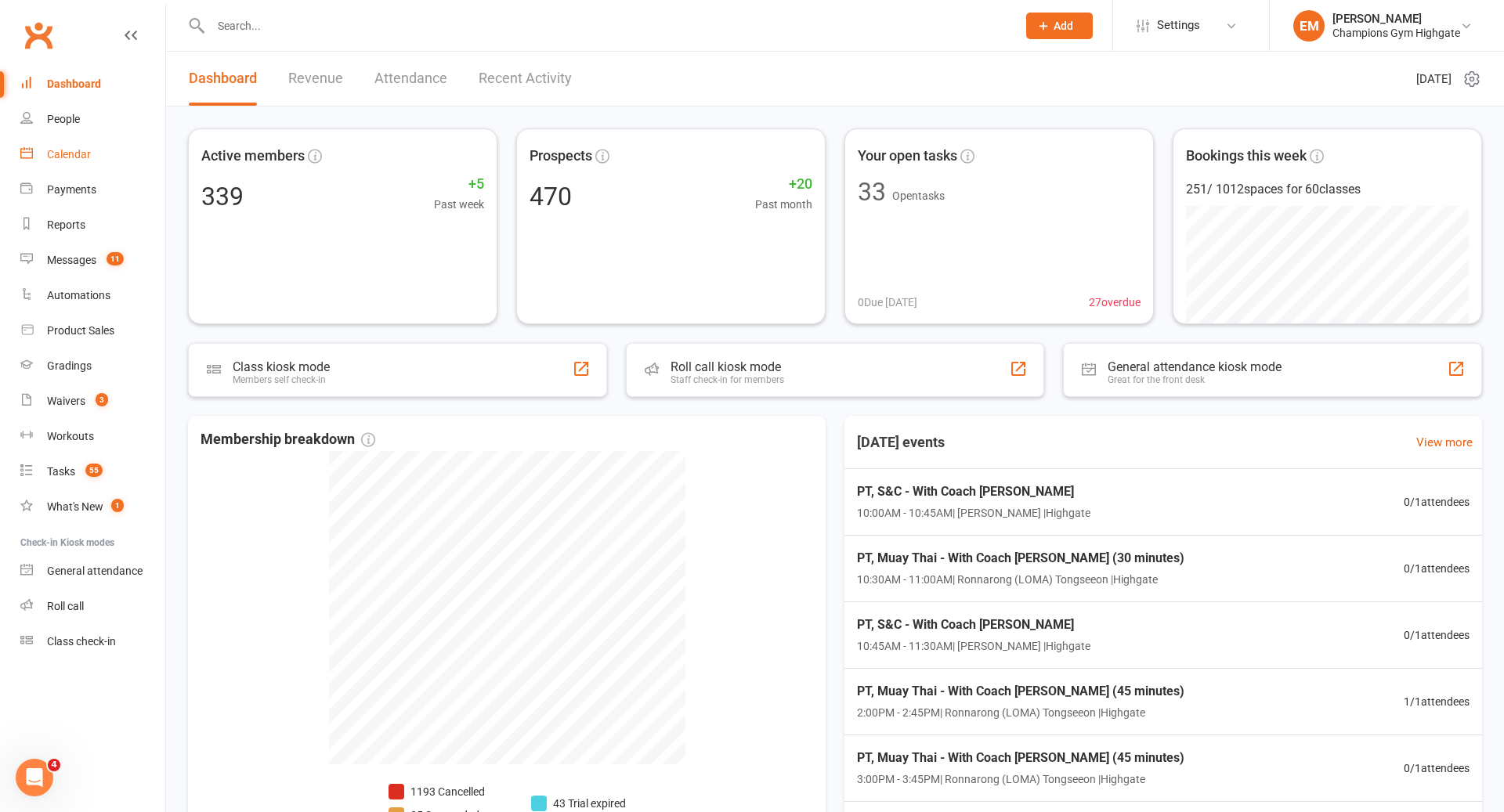
click at [53, 149] on div "Calendar" at bounding box center [69, 154] width 44 height 12
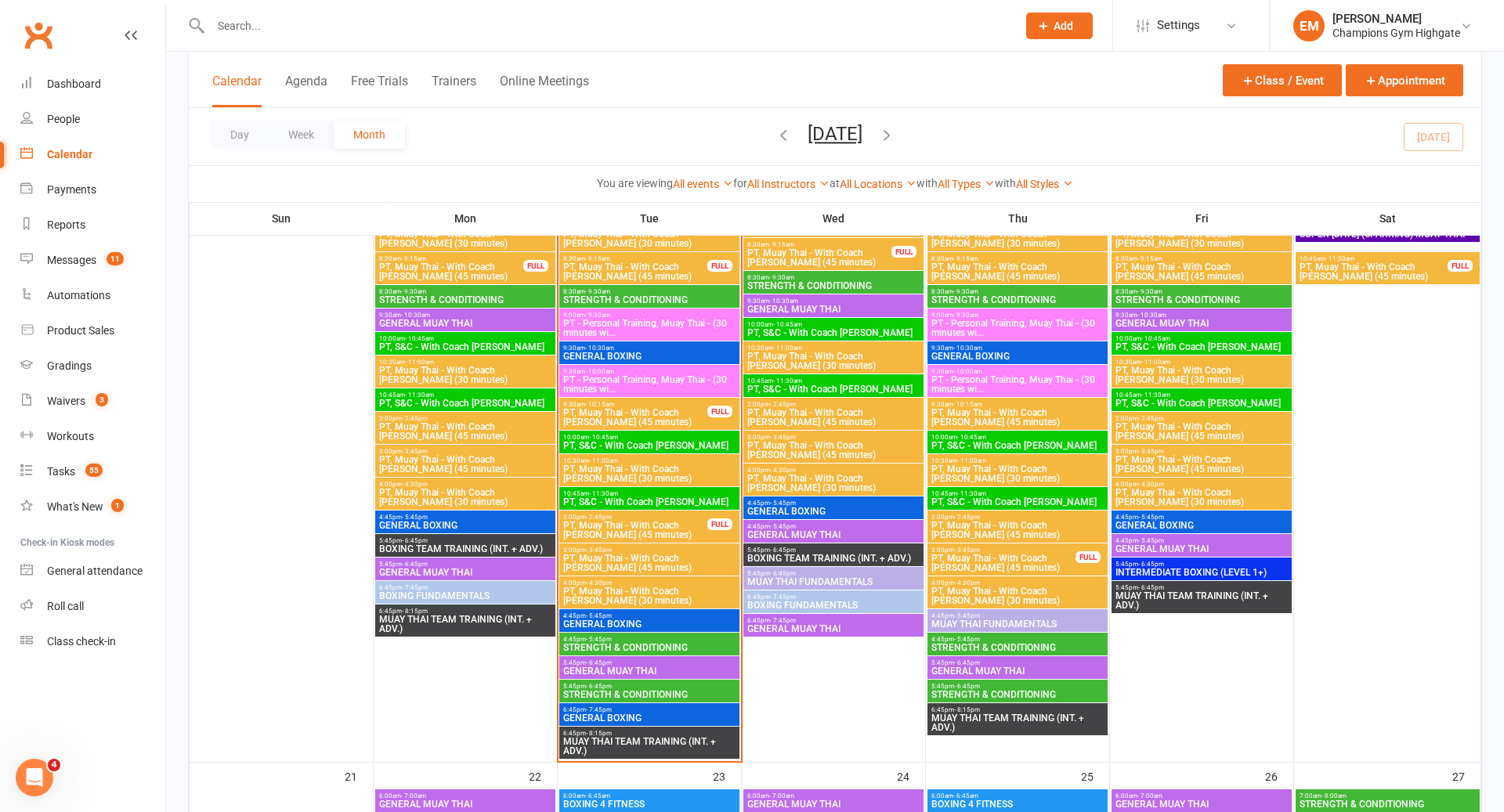
scroll to position [1540, 0]
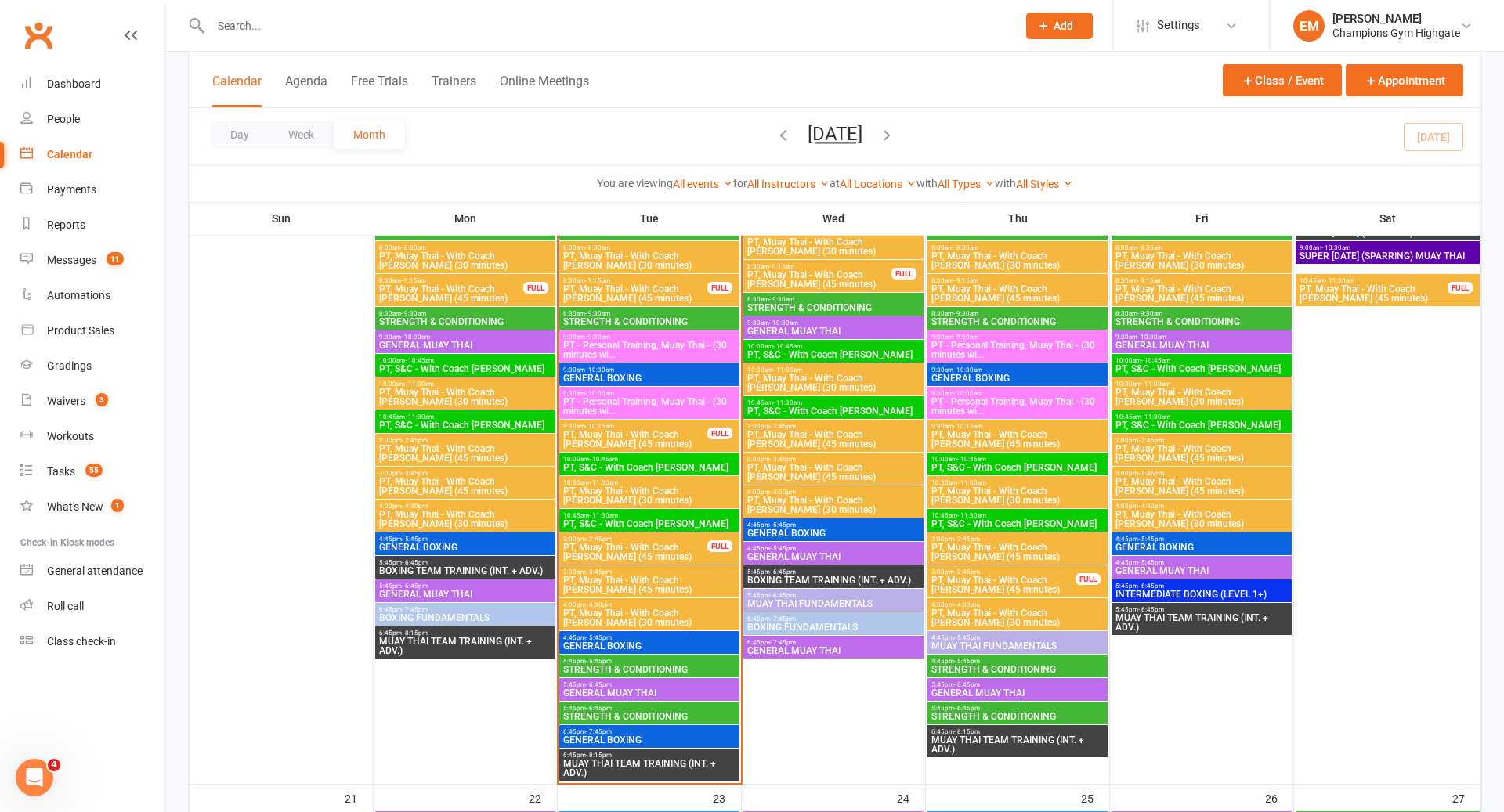
click at [613, 642] on span "GENERAL BOXING" at bounding box center [649, 647] width 174 height 9
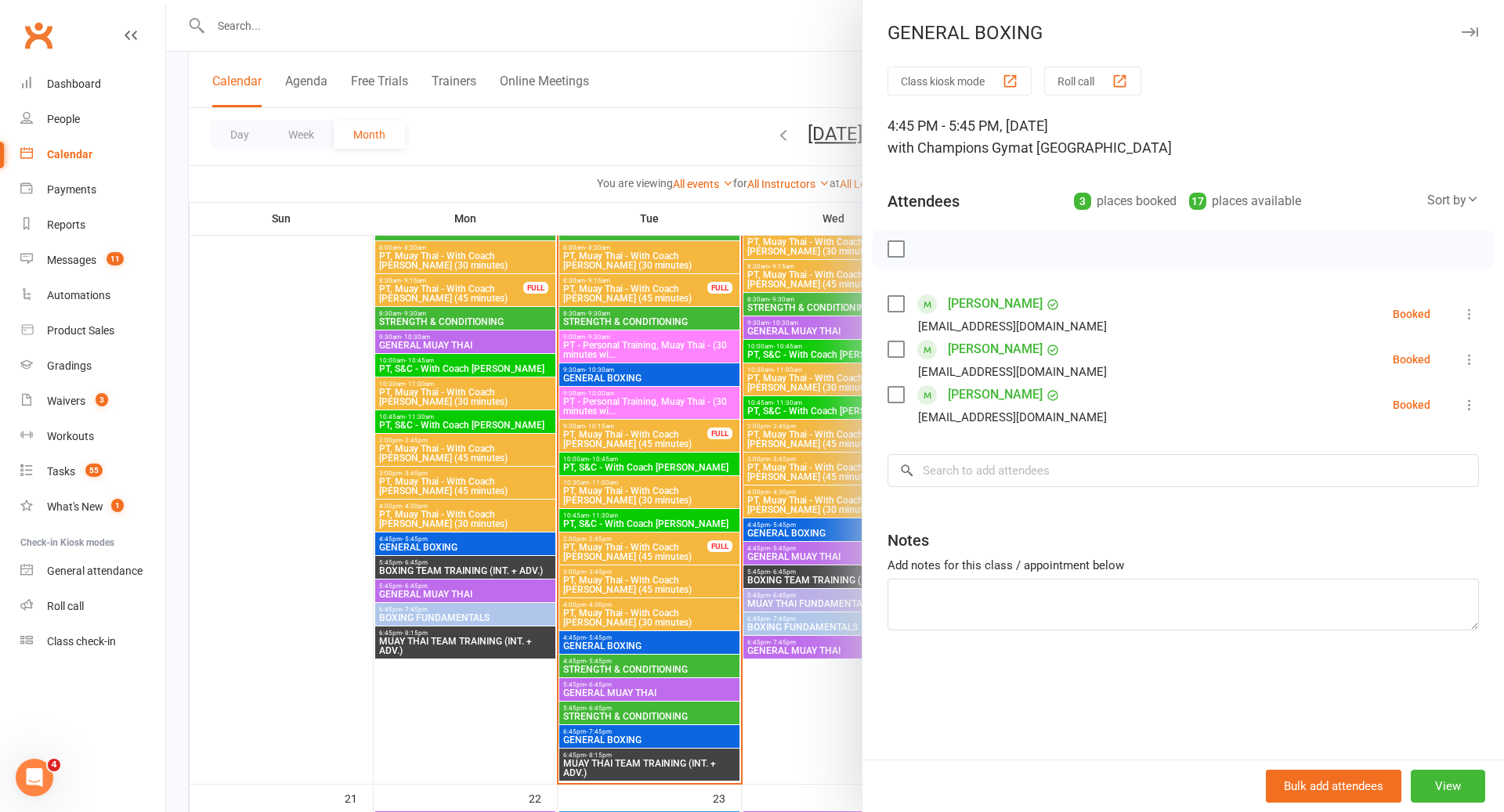
click at [615, 641] on div at bounding box center [835, 406] width 1338 height 812
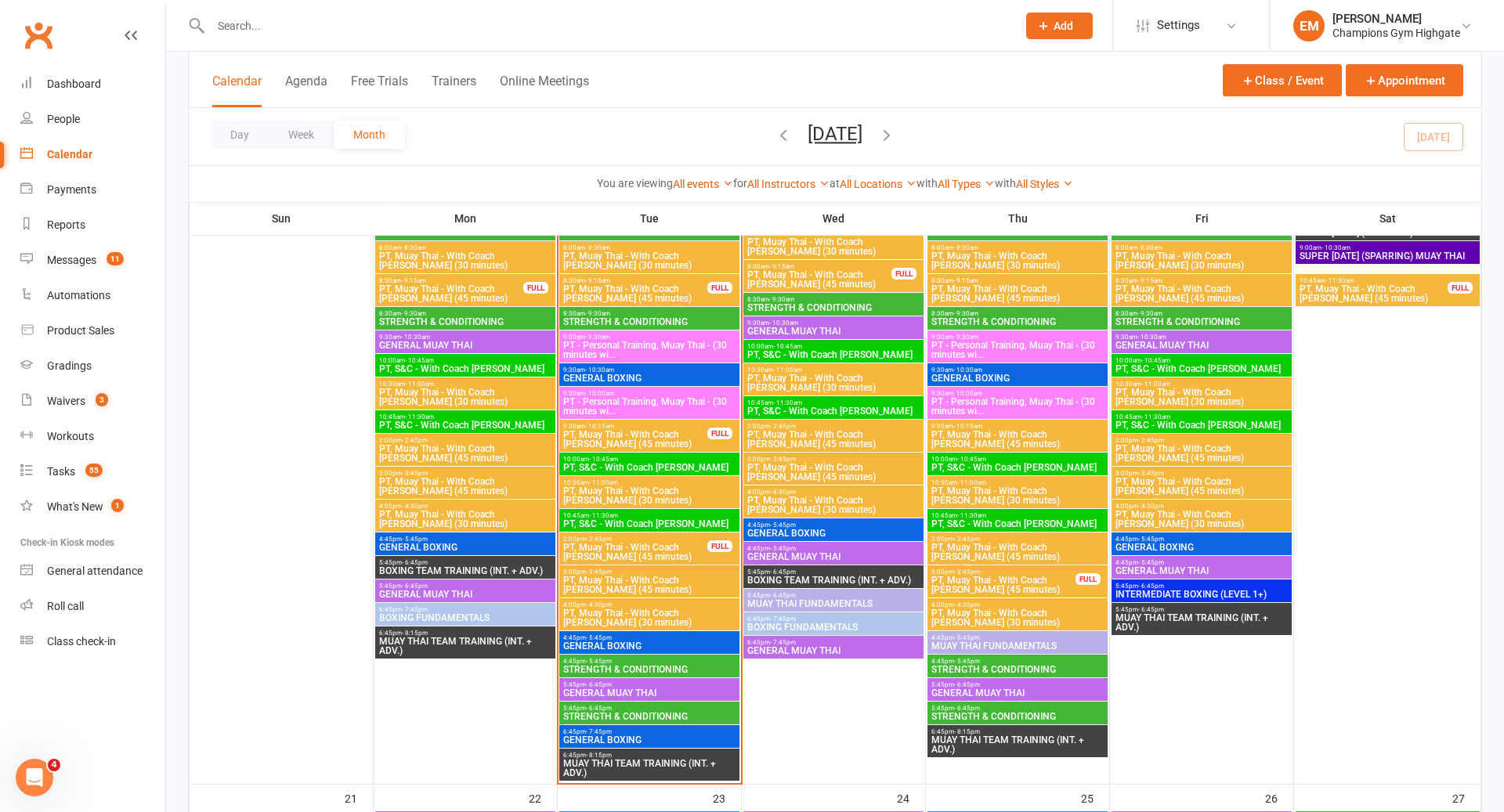
click at [608, 671] on span "STRENGTH & CONDITIONING" at bounding box center [649, 670] width 174 height 9
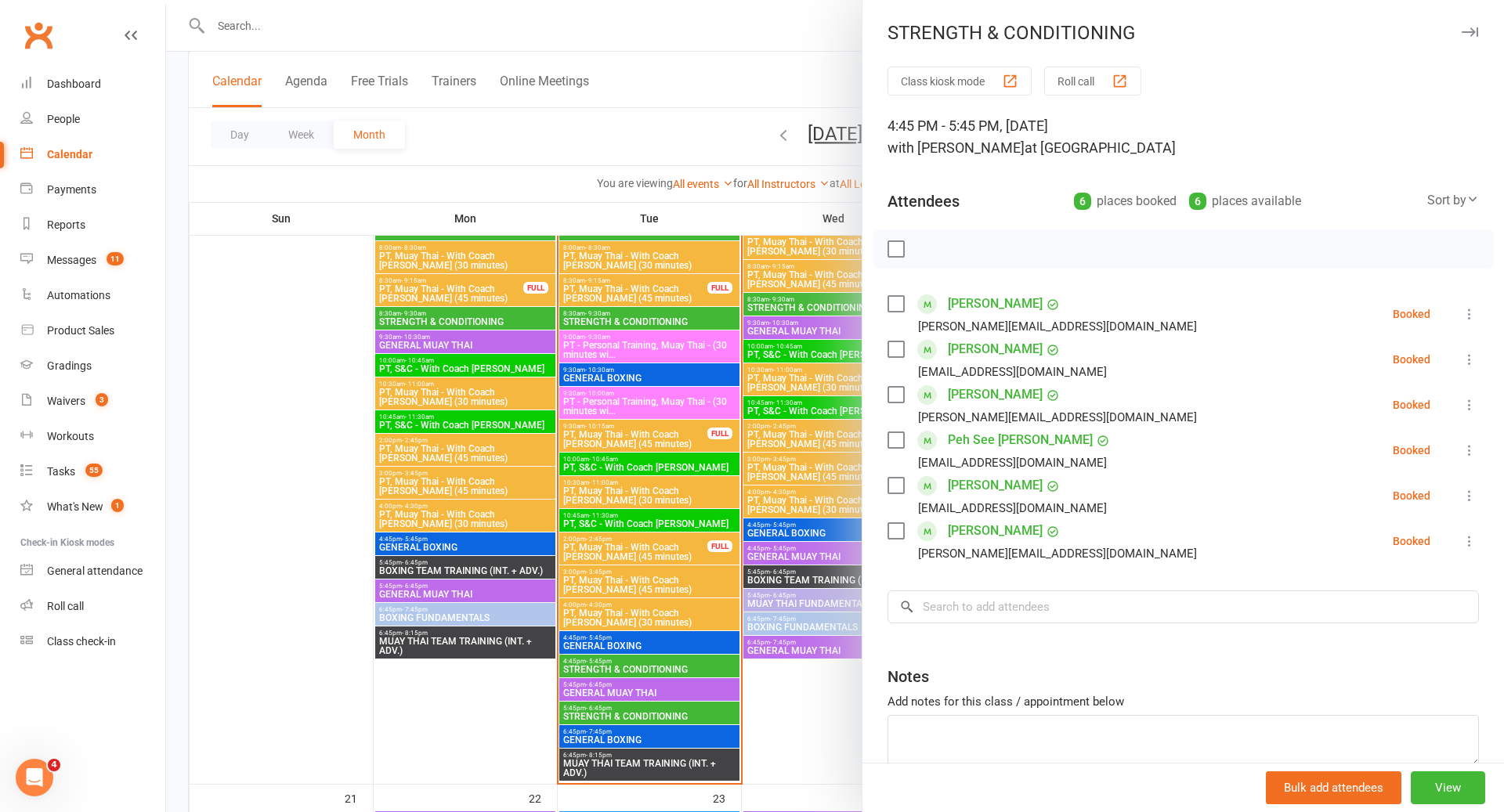
click at [608, 671] on div at bounding box center [835, 406] width 1338 height 812
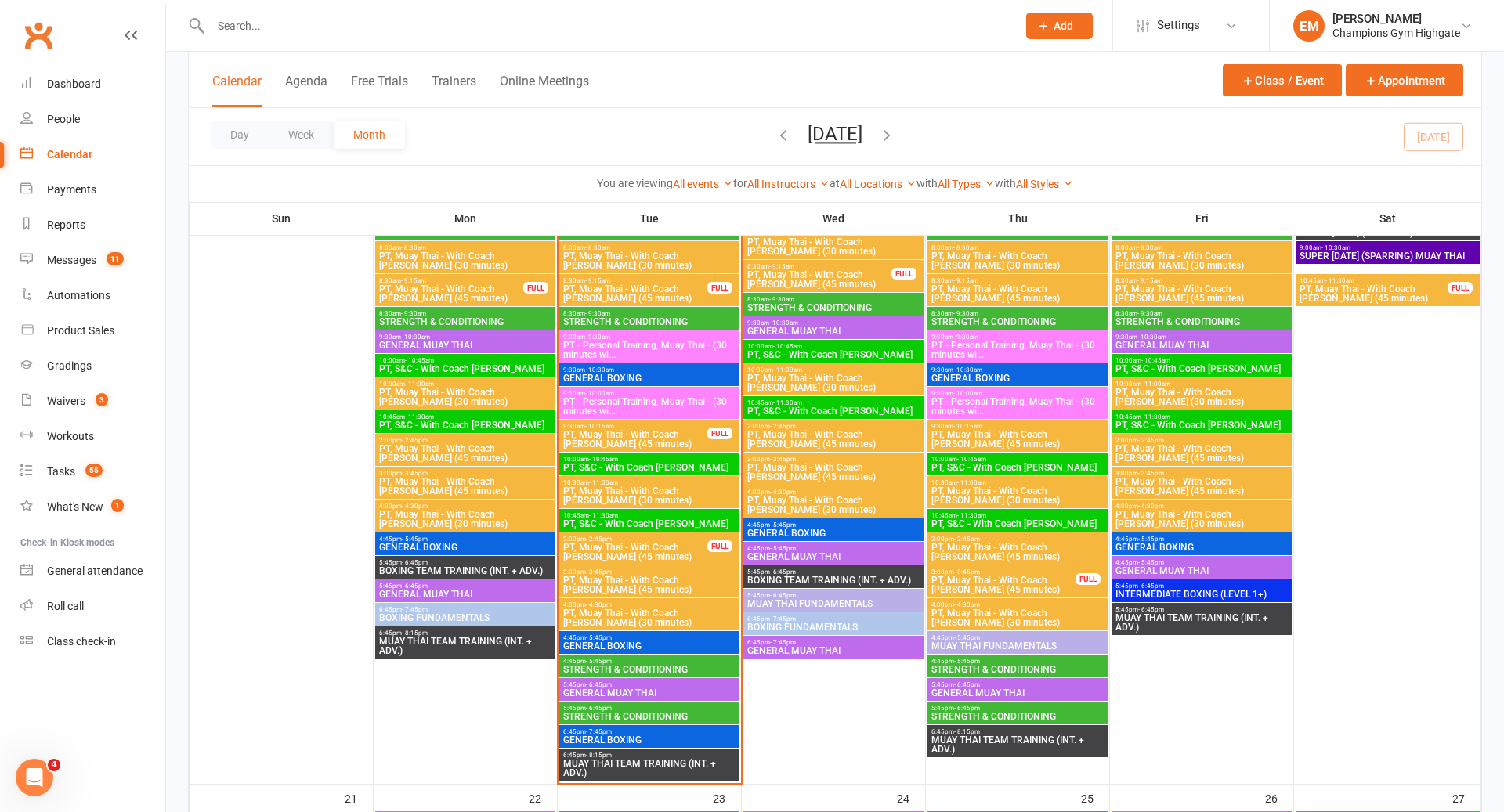
click at [623, 647] on span "GENERAL BOXING" at bounding box center [649, 647] width 174 height 9
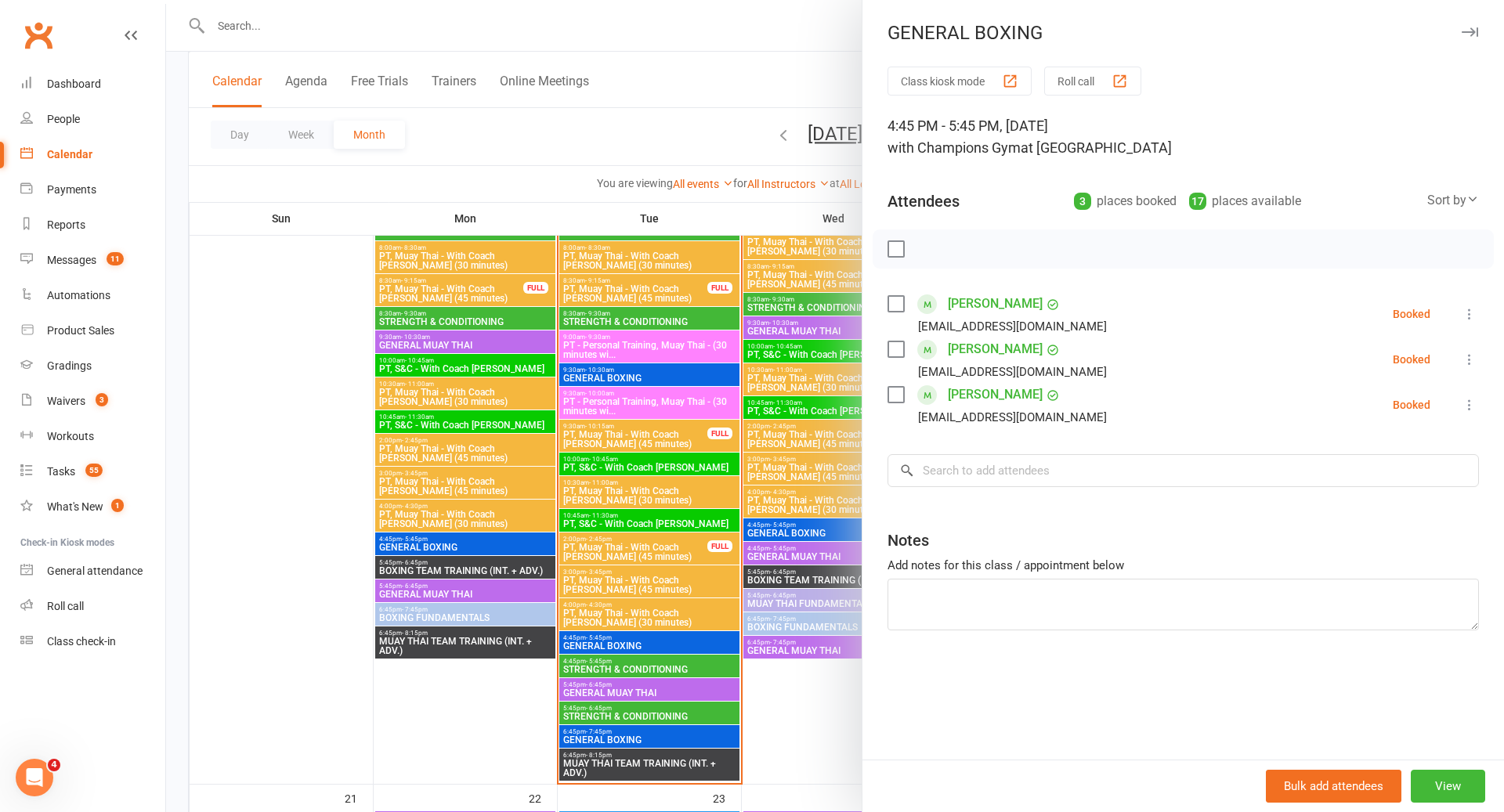
click at [623, 647] on div at bounding box center [835, 406] width 1338 height 812
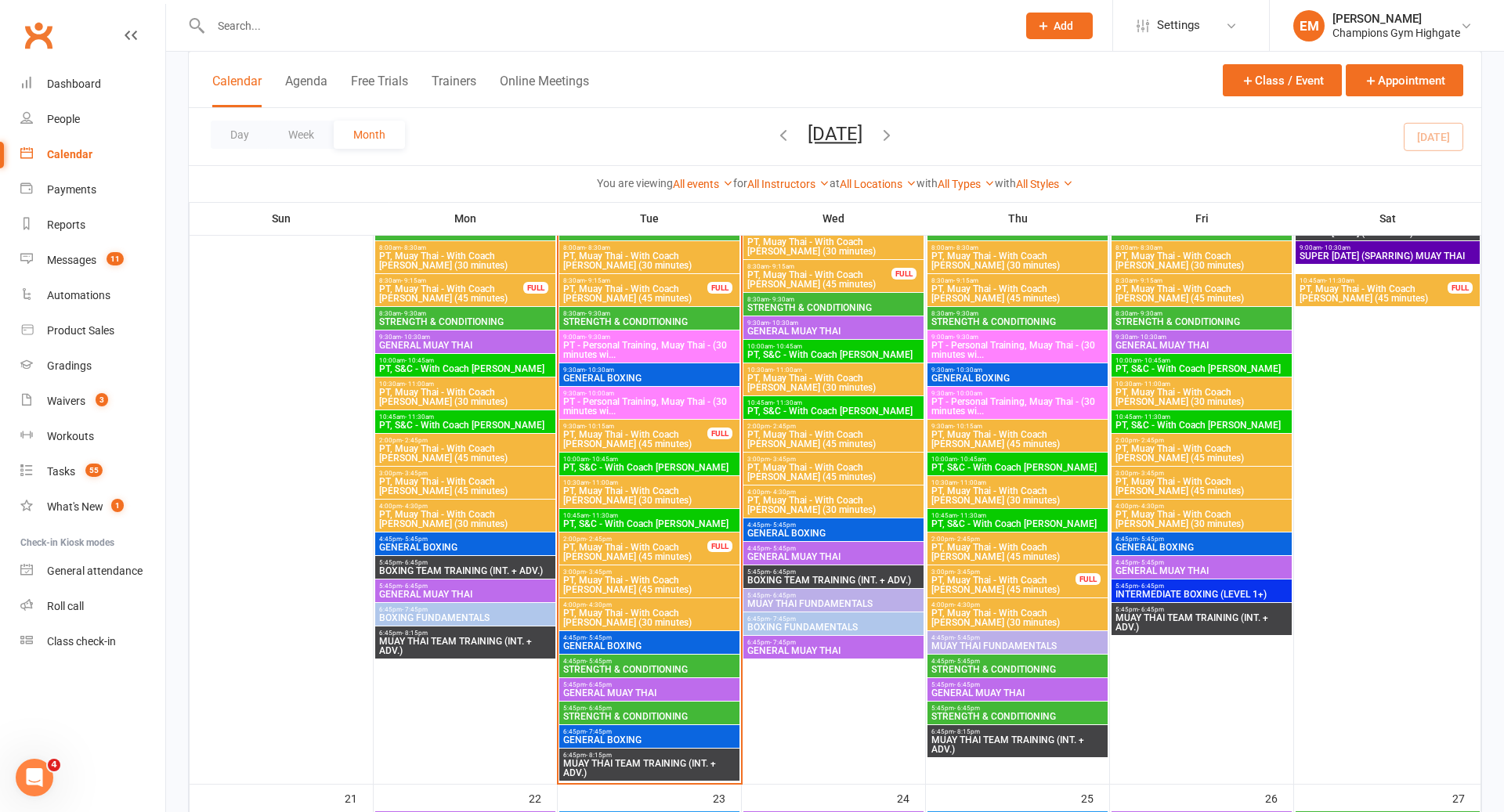
click at [623, 647] on span "GENERAL BOXING" at bounding box center [649, 647] width 174 height 9
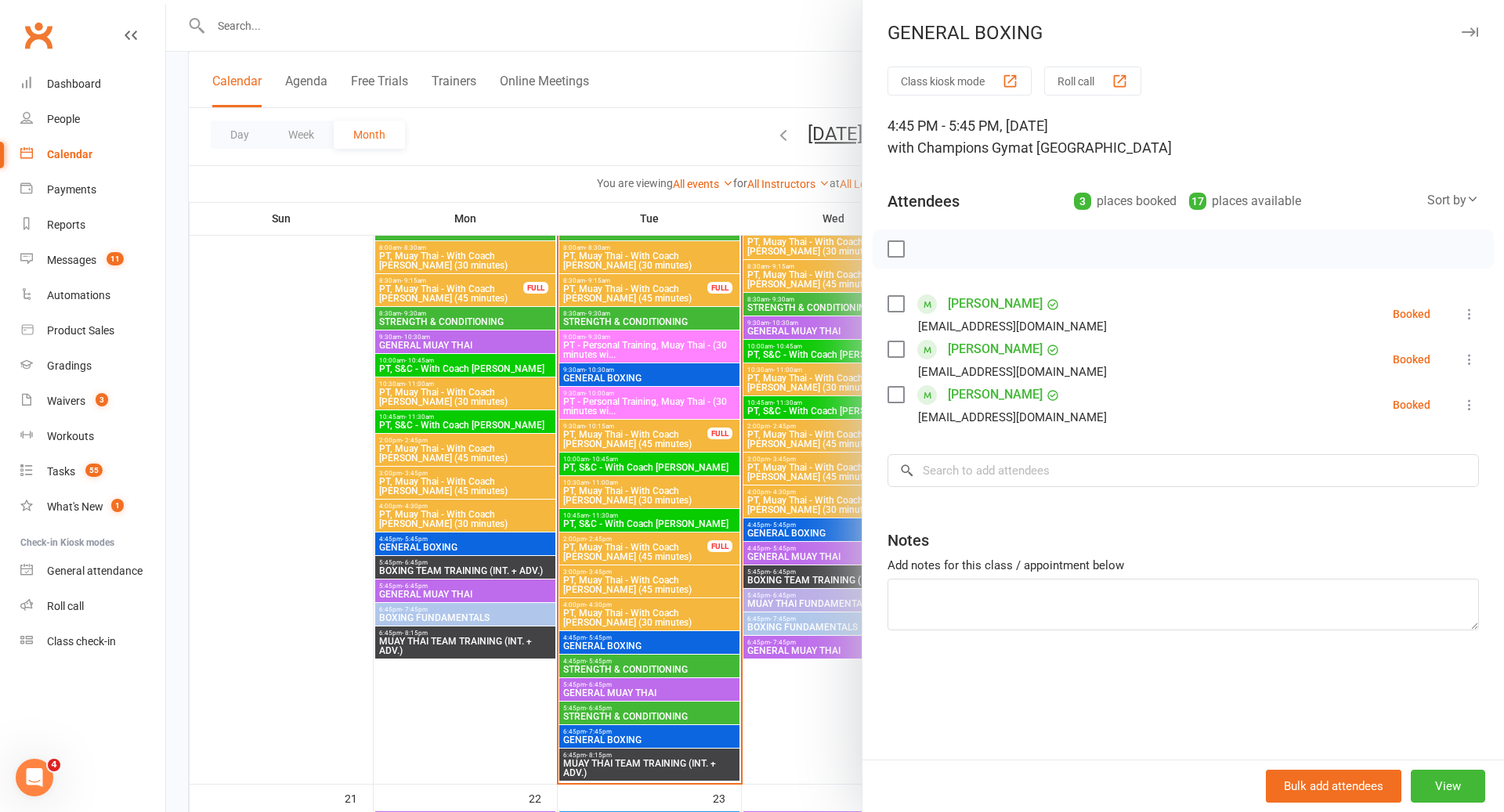
click at [763, 404] on div at bounding box center [835, 406] width 1338 height 812
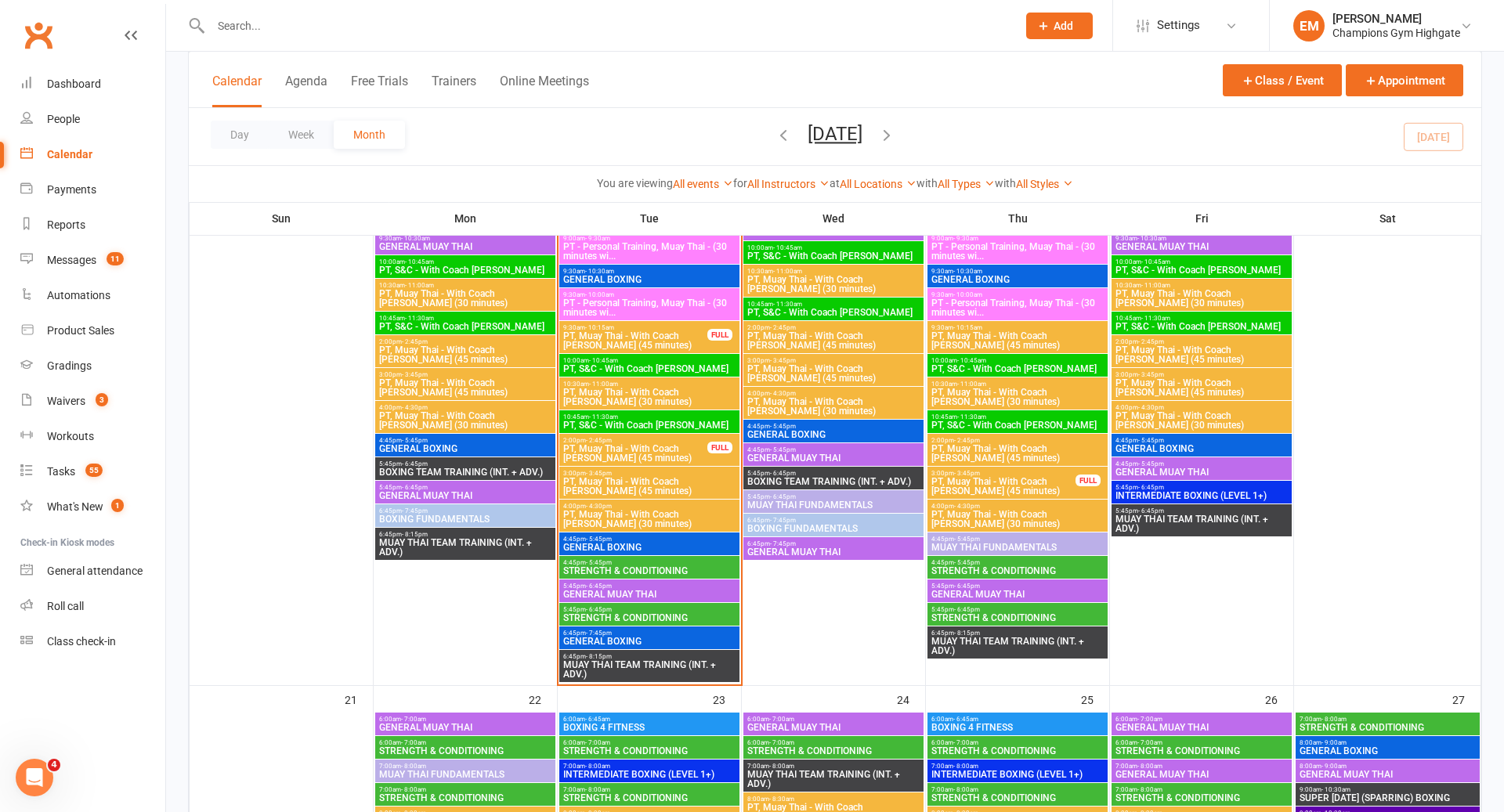
scroll to position [1640, 0]
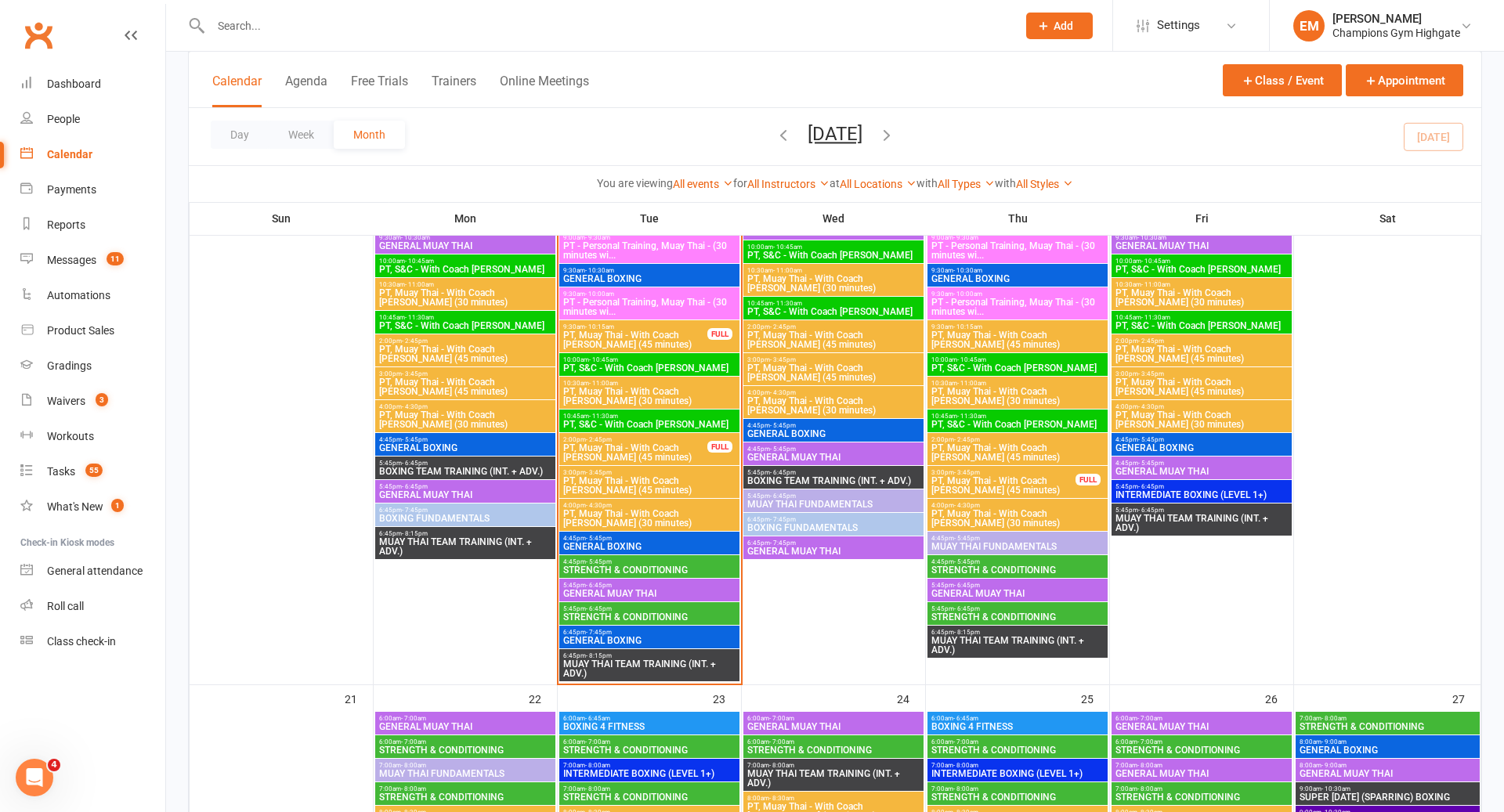
click at [705, 547] on span "GENERAL BOXING" at bounding box center [649, 547] width 174 height 9
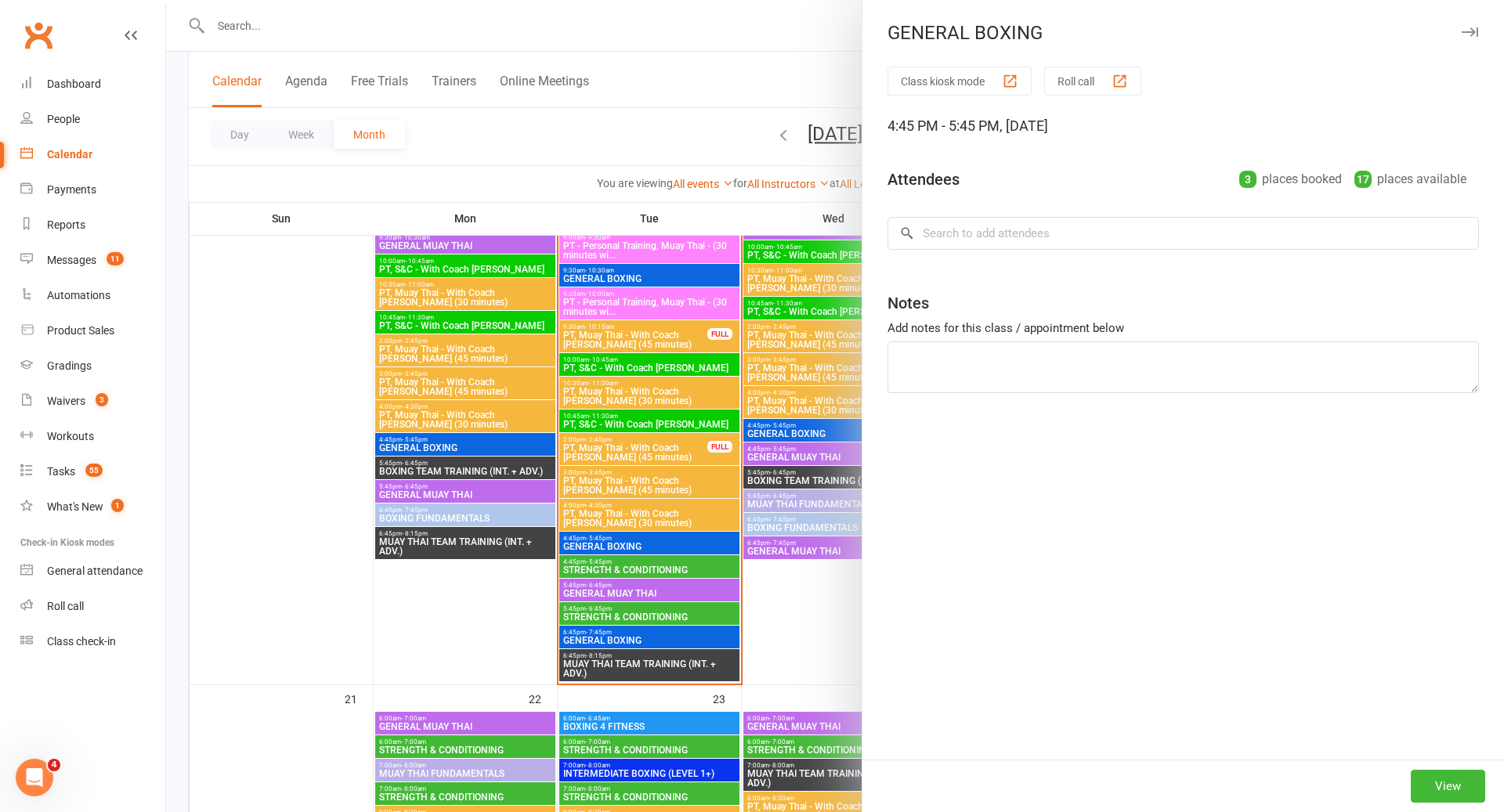
click at [705, 544] on div at bounding box center [835, 406] width 1338 height 812
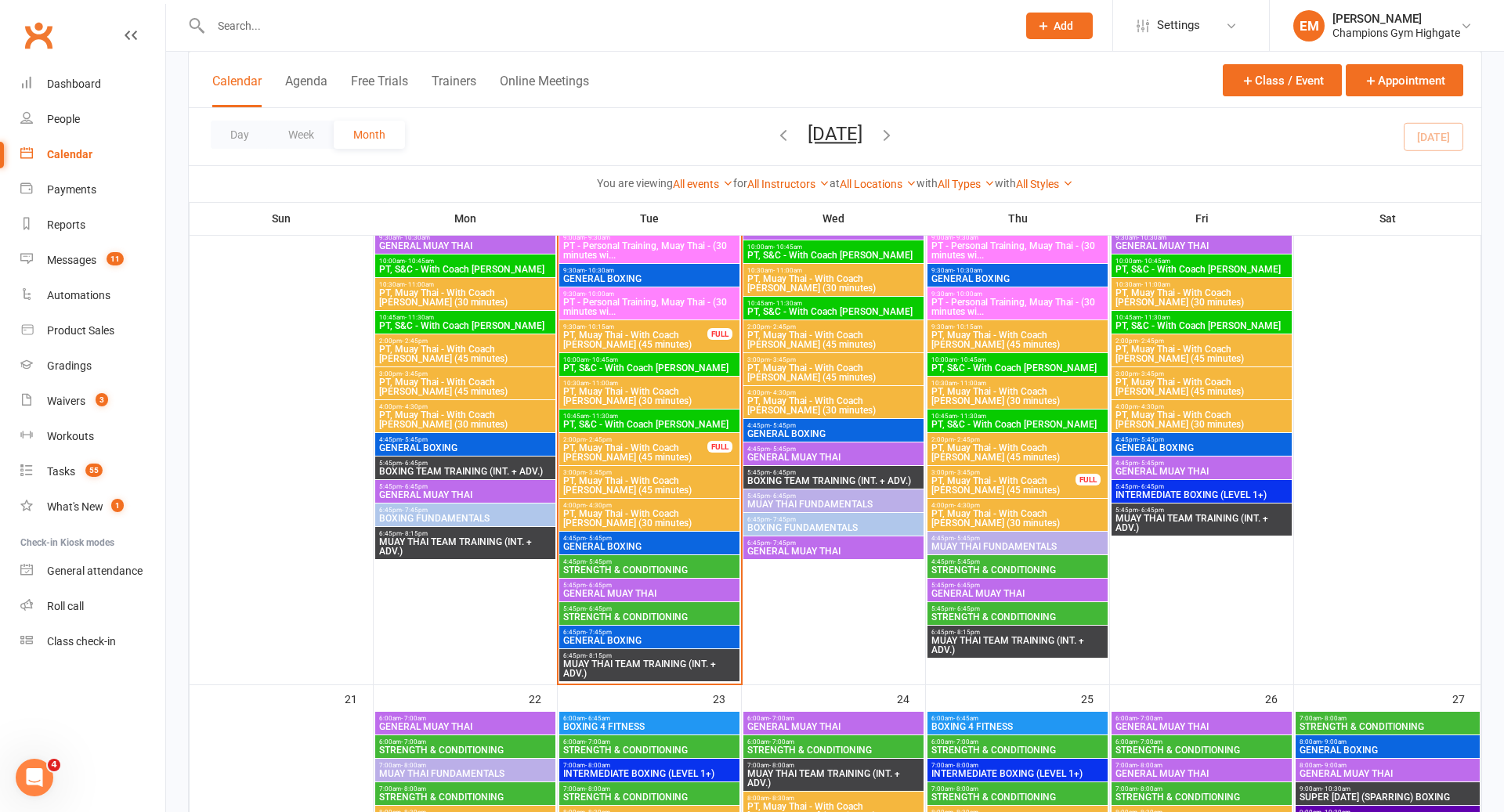
click at [692, 559] on span "4:45pm - 5:45pm" at bounding box center [649, 562] width 174 height 8
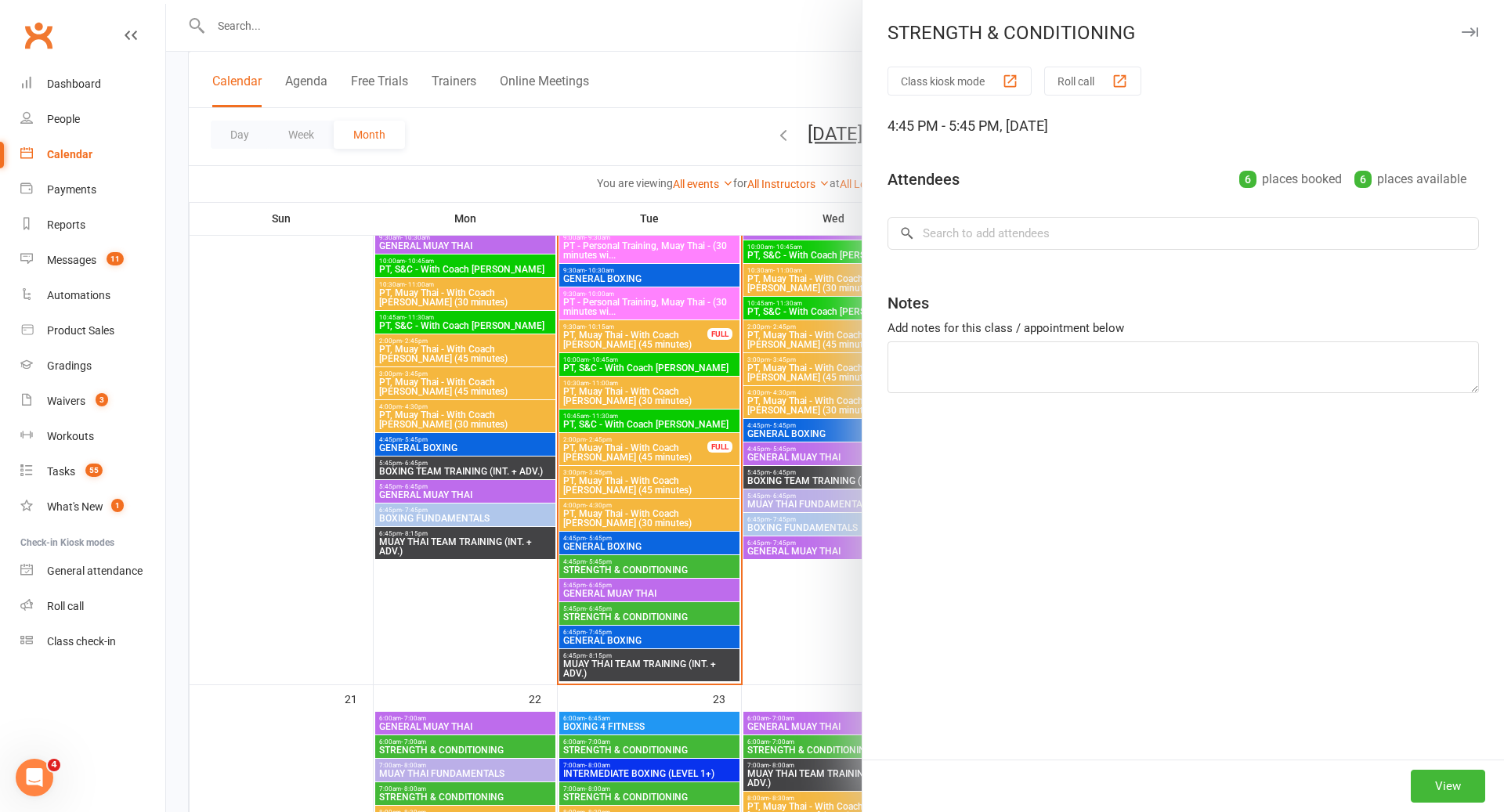
click at [692, 559] on div at bounding box center [835, 406] width 1338 height 812
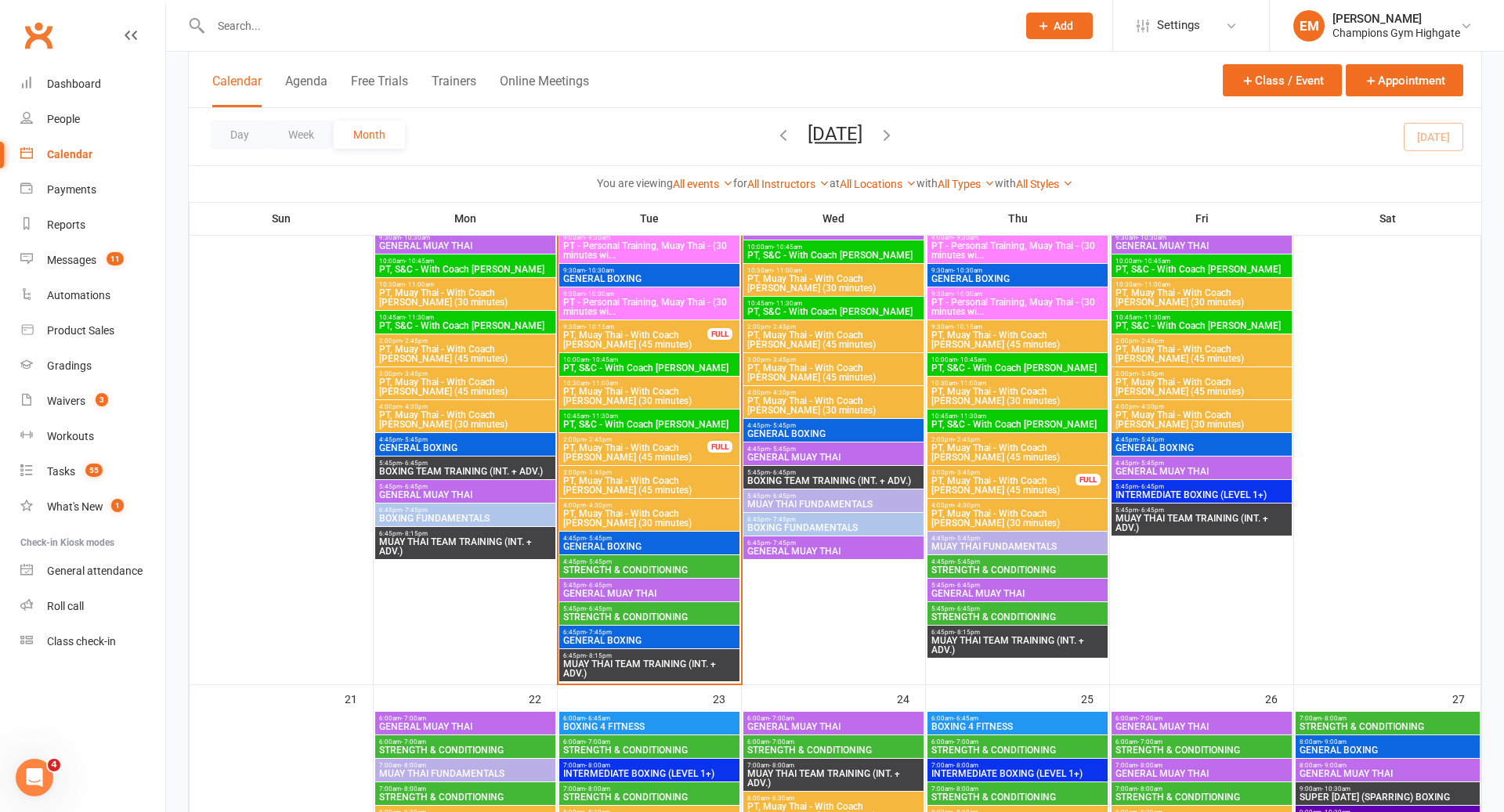
click at [674, 613] on span "STRENGTH & CONDITIONING" at bounding box center [649, 618] width 174 height 9
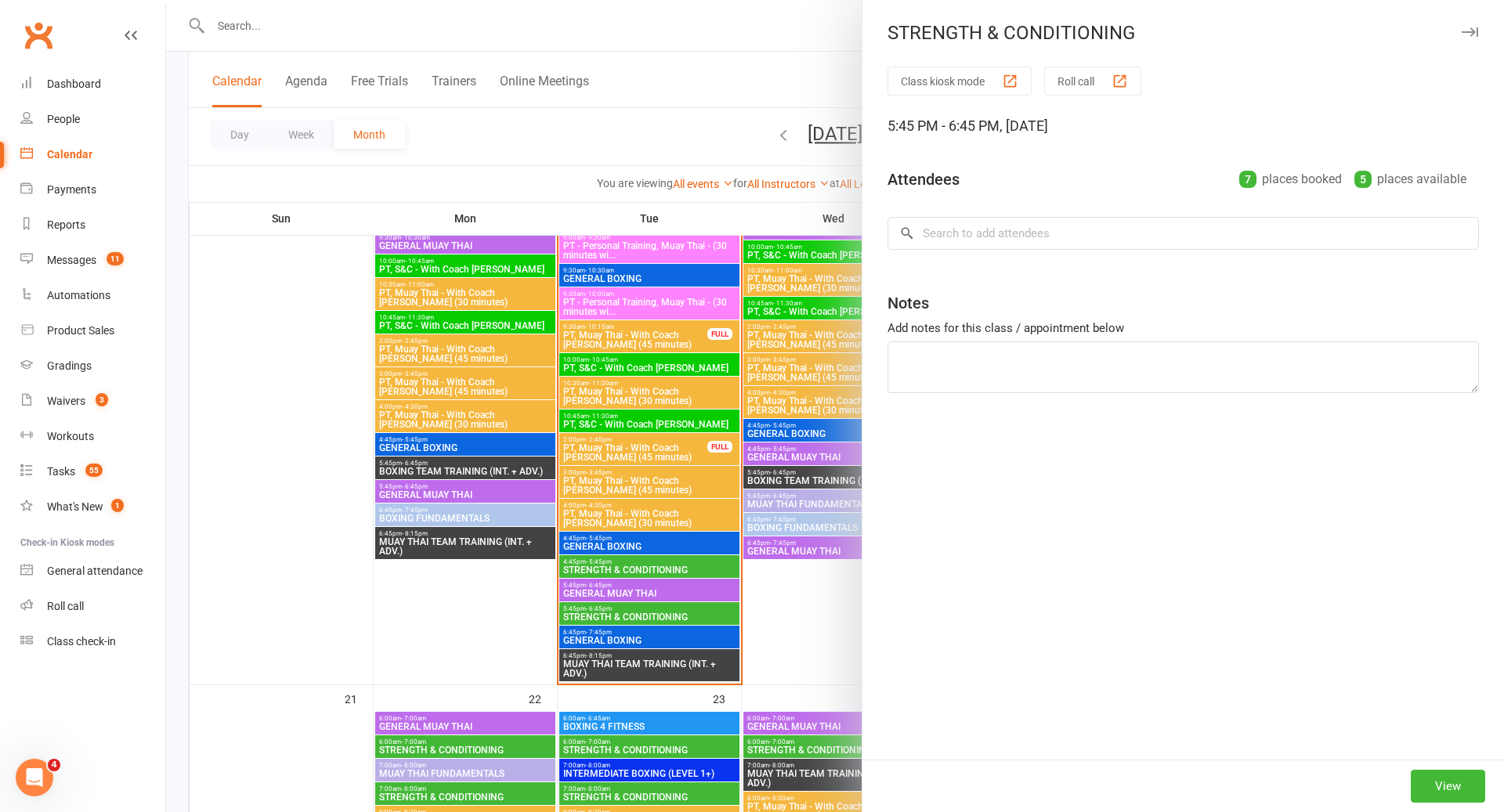
click at [675, 612] on div at bounding box center [835, 406] width 1338 height 812
